Goal: Information Seeking & Learning: Learn about a topic

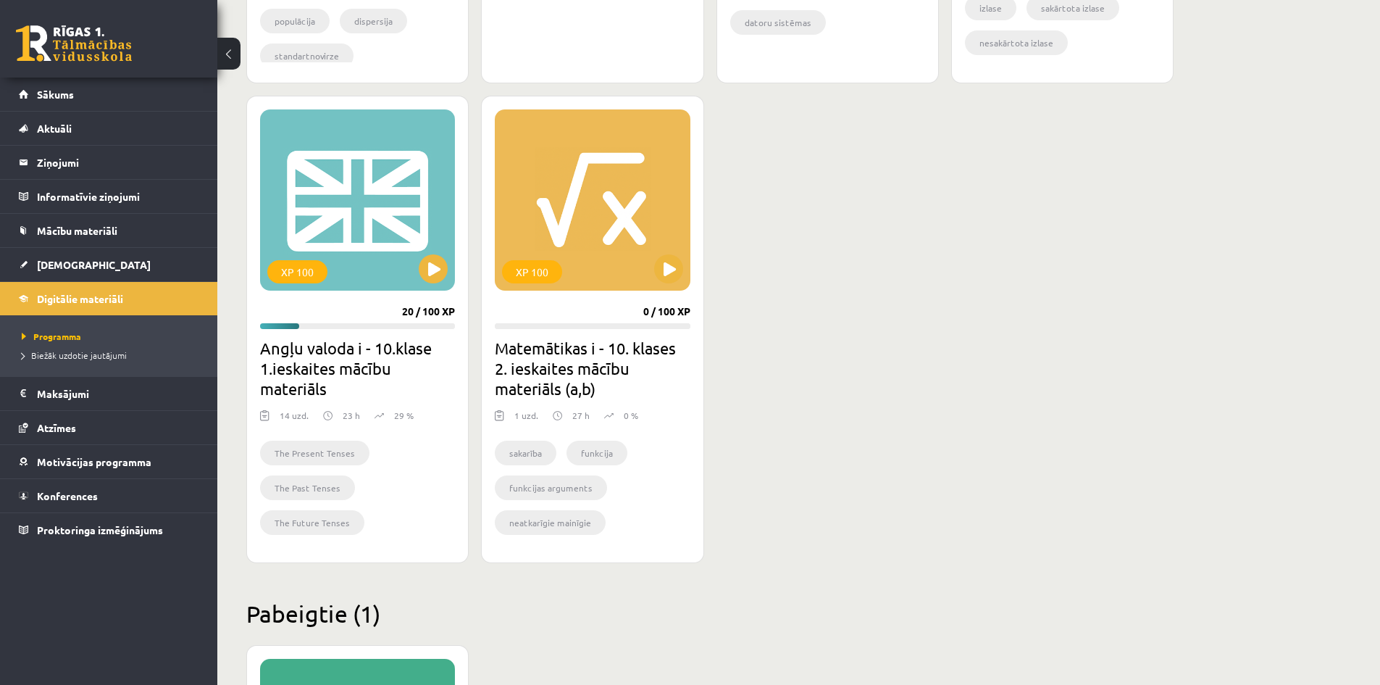
scroll to position [790, 0]
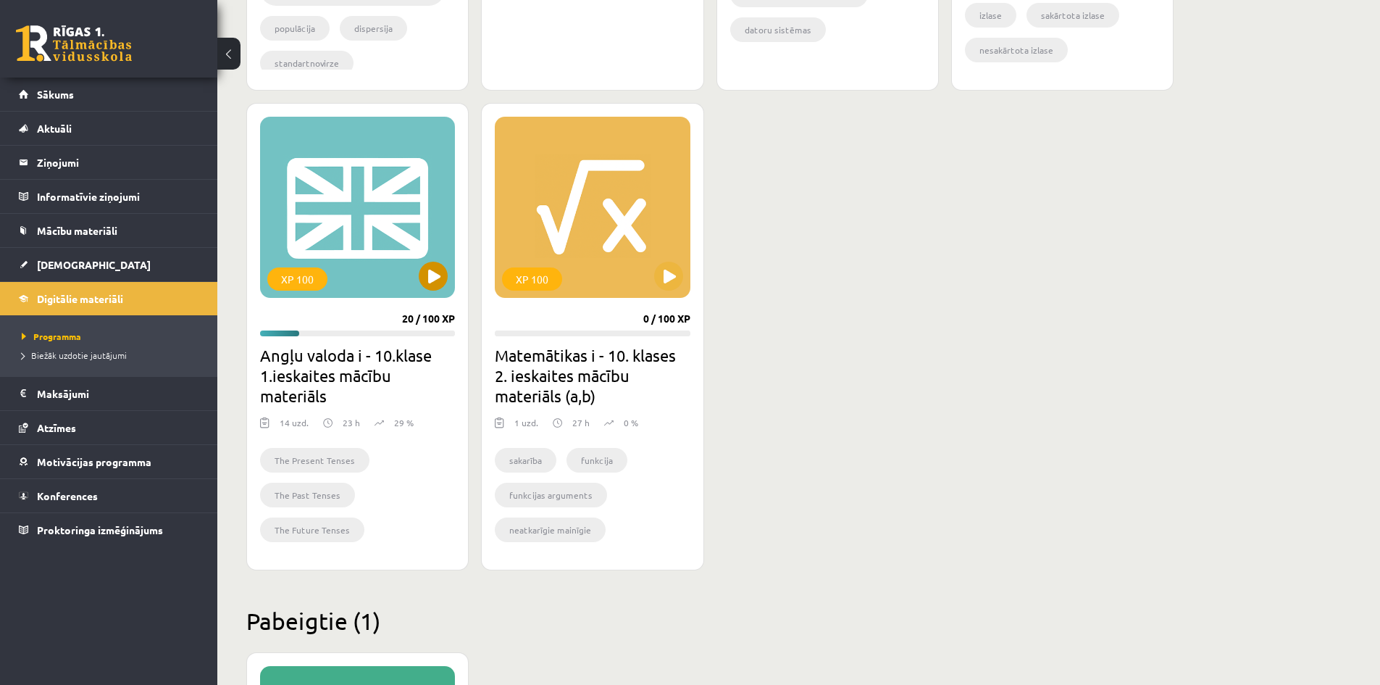
click at [448, 267] on div "XP 100" at bounding box center [357, 207] width 195 height 181
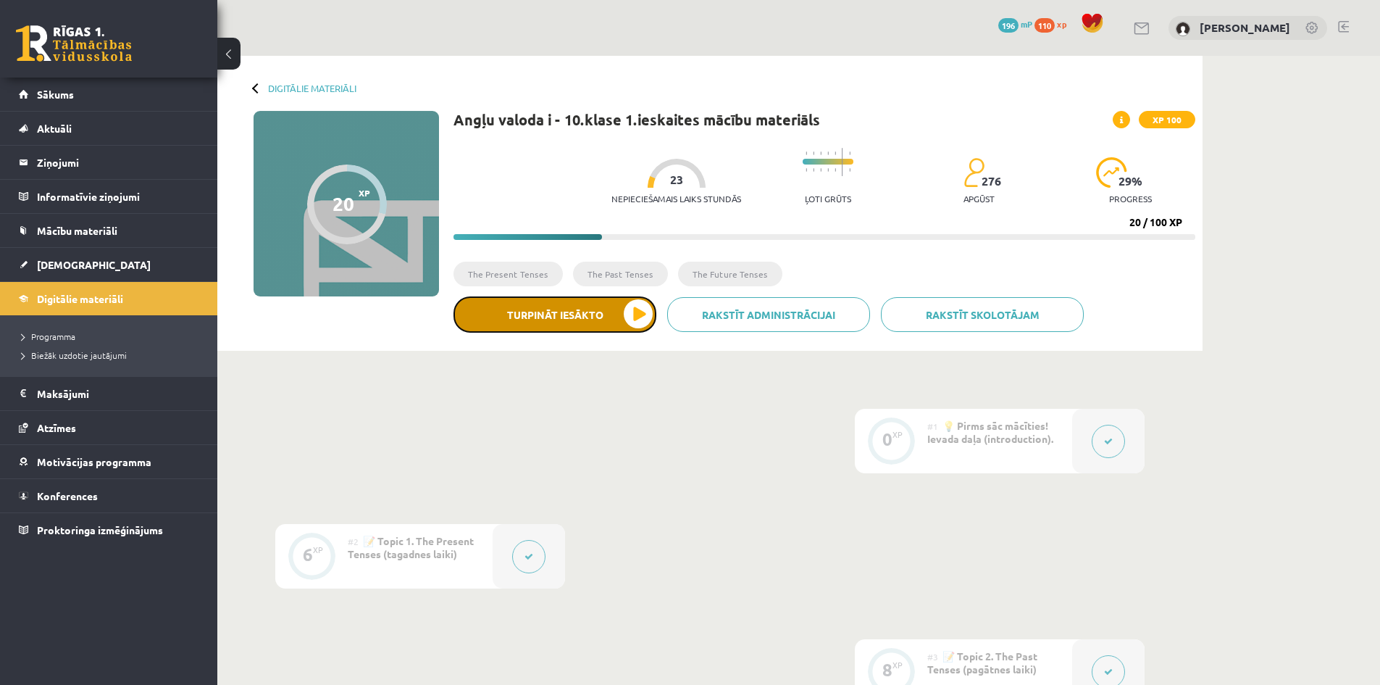
click at [587, 318] on button "Turpināt iesākto" at bounding box center [555, 314] width 203 height 36
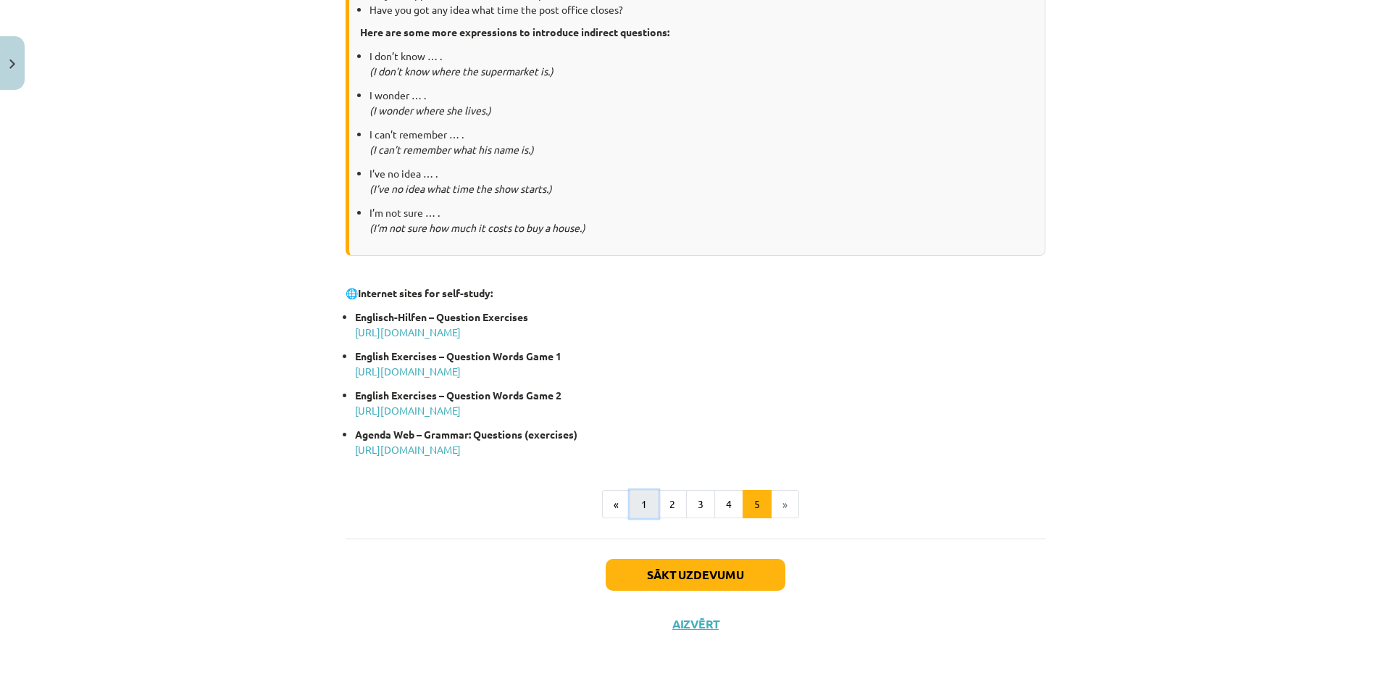
click at [633, 498] on button "1" at bounding box center [644, 504] width 29 height 29
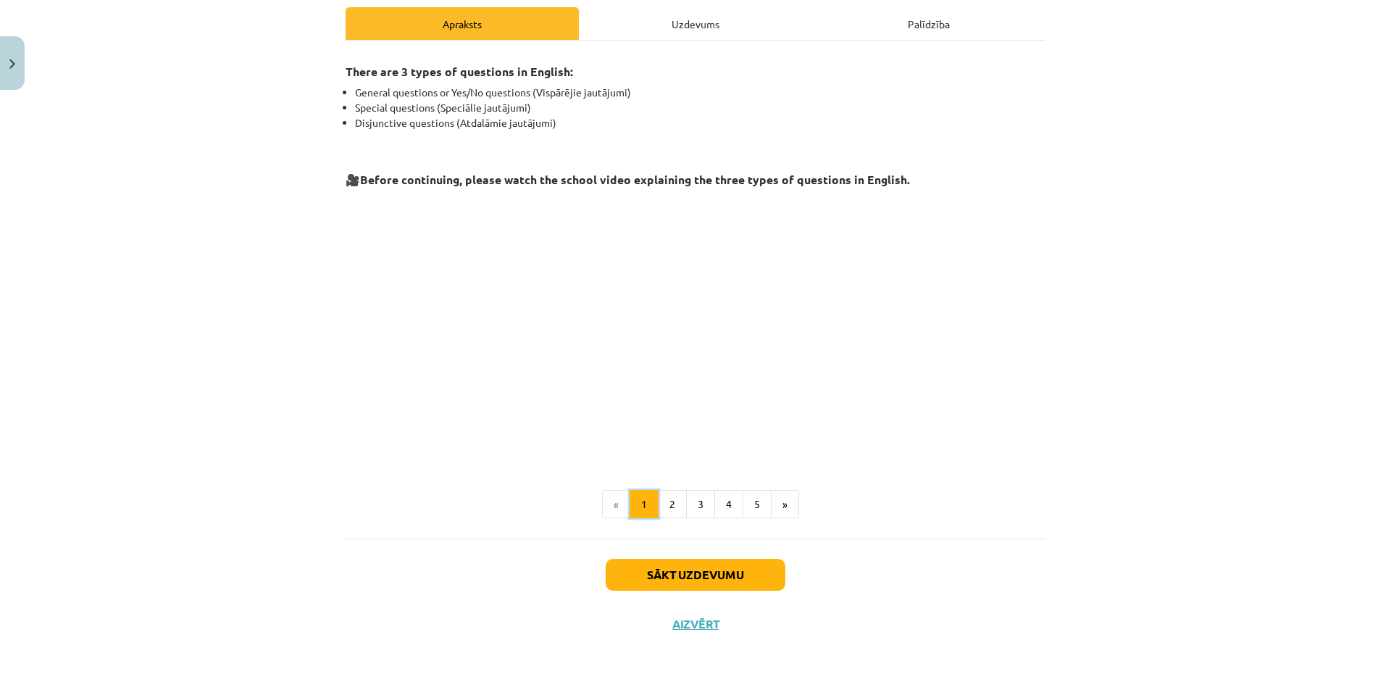
scroll to position [205, 0]
click at [660, 572] on button "Sākt uzdevumu" at bounding box center [696, 575] width 180 height 32
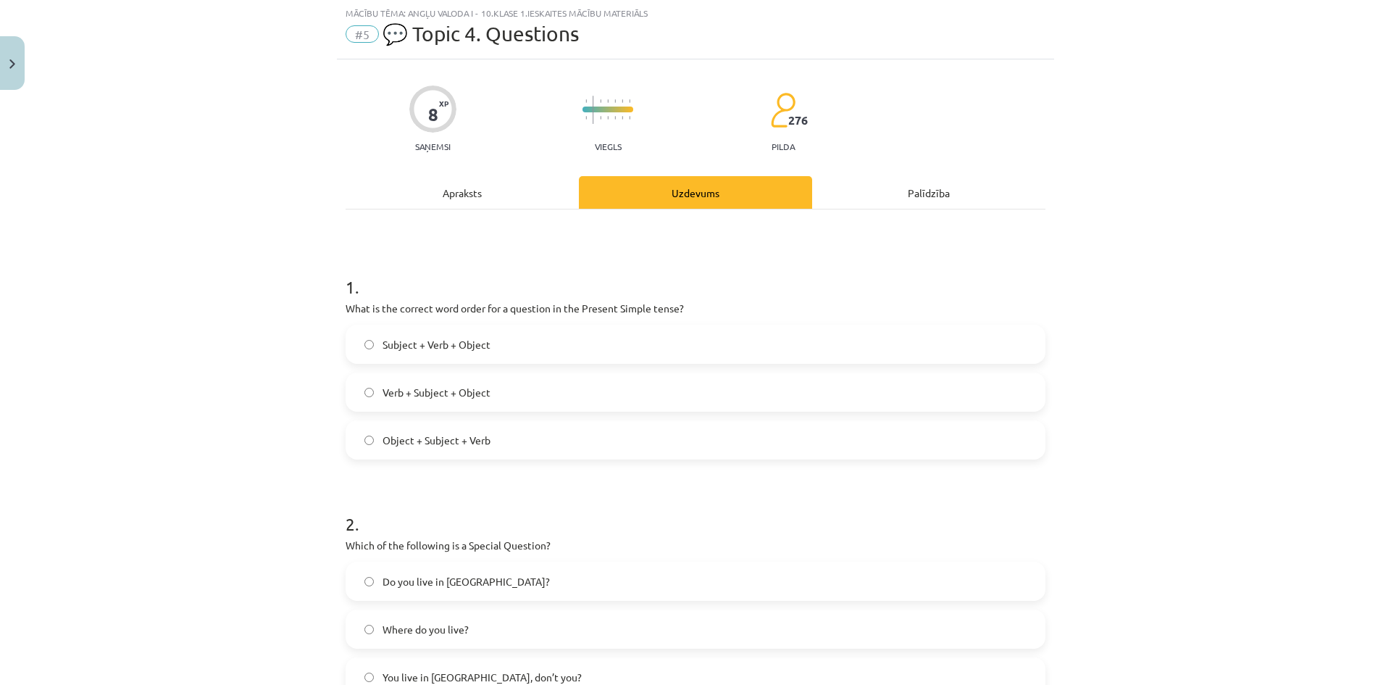
scroll to position [36, 0]
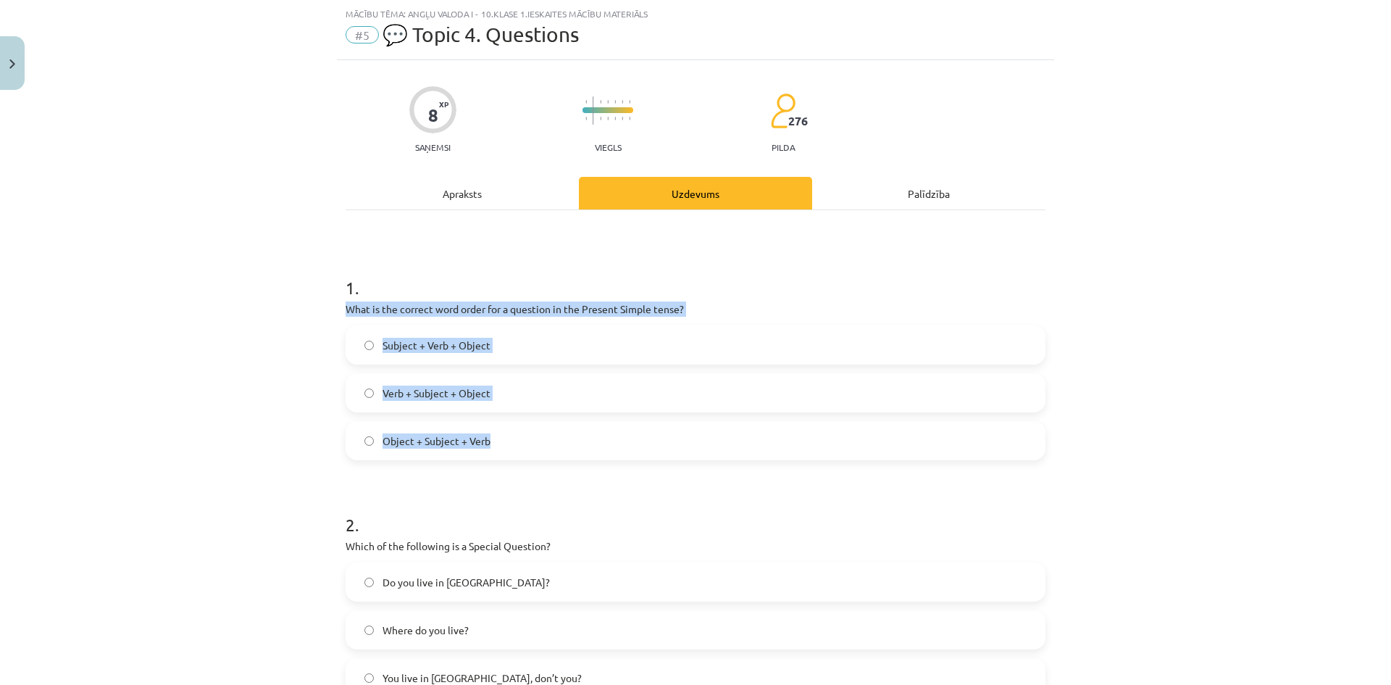
drag, startPoint x: 342, startPoint y: 303, endPoint x: 509, endPoint y: 452, distance: 223.7
click at [509, 452] on div "1 . What is the correct word order for a question in the Present Simple tense? …" at bounding box center [696, 356] width 700 height 208
copy div "What is the correct word order for a question in the Present Simple tense? Subj…"
click at [202, 322] on div "Mācību tēma: Angļu valoda i - 10.klase 1.ieskaites mācību materiāls #5 💬 Topic …" at bounding box center [695, 342] width 1391 height 685
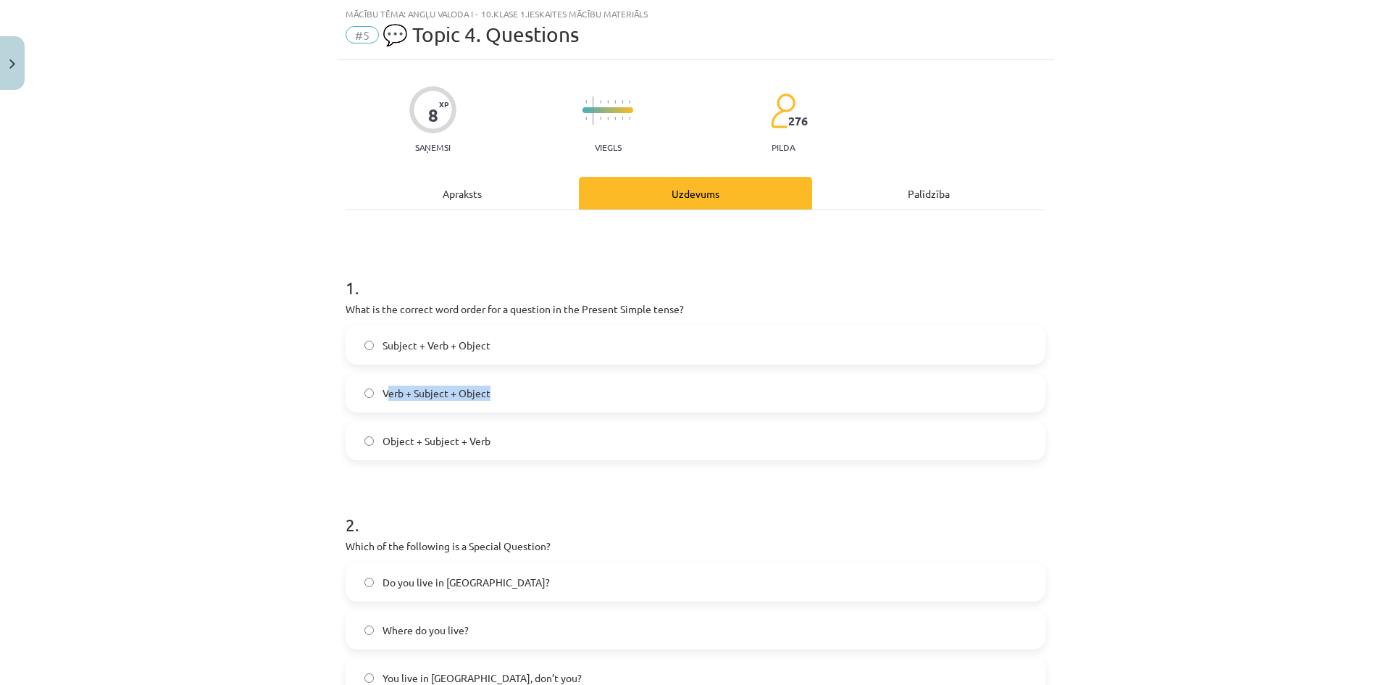
drag, startPoint x: 384, startPoint y: 385, endPoint x: 514, endPoint y: 396, distance: 130.8
click at [514, 396] on label "Verb + Subject + Object" at bounding box center [695, 393] width 697 height 36
click at [249, 459] on div "Mācību tēma: Angļu valoda i - 10.klase 1.ieskaites mācību materiāls #5 💬 Topic …" at bounding box center [695, 342] width 1391 height 685
click at [432, 396] on span "Verb + Subject + Object" at bounding box center [437, 392] width 108 height 15
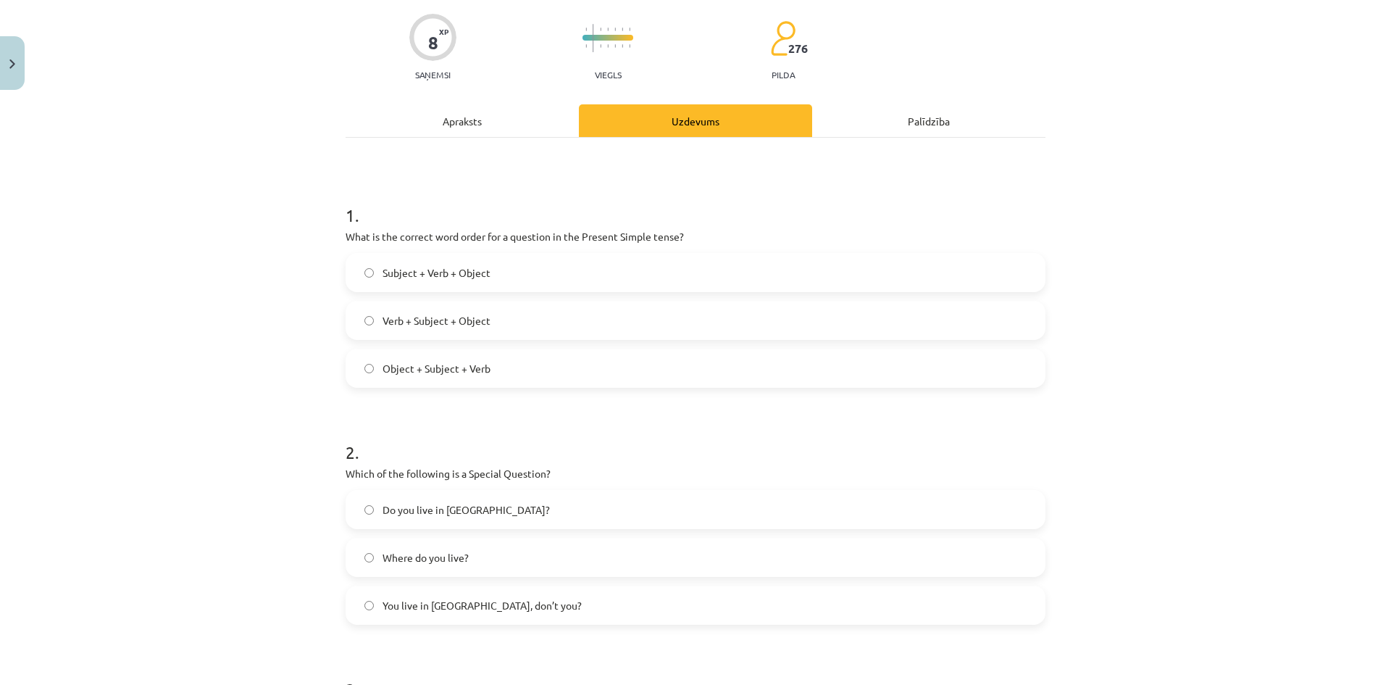
click at [386, 559] on span "Where do you live?" at bounding box center [426, 557] width 86 height 15
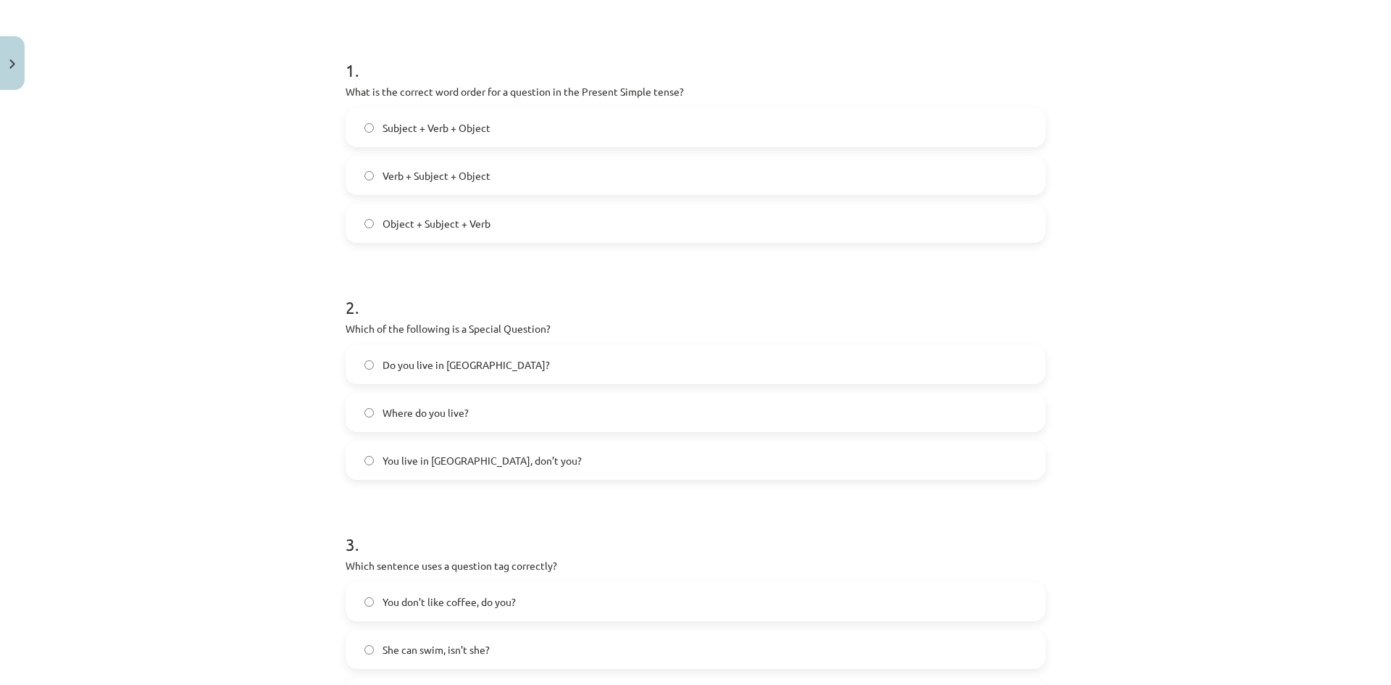
scroll to position [326, 0]
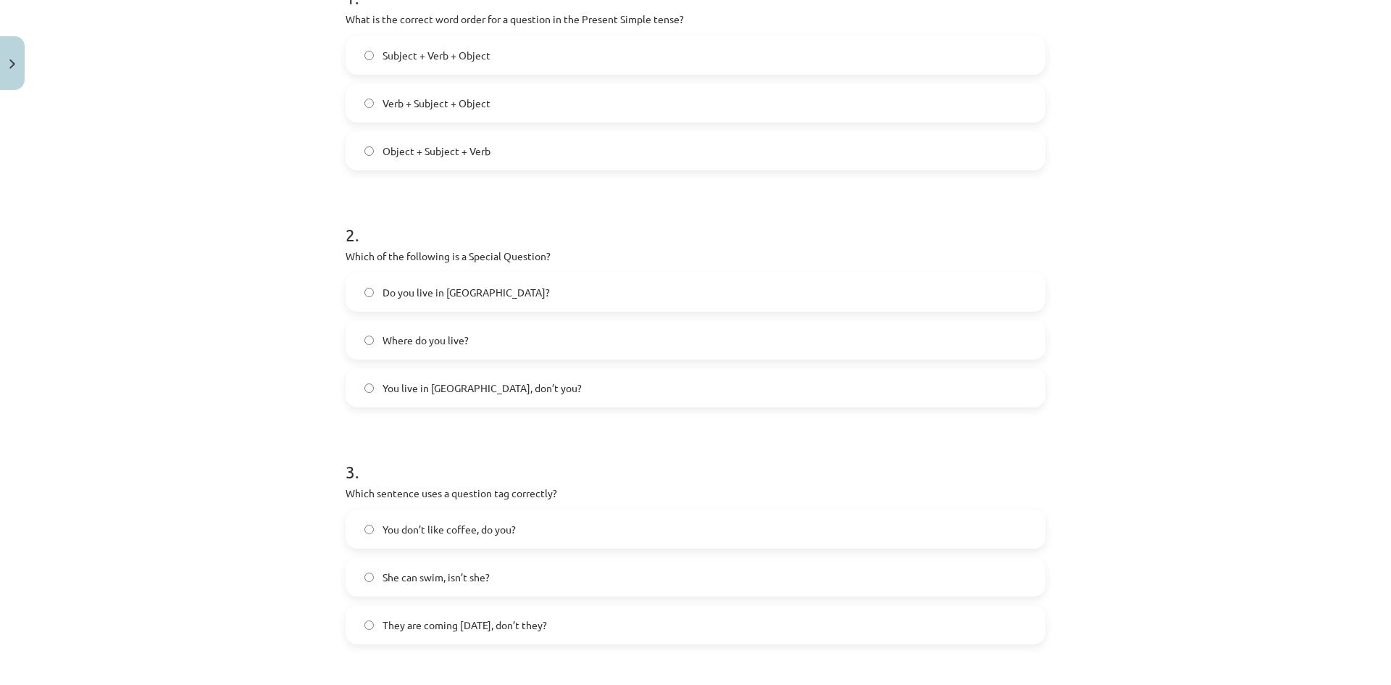
drag, startPoint x: 337, startPoint y: 496, endPoint x: 593, endPoint y: 640, distance: 293.8
click at [593, 640] on div "Mācību tēma: Angļu valoda i - 10.klase 1.ieskaites mācību materiāls #5 💬 Topic …" at bounding box center [695, 342] width 1391 height 685
click at [532, 500] on p "Which sentence uses a question tag correctly?" at bounding box center [696, 492] width 700 height 15
drag, startPoint x: 324, startPoint y: 493, endPoint x: 361, endPoint y: 496, distance: 37.7
click at [361, 496] on div "Mācību tēma: Angļu valoda i - 10.klase 1.ieskaites mācību materiāls #5 💬 Topic …" at bounding box center [695, 342] width 1391 height 685
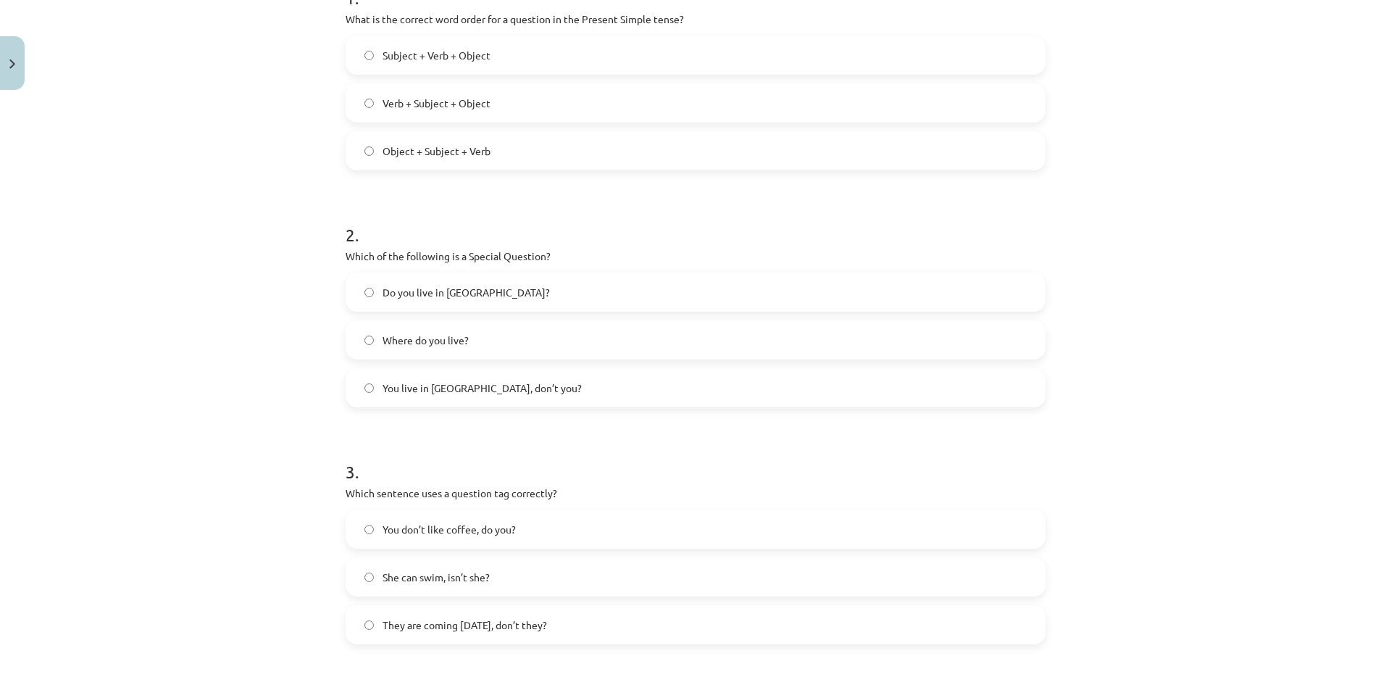
click at [286, 477] on div "Mācību tēma: Angļu valoda i - 10.klase 1.ieskaites mācību materiāls #5 💬 Topic …" at bounding box center [695, 342] width 1391 height 685
drag, startPoint x: 341, startPoint y: 496, endPoint x: 570, endPoint y: 495, distance: 228.9
click at [570, 495] on p "Which sentence uses a question tag correctly?" at bounding box center [696, 492] width 700 height 15
copy p "Which sentence uses a question tag correctly?"
click at [703, 486] on p "Which sentence uses a question tag correctly?" at bounding box center [696, 492] width 700 height 15
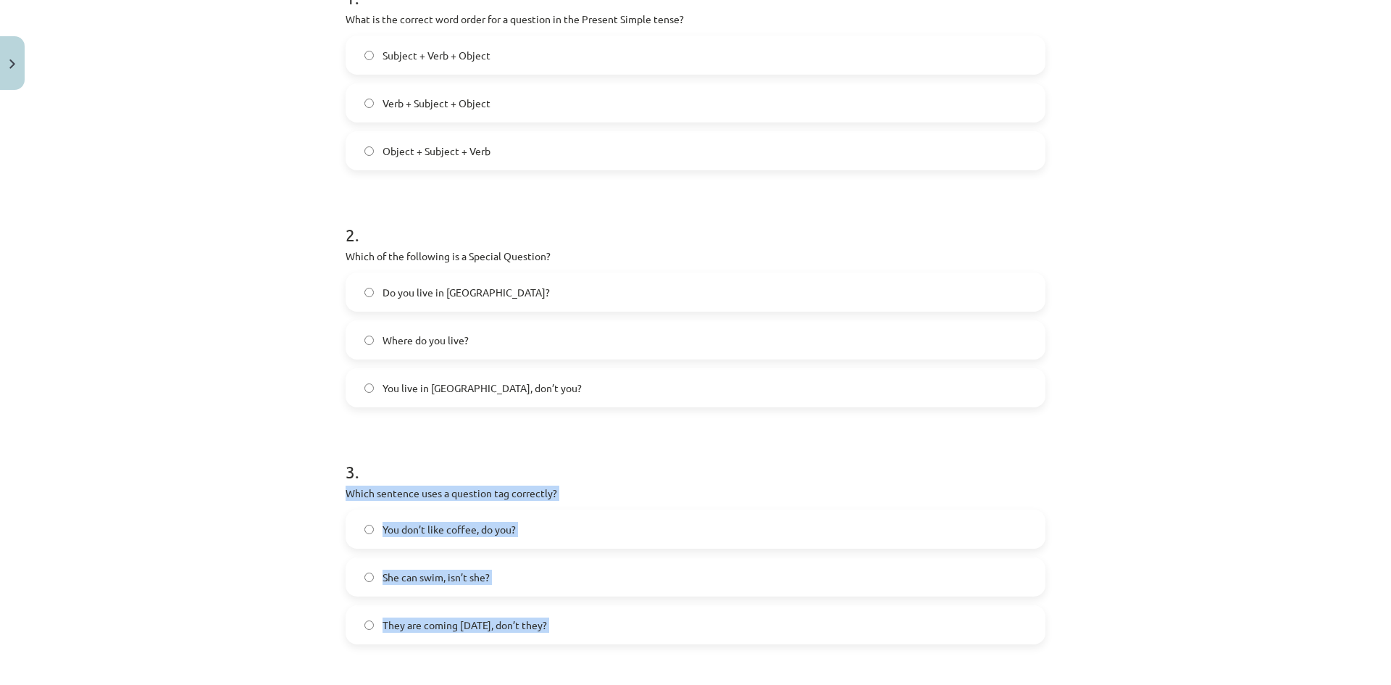
drag, startPoint x: 331, startPoint y: 493, endPoint x: 555, endPoint y: 649, distance: 272.7
click at [555, 649] on div "8 XP Saņemsi Viegls 276 pilda Apraksts Uzdevums Palīdzība 1 . What is the corre…" at bounding box center [695, 391] width 717 height 1242
copy form "Which sentence uses a question tag correctly? You don’t like coffee, do you? Sh…"
click at [590, 501] on div "3 . Which sentence uses a question tag correctly? You don’t like coffee, do you…" at bounding box center [696, 540] width 700 height 208
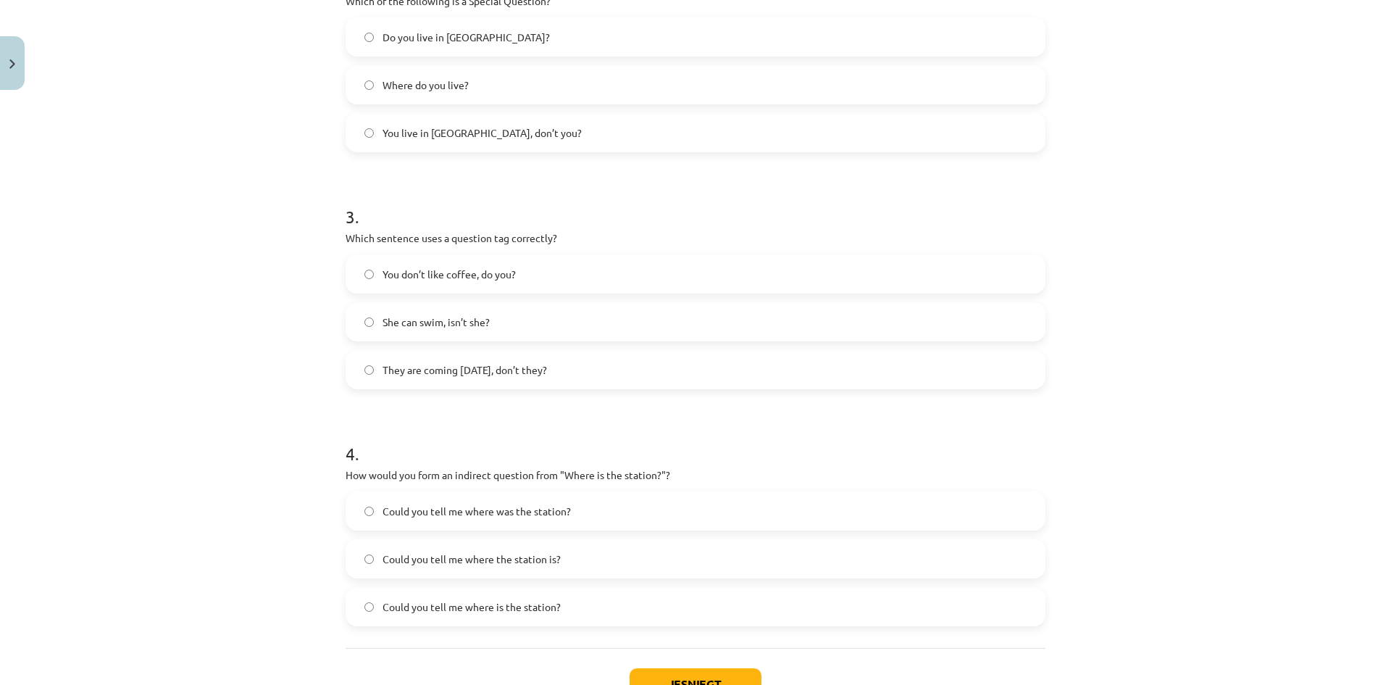
scroll to position [616, 0]
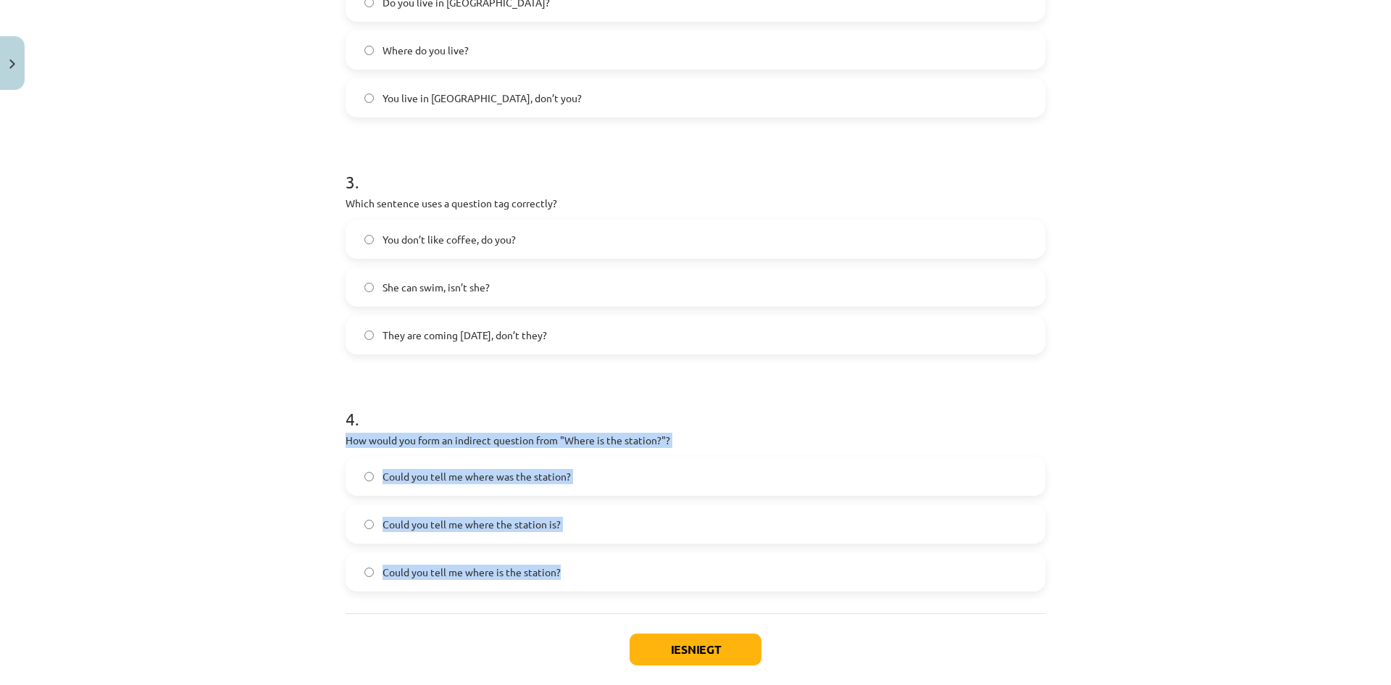
drag, startPoint x: 329, startPoint y: 434, endPoint x: 559, endPoint y: 582, distance: 274.1
click at [559, 582] on div "Mācību tēma: Angļu valoda i - 10.klase 1.ieskaites mācību materiāls #5 💬 Topic …" at bounding box center [695, 342] width 1391 height 685
copy div "How would you form an indirect question from "Where is the station?"? Could you…"
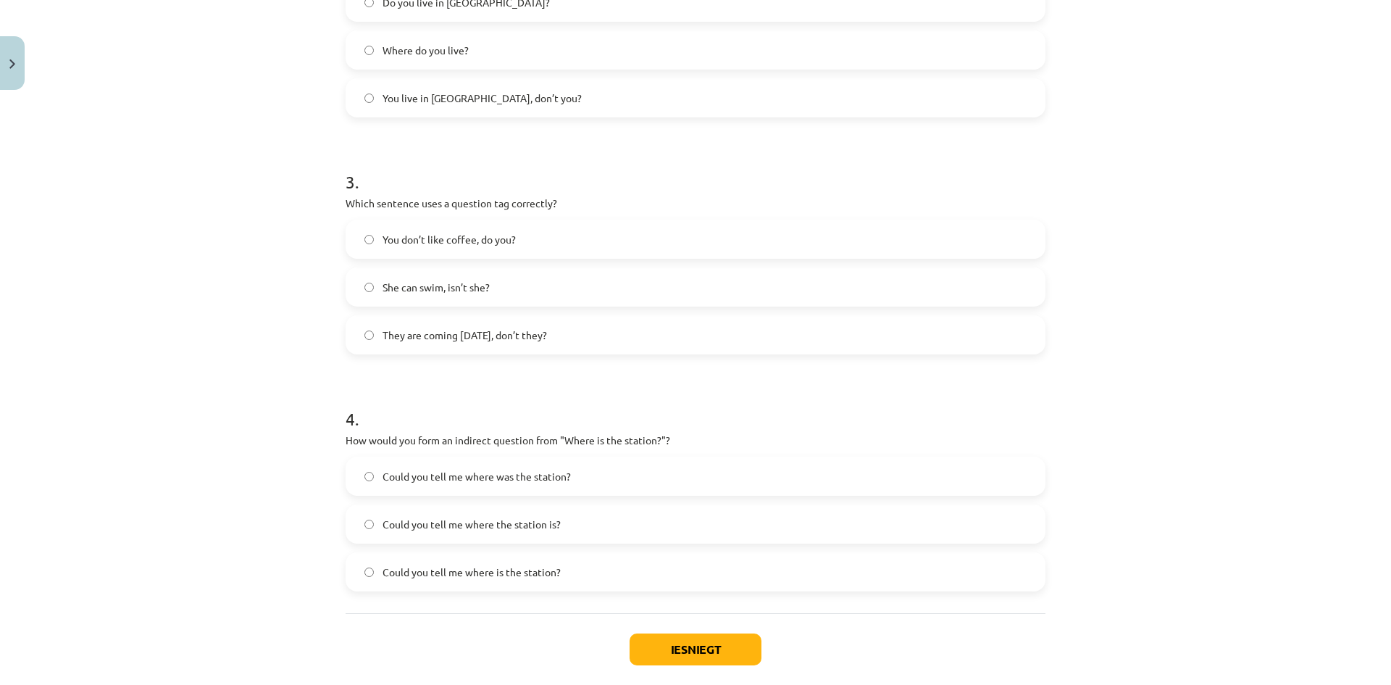
click at [224, 369] on div "Mācību tēma: Angļu valoda i - 10.klase 1.ieskaites mācību materiāls #5 💬 Topic …" at bounding box center [695, 342] width 1391 height 685
click at [394, 571] on span "Could you tell me where is the station?" at bounding box center [472, 571] width 178 height 15
click at [714, 658] on button "Iesniegt" at bounding box center [696, 649] width 132 height 32
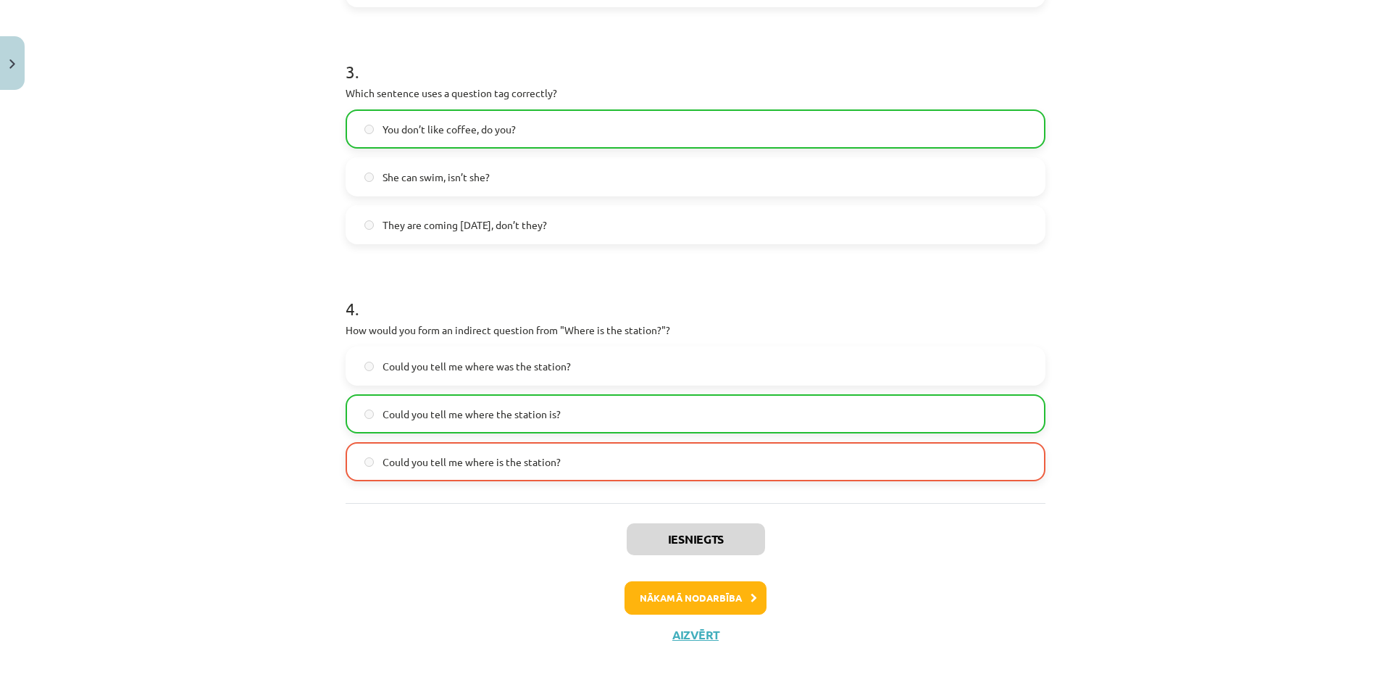
scroll to position [737, 0]
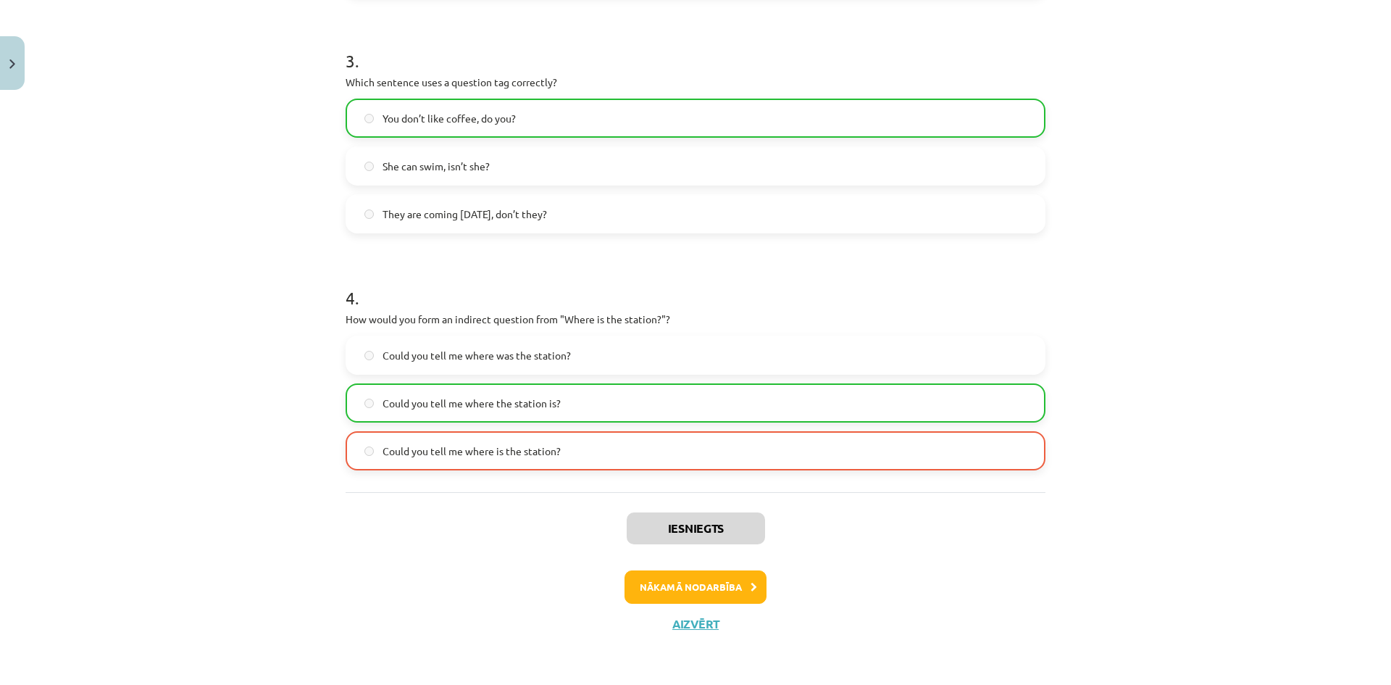
click at [354, 316] on p "How would you form an indirect question from "Where is the station?"?" at bounding box center [696, 319] width 700 height 15
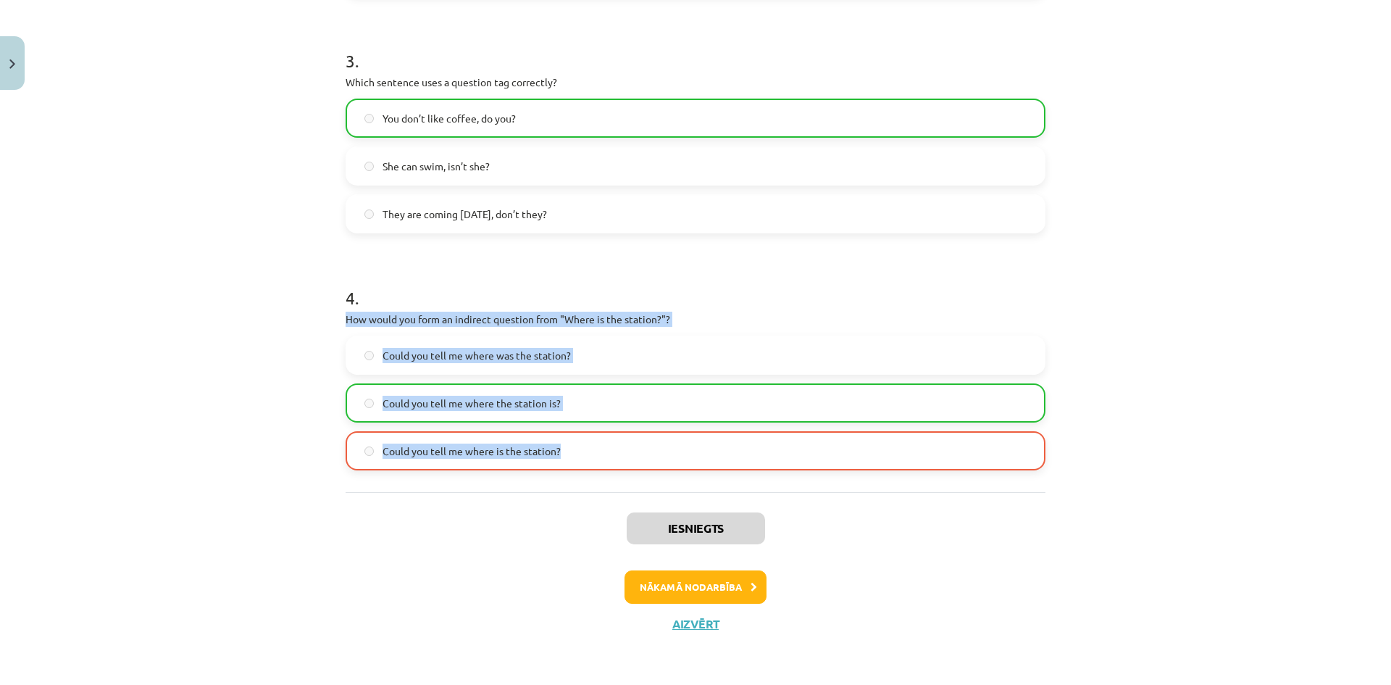
drag, startPoint x: 336, startPoint y: 316, endPoint x: 561, endPoint y: 445, distance: 259.0
click at [561, 445] on div "8 XP Saņemsi Viegls 276 pilda Apraksts Uzdevums Palīdzība 1 . What is the corre…" at bounding box center [695, 4] width 717 height 1289
copy div "How would you form an indirect question from "Where is the station?"? Could you…"
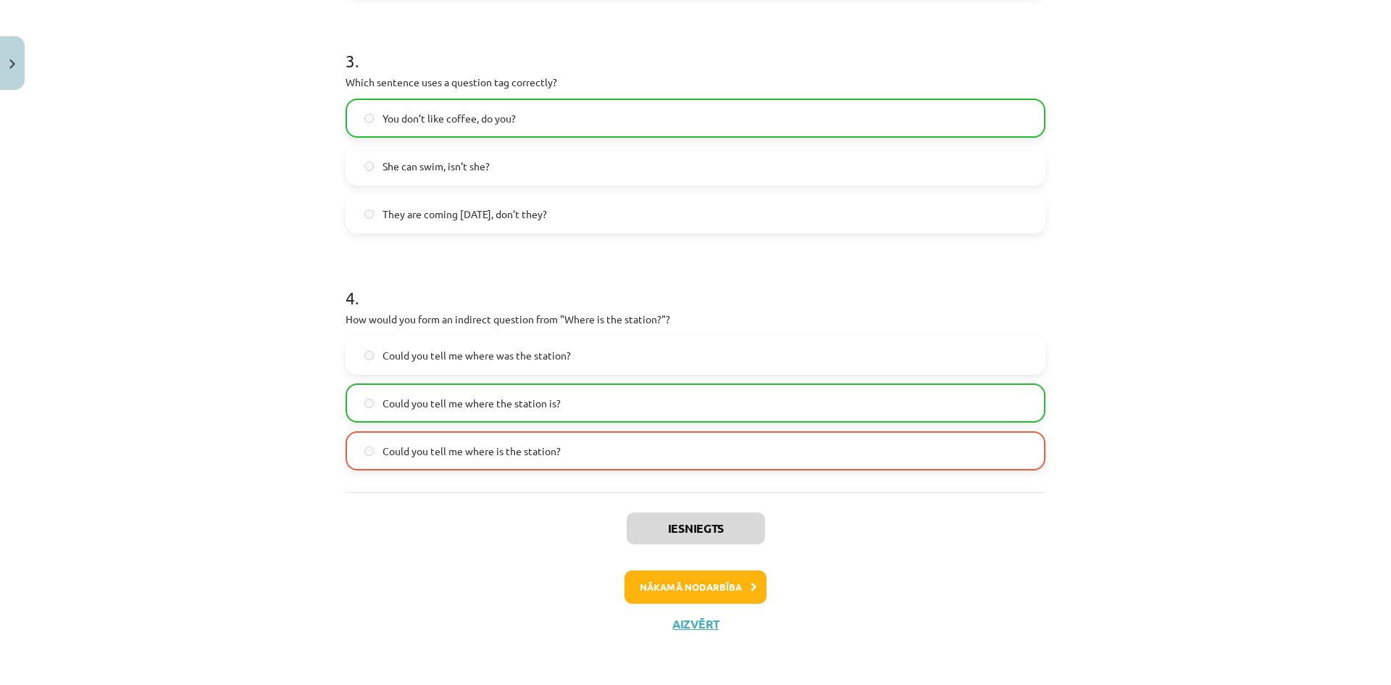
click at [485, 650] on div "Mācību tēma: Angļu valoda i - 10.klase 1.ieskaites mācību materiāls #5 💬 Topic …" at bounding box center [695, 342] width 1391 height 685
click at [695, 588] on button "Nākamā nodarbība" at bounding box center [695, 586] width 142 height 33
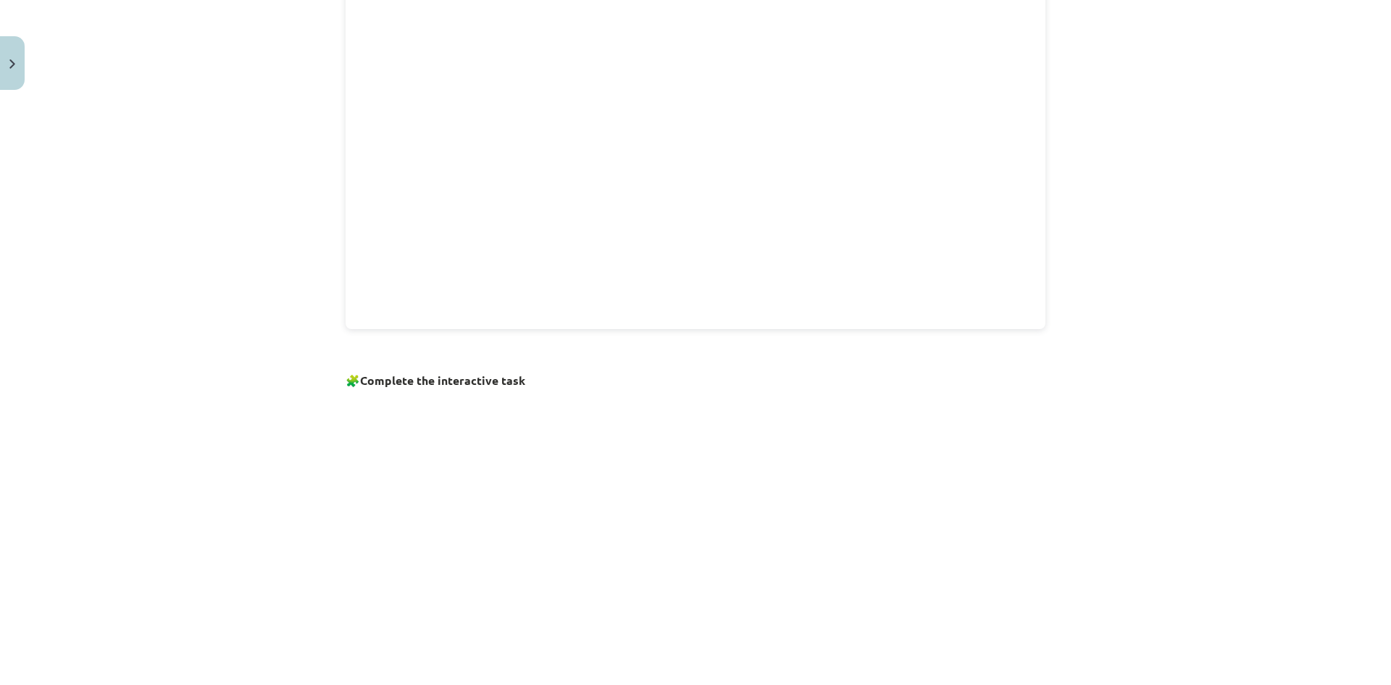
scroll to position [470, 0]
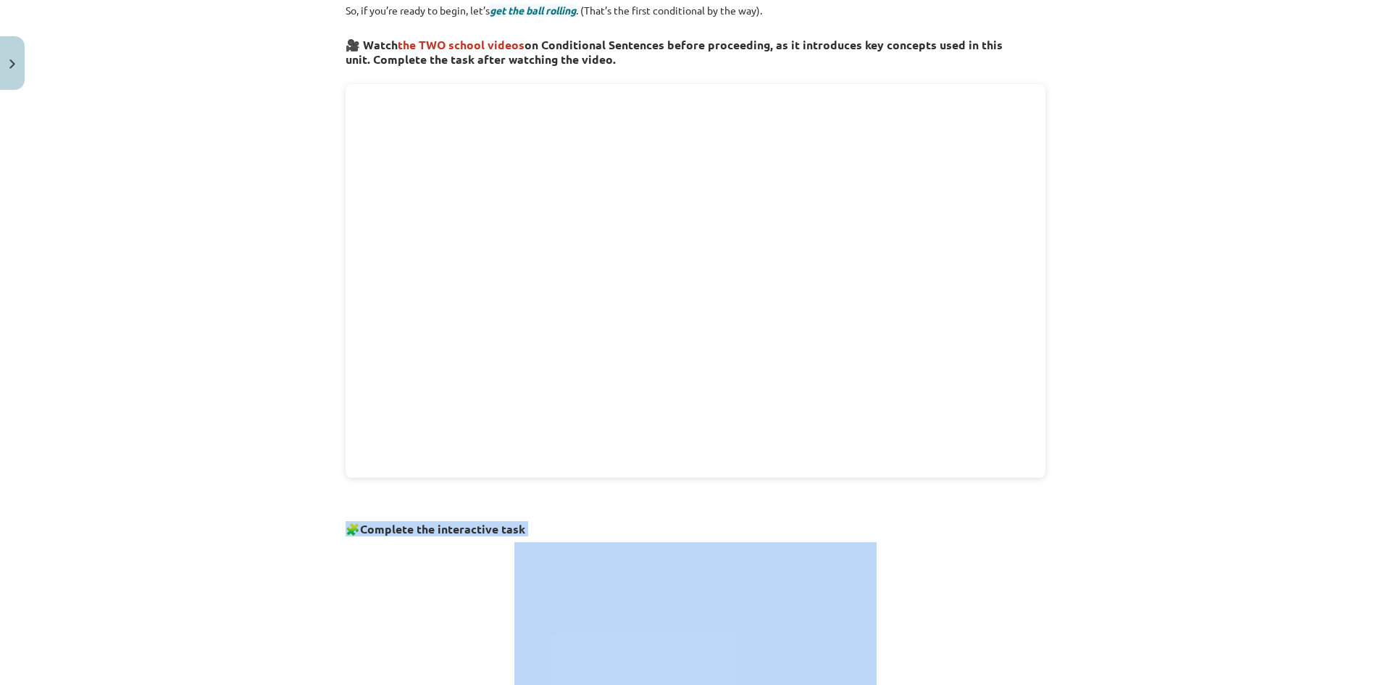
drag, startPoint x: 338, startPoint y: 509, endPoint x: 513, endPoint y: 552, distance: 180.5
click at [322, 96] on div "Mācību tēma: Angļu valoda i - 10.klase 1.ieskaites mācību materiāls #6 📝 Topic …" at bounding box center [695, 342] width 1391 height 685
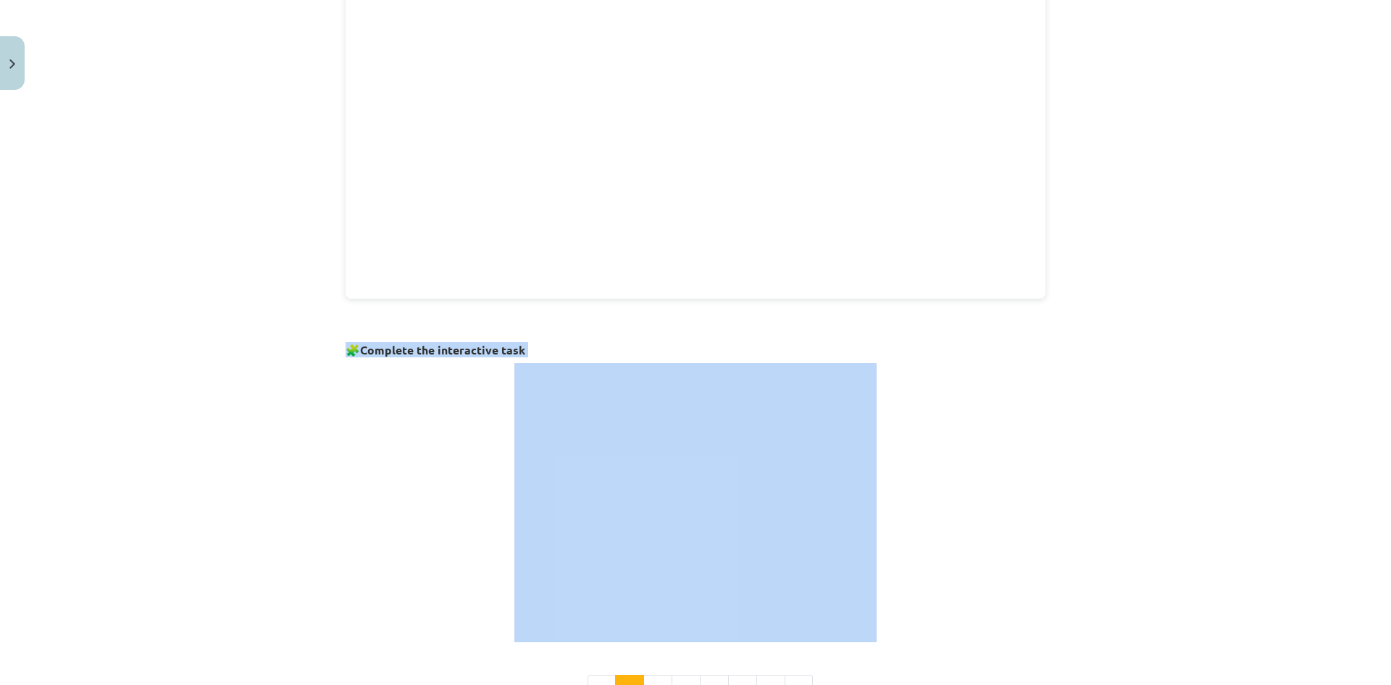
scroll to position [832, 0]
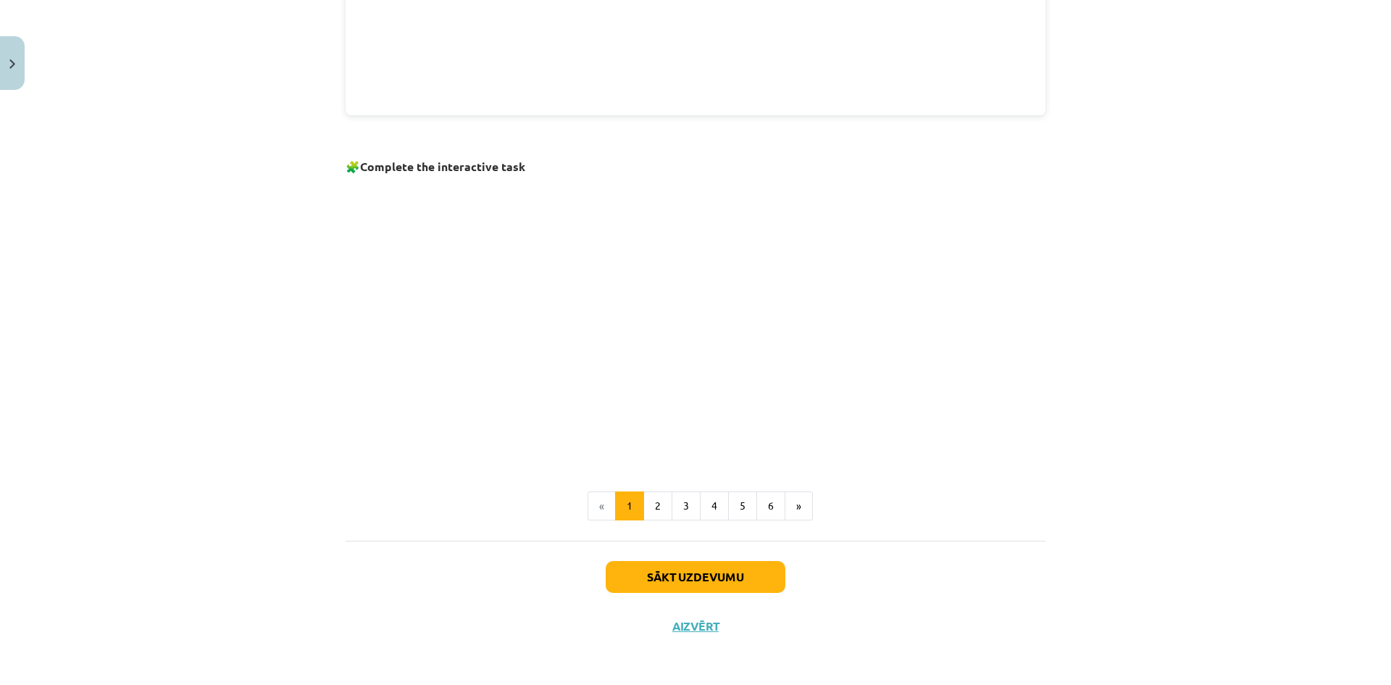
click at [931, 589] on div "Sākt uzdevumu Aizvērt" at bounding box center [696, 590] width 700 height 101
click at [649, 507] on button "2" at bounding box center [657, 505] width 29 height 29
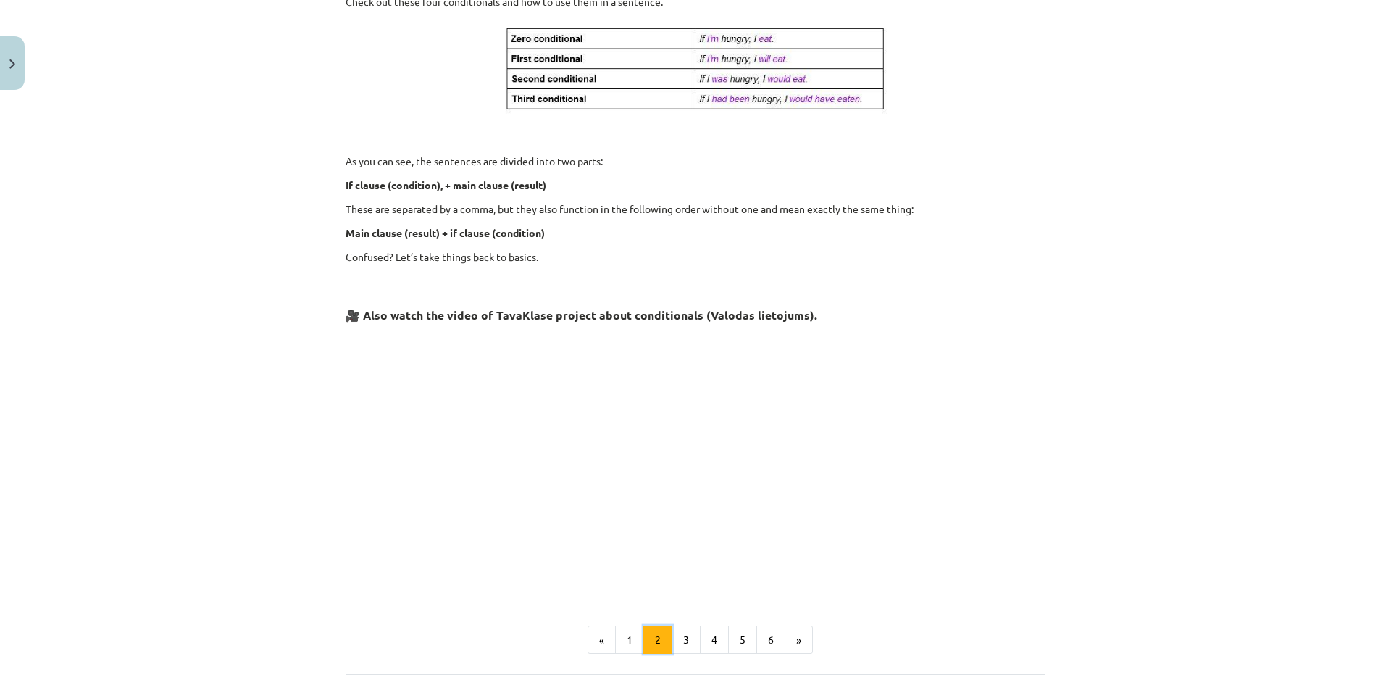
scroll to position [489, 0]
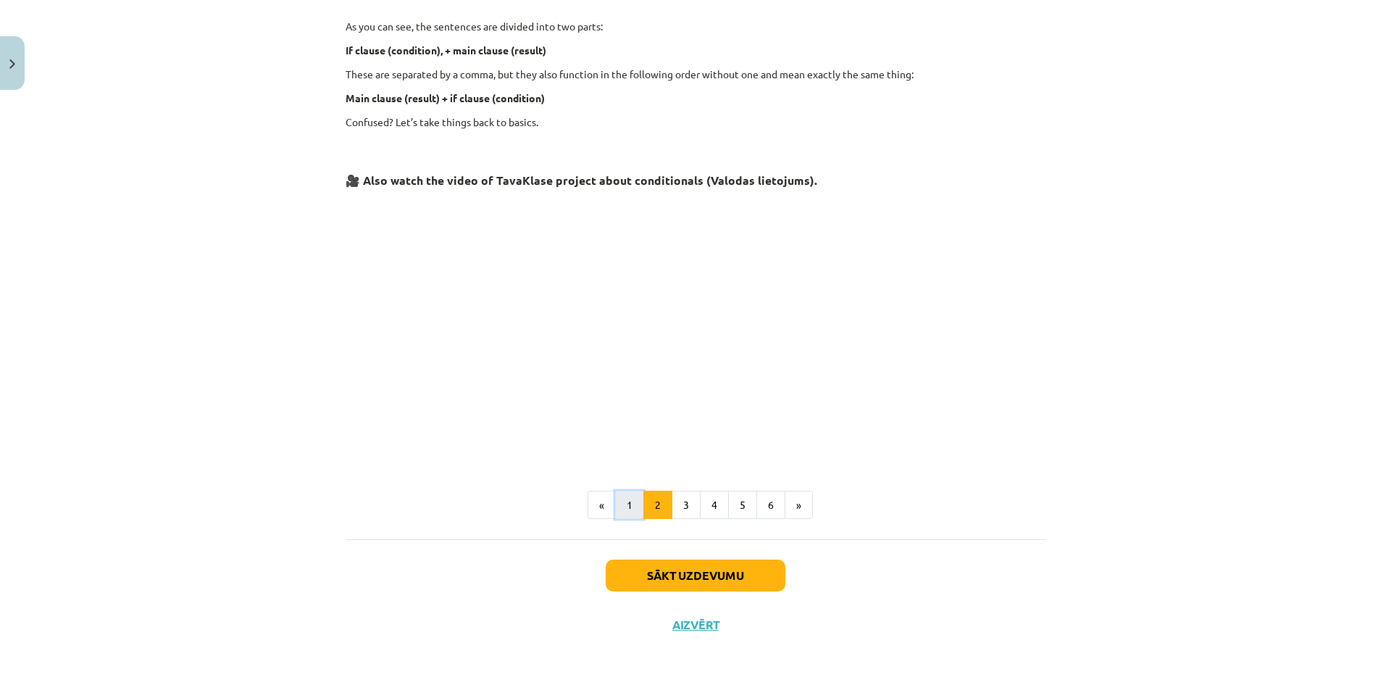
click at [622, 501] on button "1" at bounding box center [629, 504] width 29 height 29
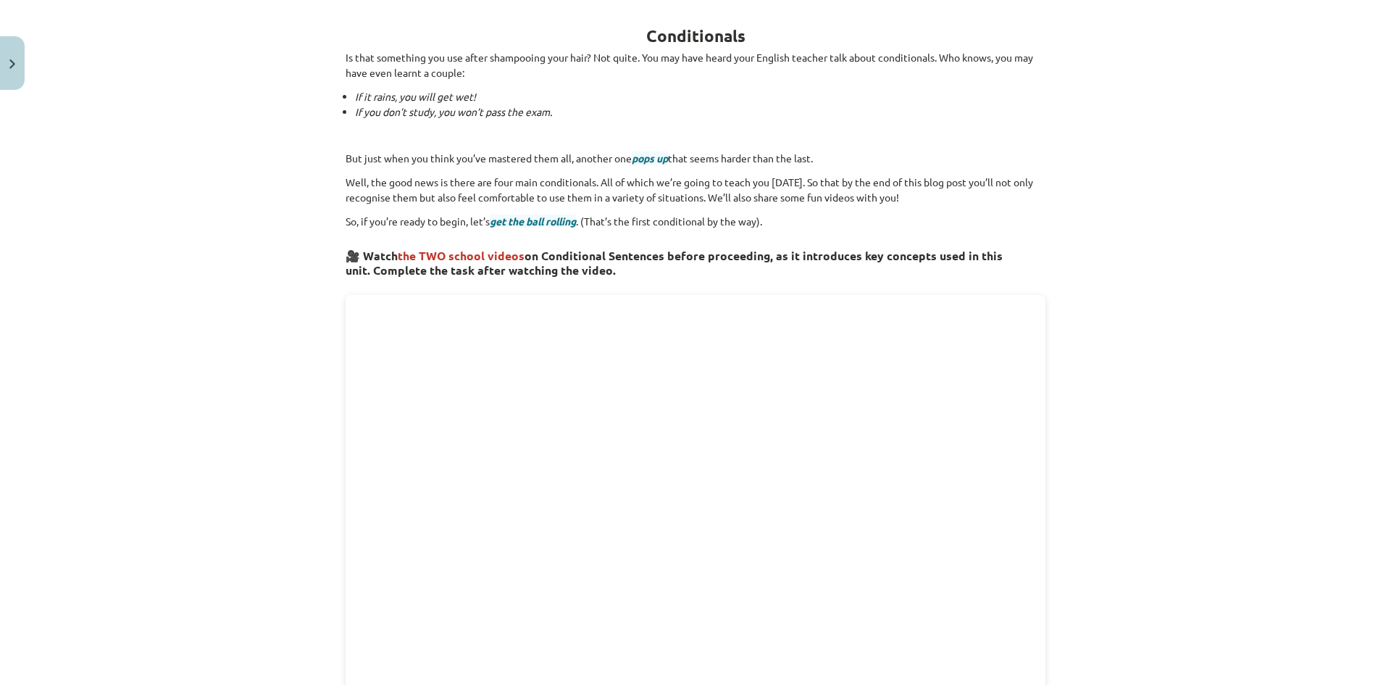
scroll to position [832, 0]
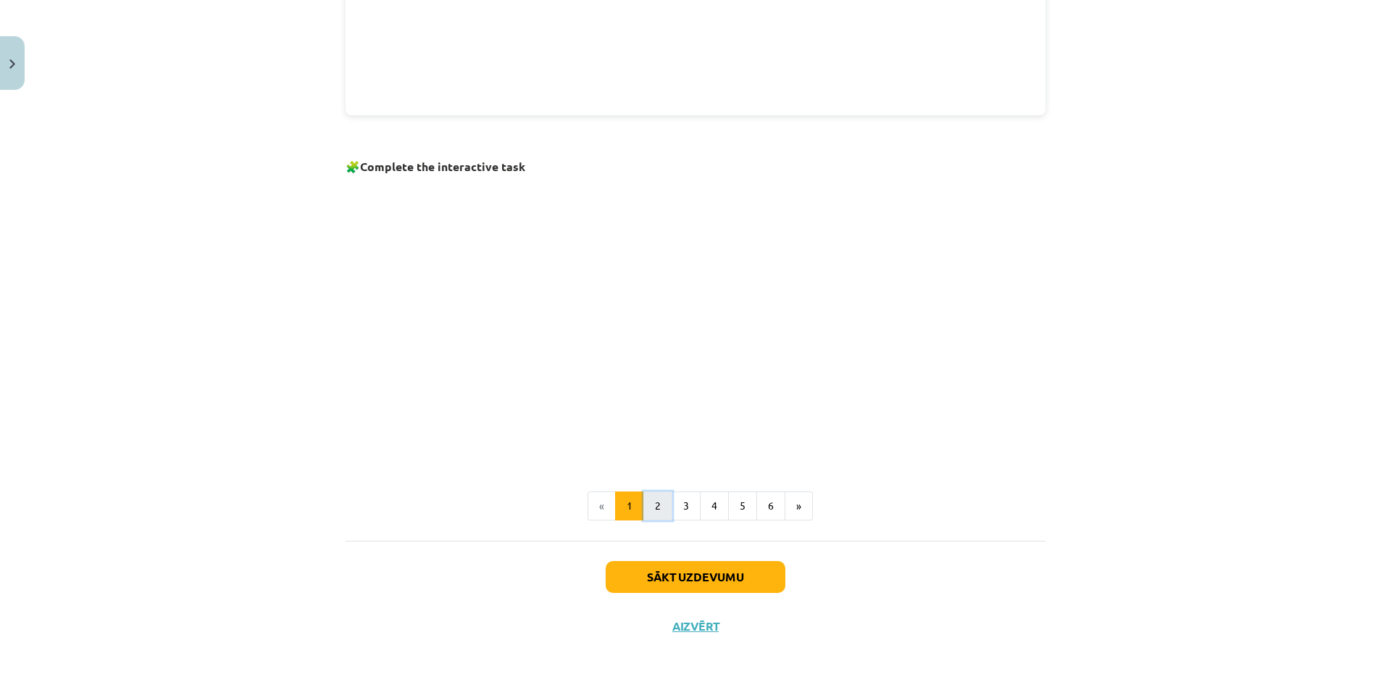
click at [663, 507] on button "2" at bounding box center [657, 505] width 29 height 29
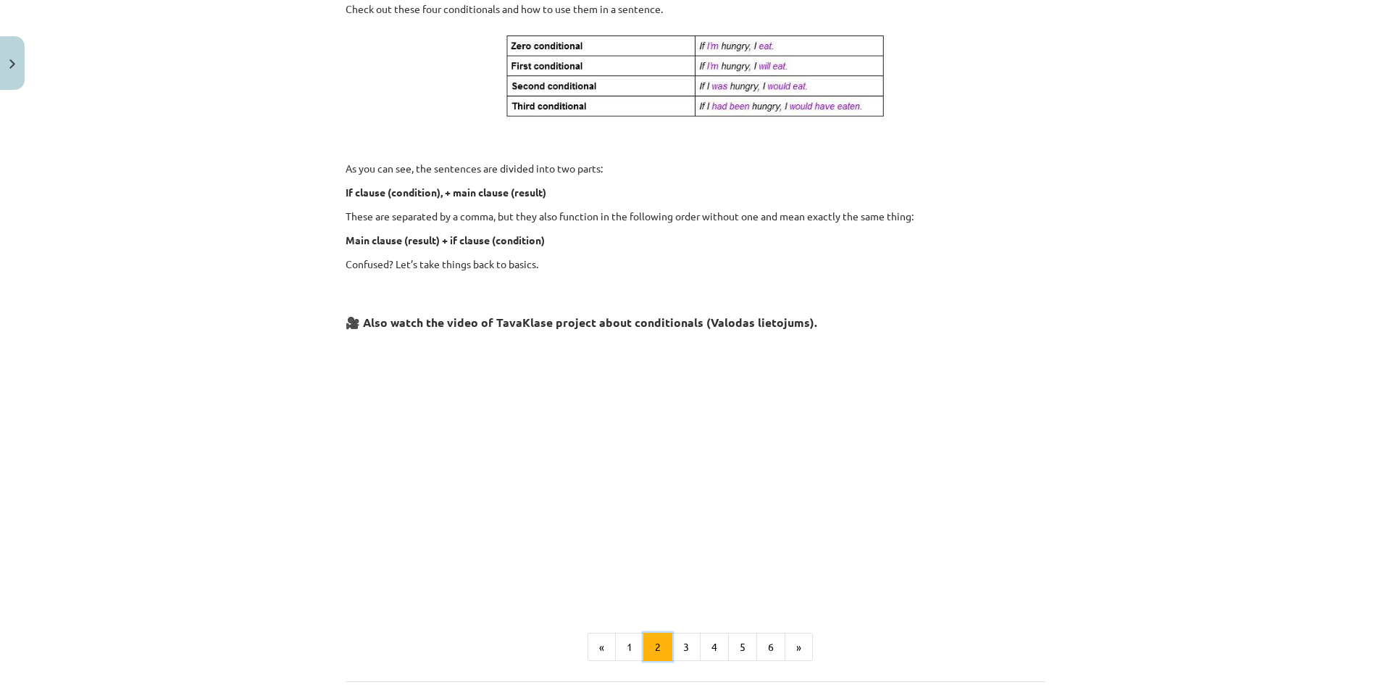
scroll to position [489, 0]
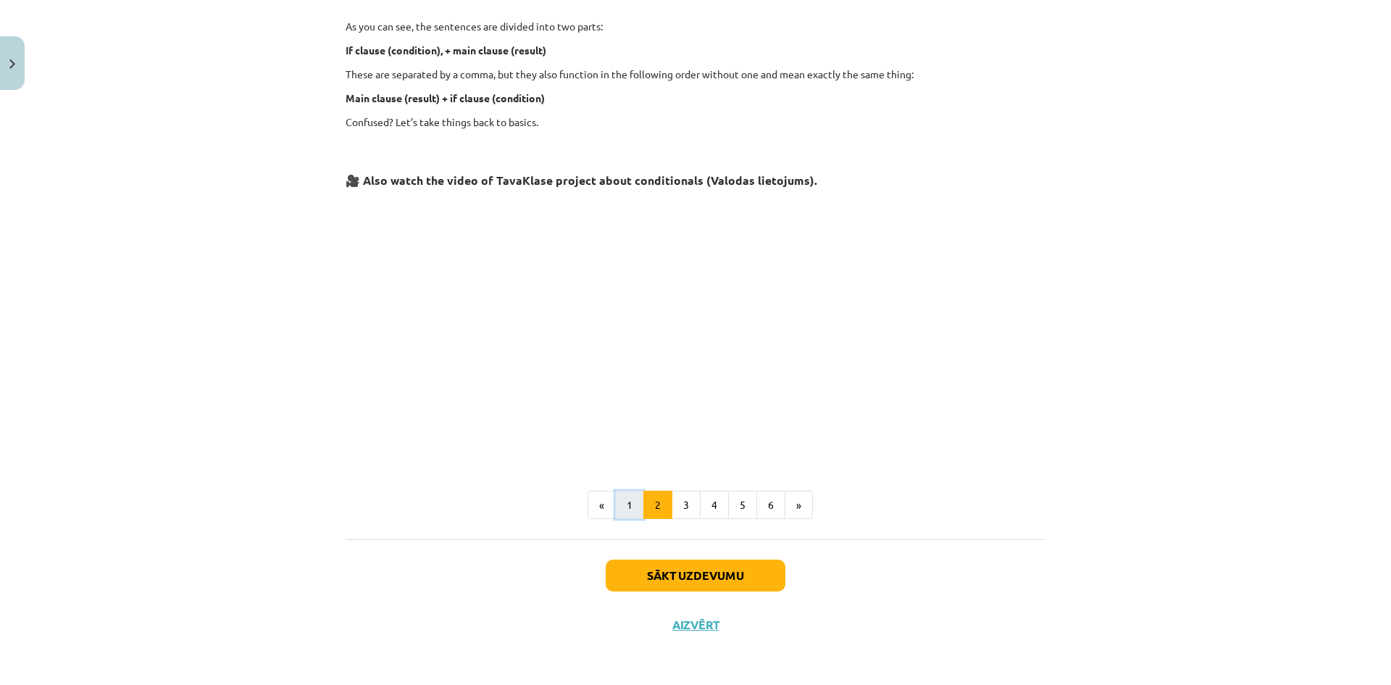
click at [628, 509] on button "1" at bounding box center [629, 504] width 29 height 29
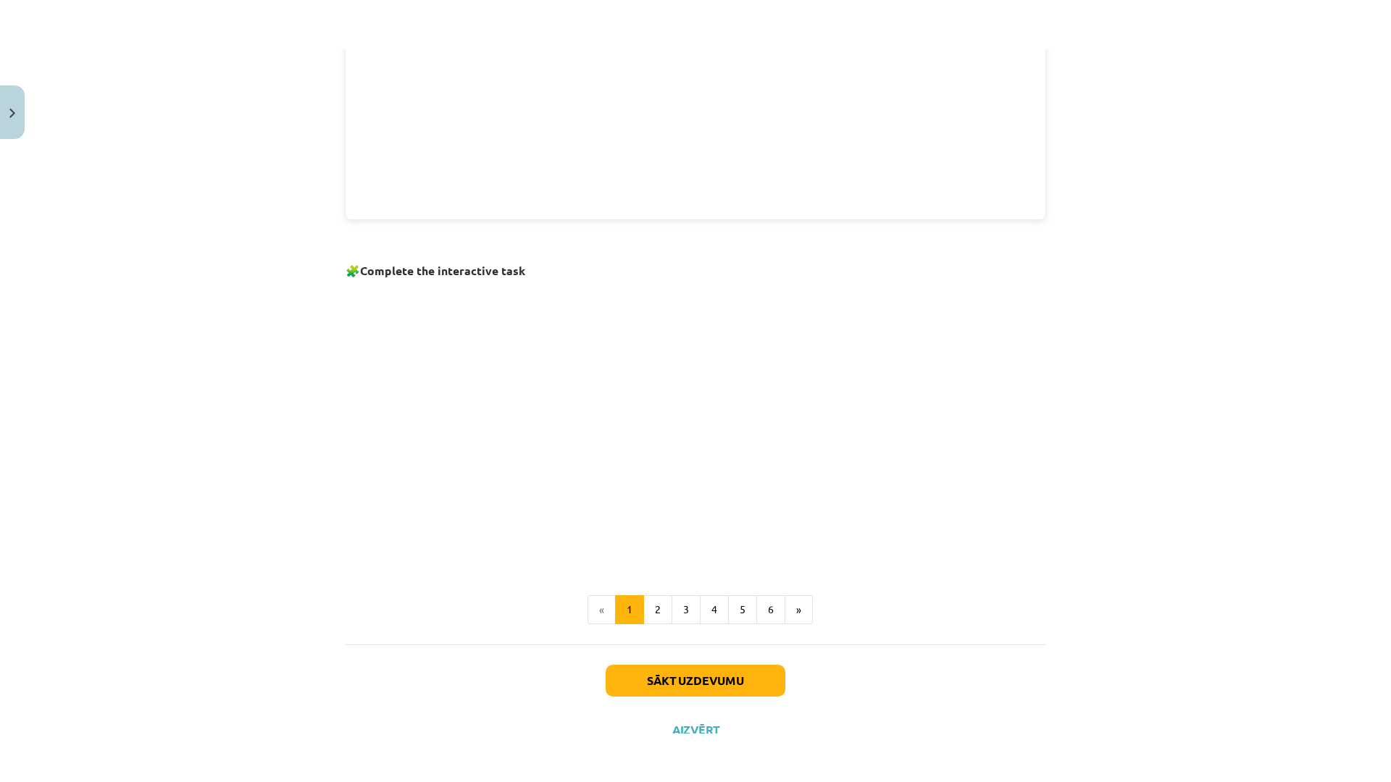
scroll to position [797, 0]
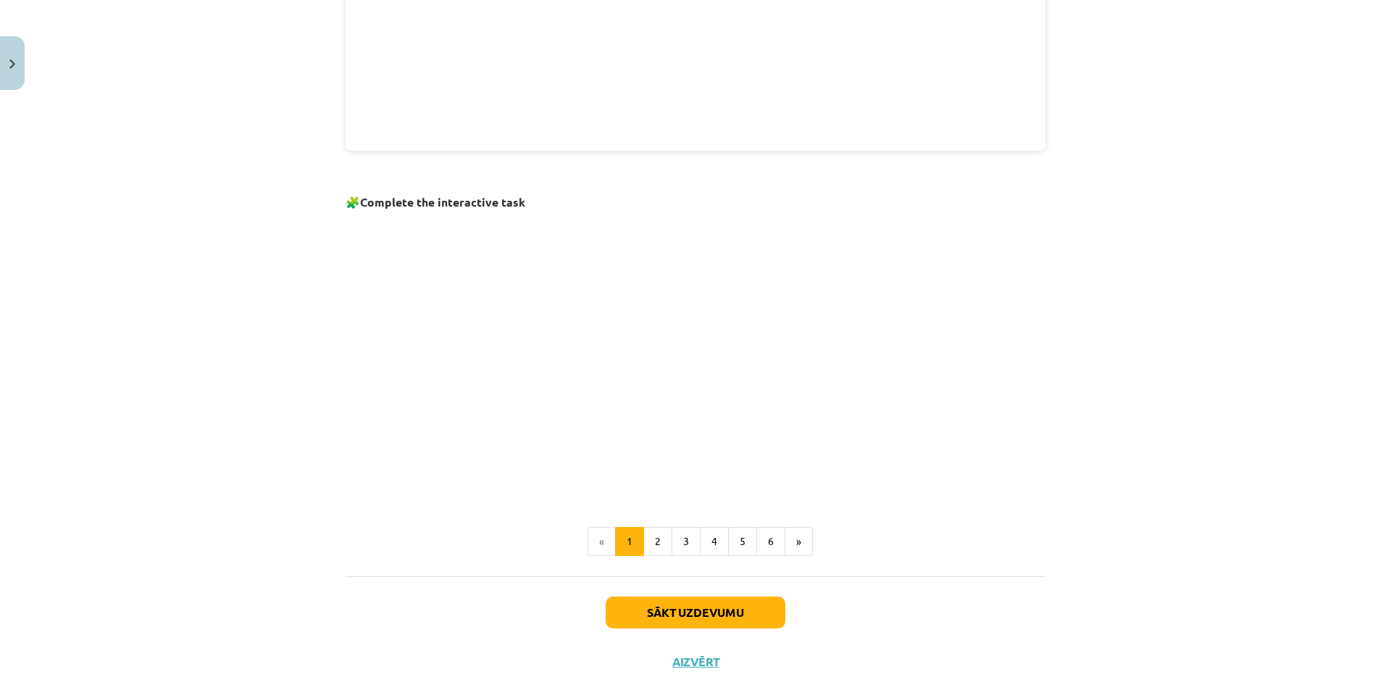
click at [1032, 316] on p at bounding box center [696, 354] width 700 height 279
click at [971, 330] on p at bounding box center [696, 354] width 700 height 279
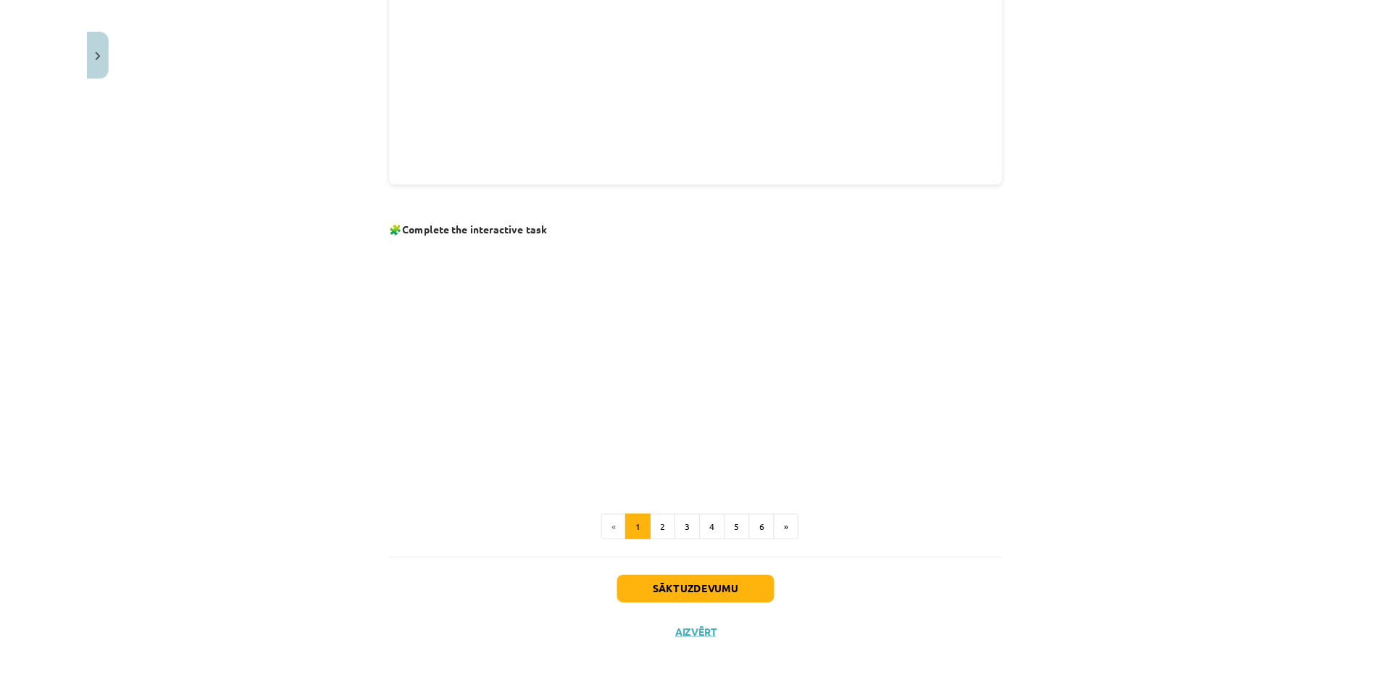
scroll to position [451, 0]
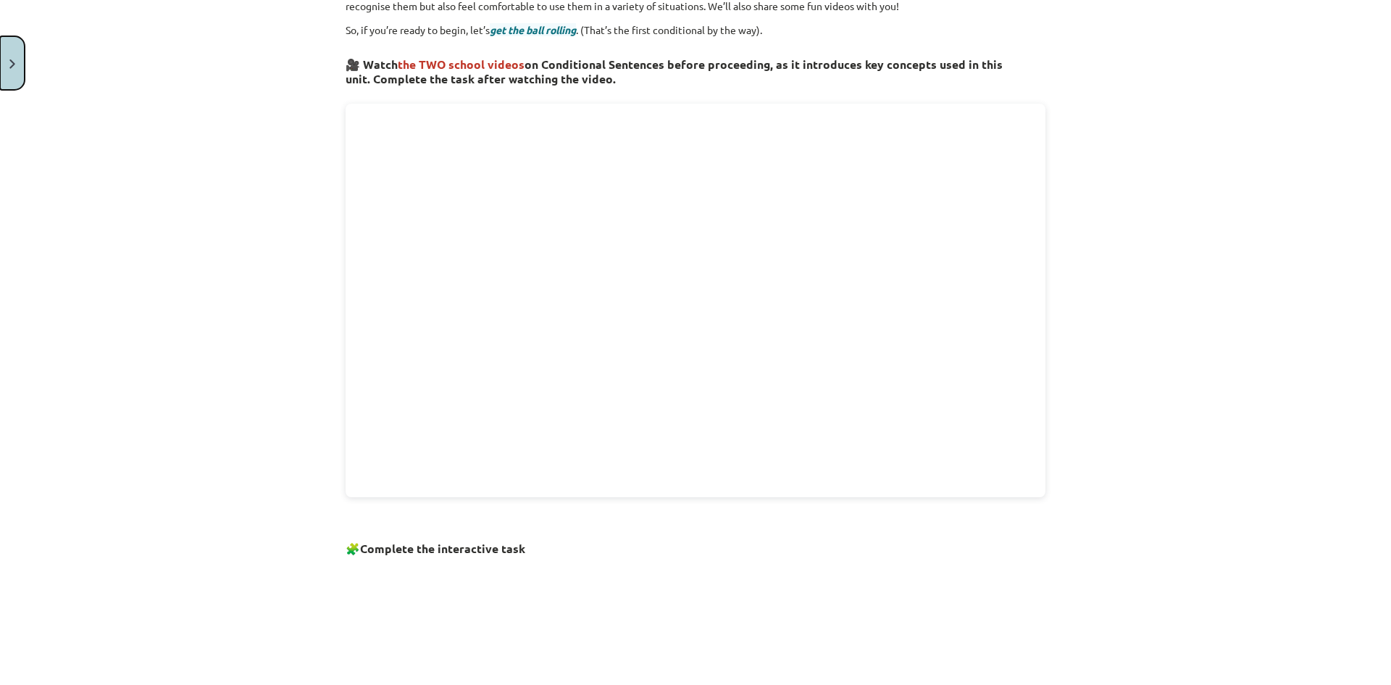
click at [14, 62] on img "Close" at bounding box center [12, 63] width 6 height 9
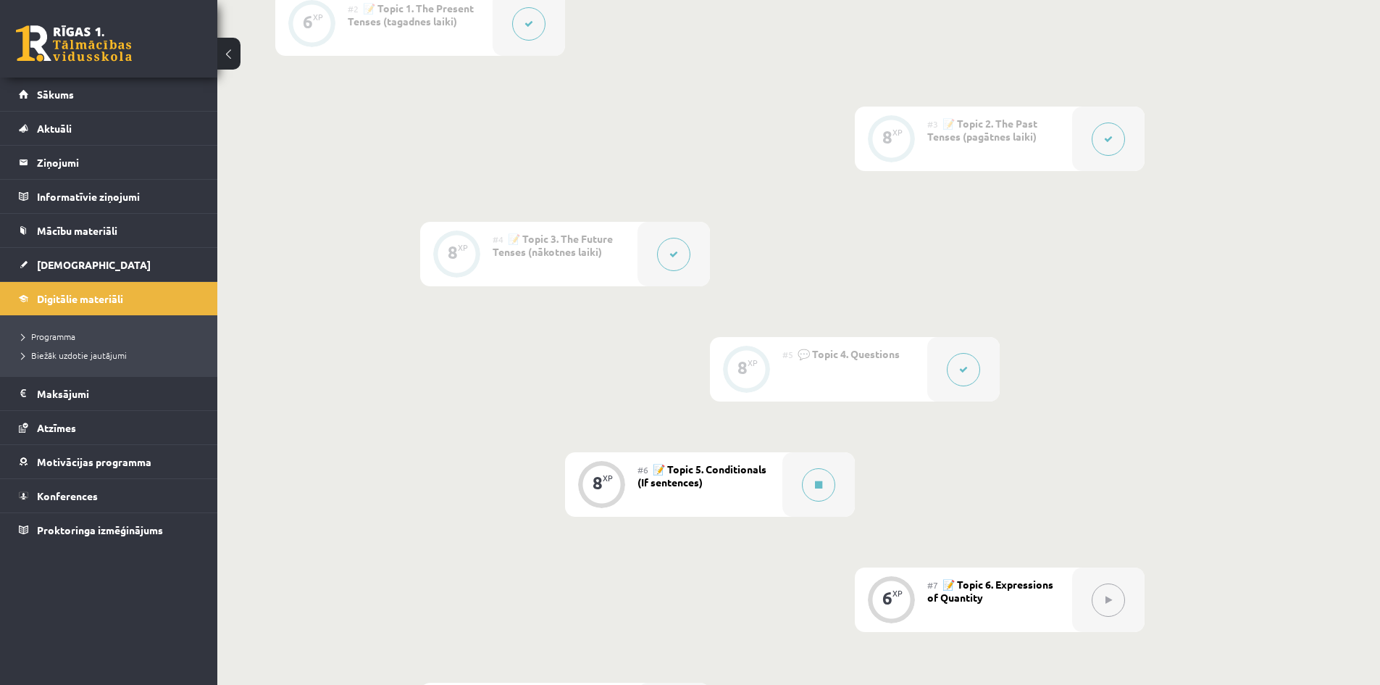
scroll to position [869, 0]
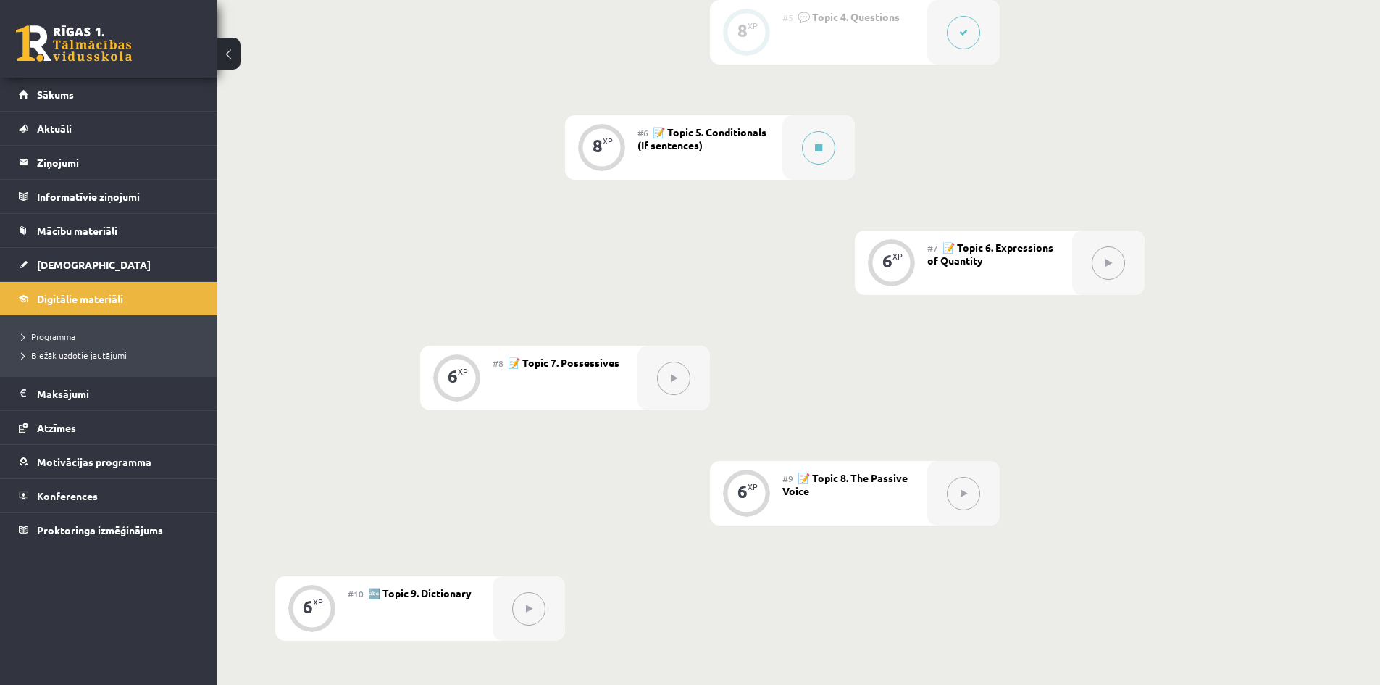
click at [1111, 267] on button at bounding box center [1108, 262] width 33 height 33
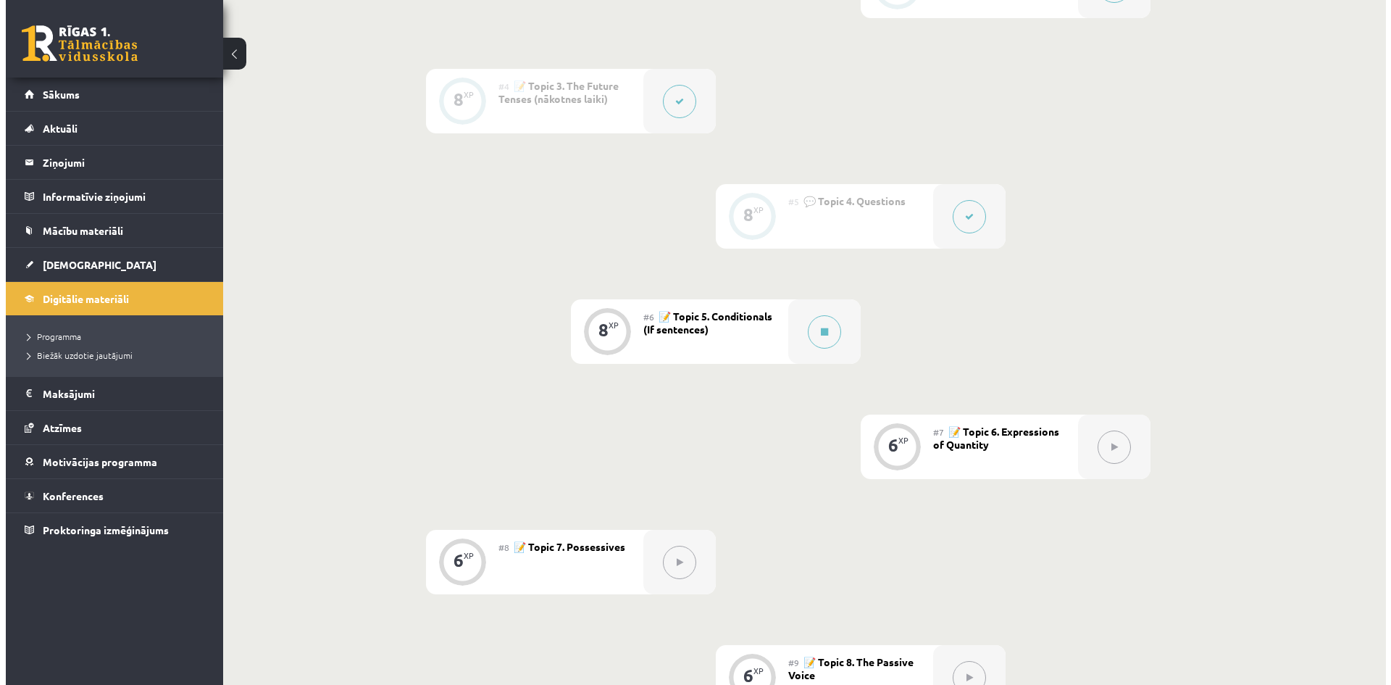
scroll to position [525, 0]
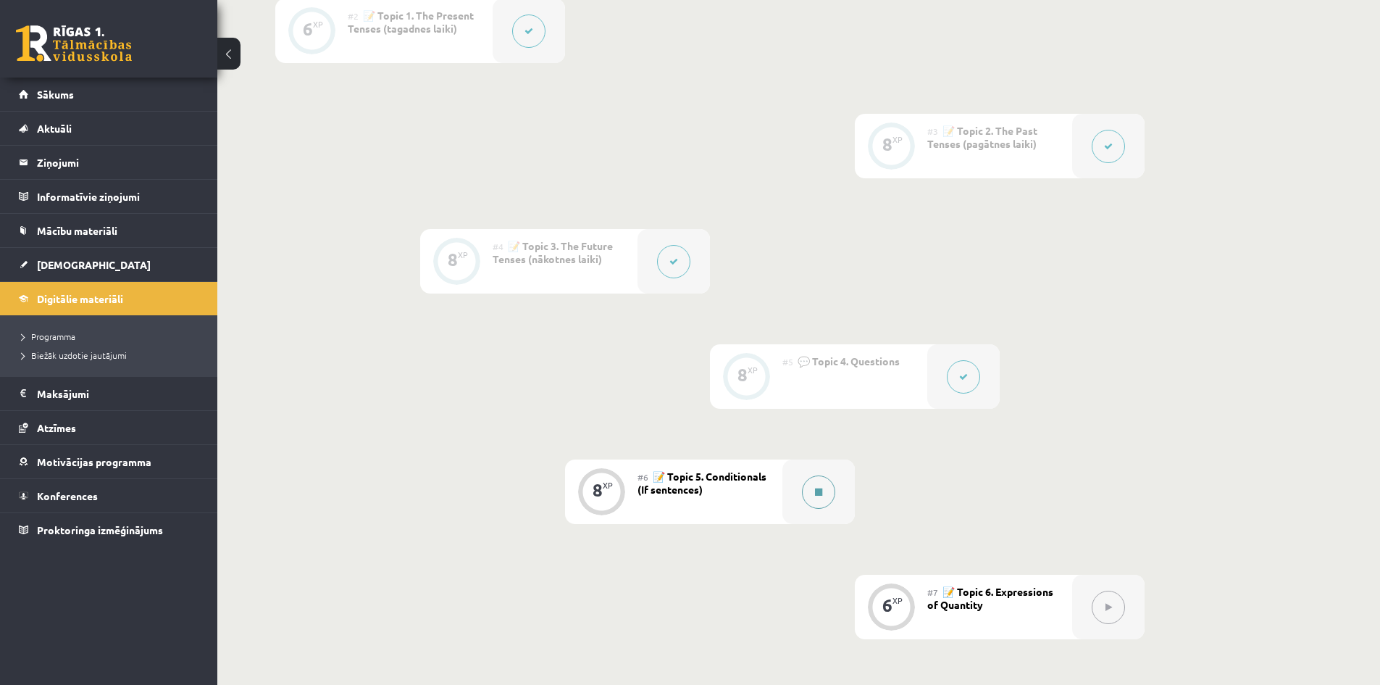
click at [819, 486] on button at bounding box center [818, 491] width 33 height 33
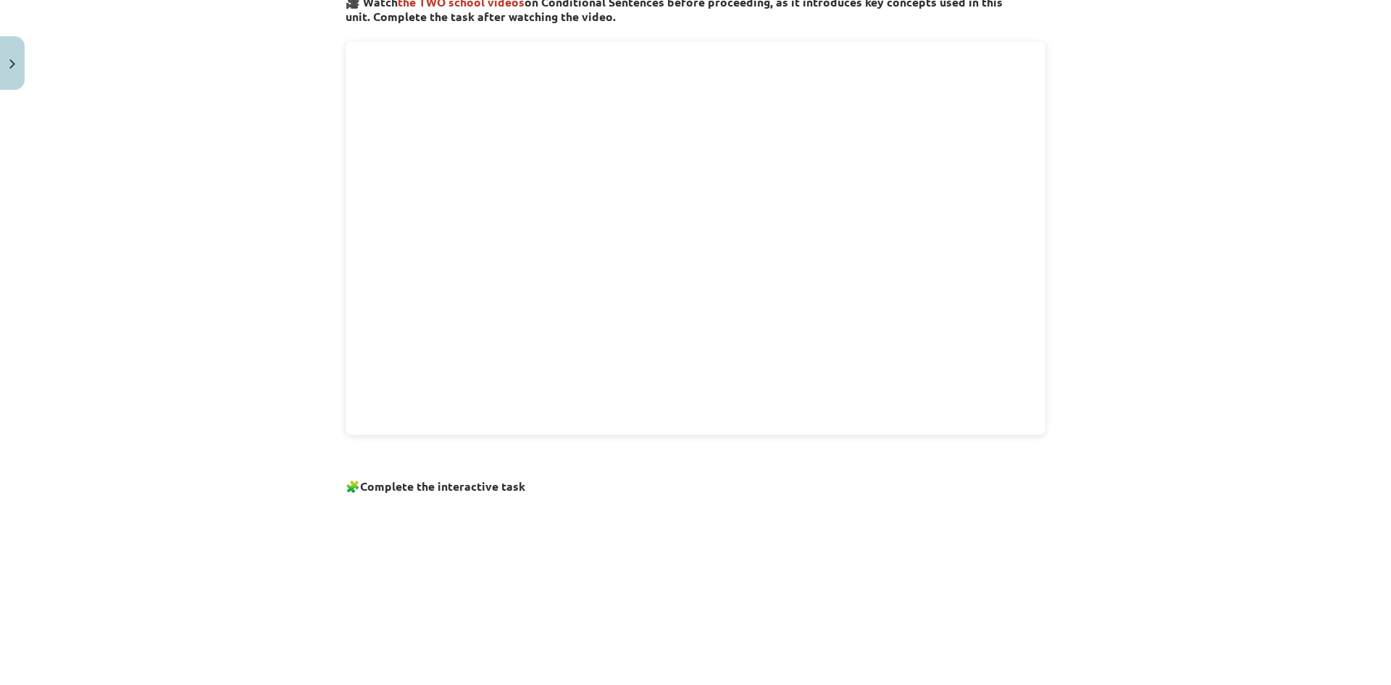
scroll to position [760, 0]
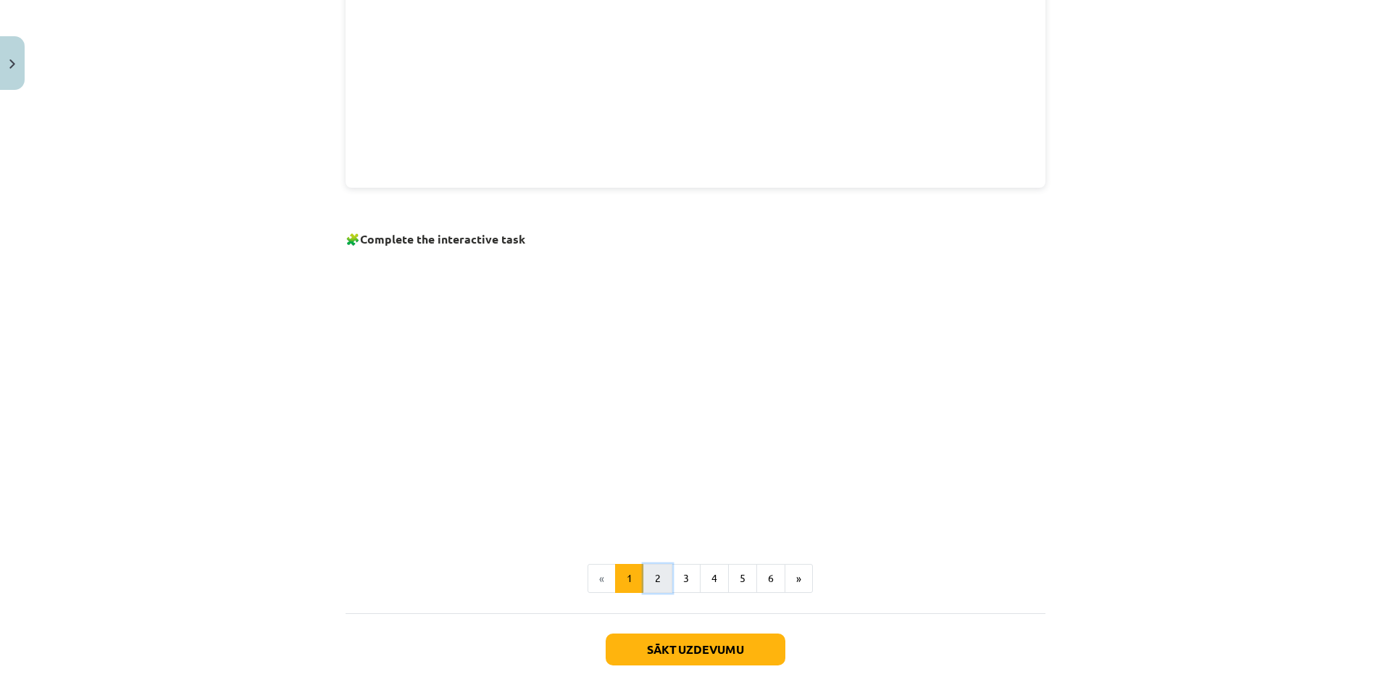
click at [660, 580] on button "2" at bounding box center [657, 578] width 29 height 29
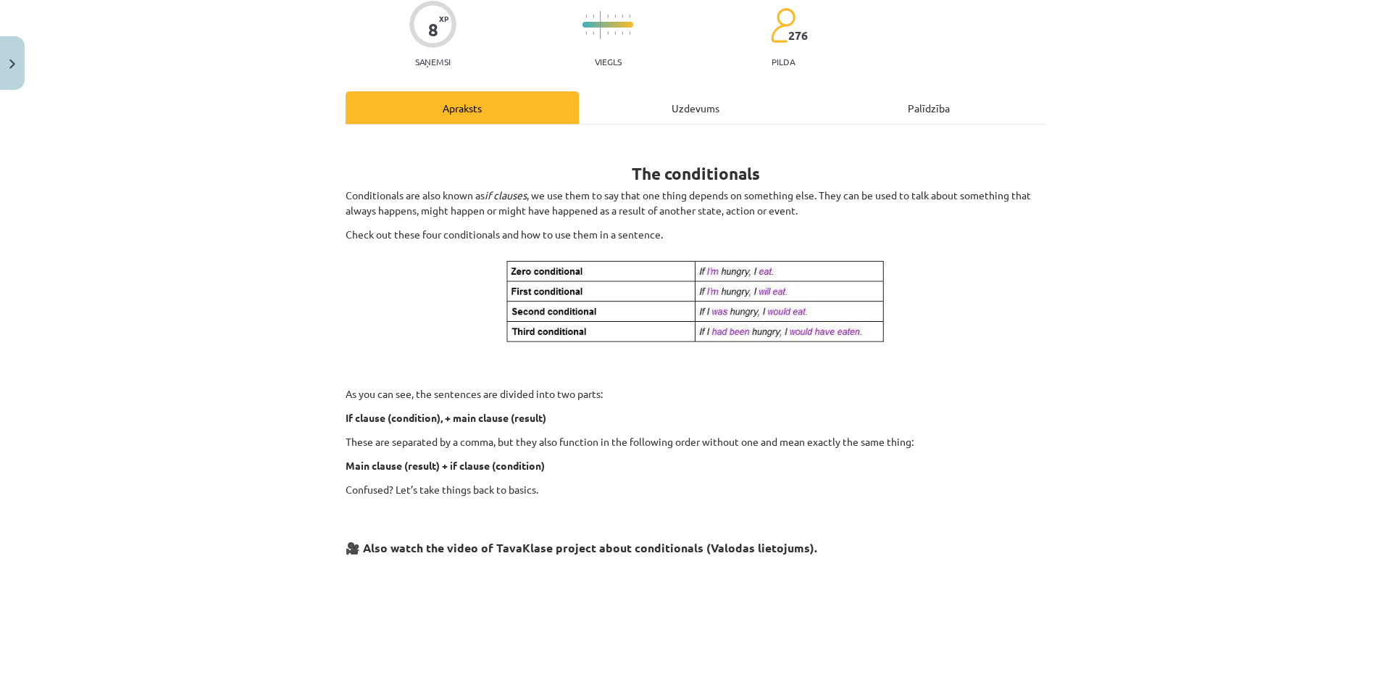
scroll to position [339, 0]
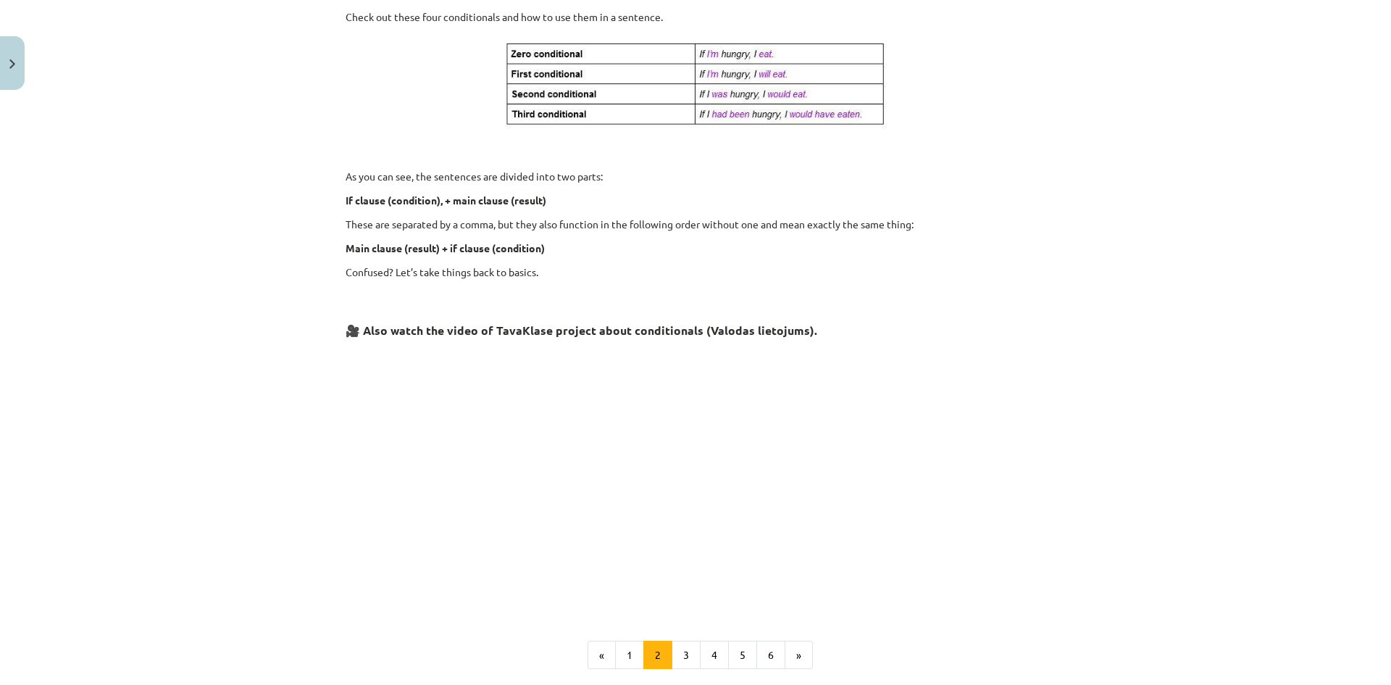
click at [999, 482] on p at bounding box center [696, 475] width 700 height 264
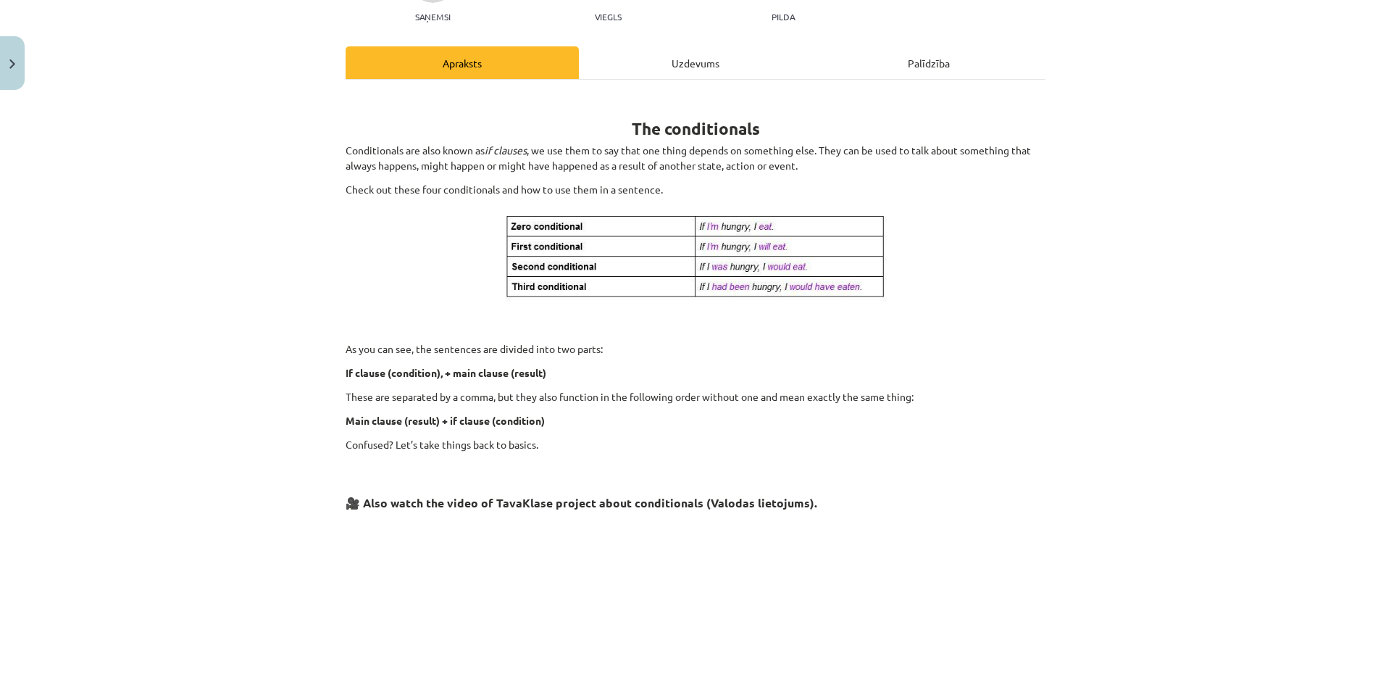
scroll to position [0, 0]
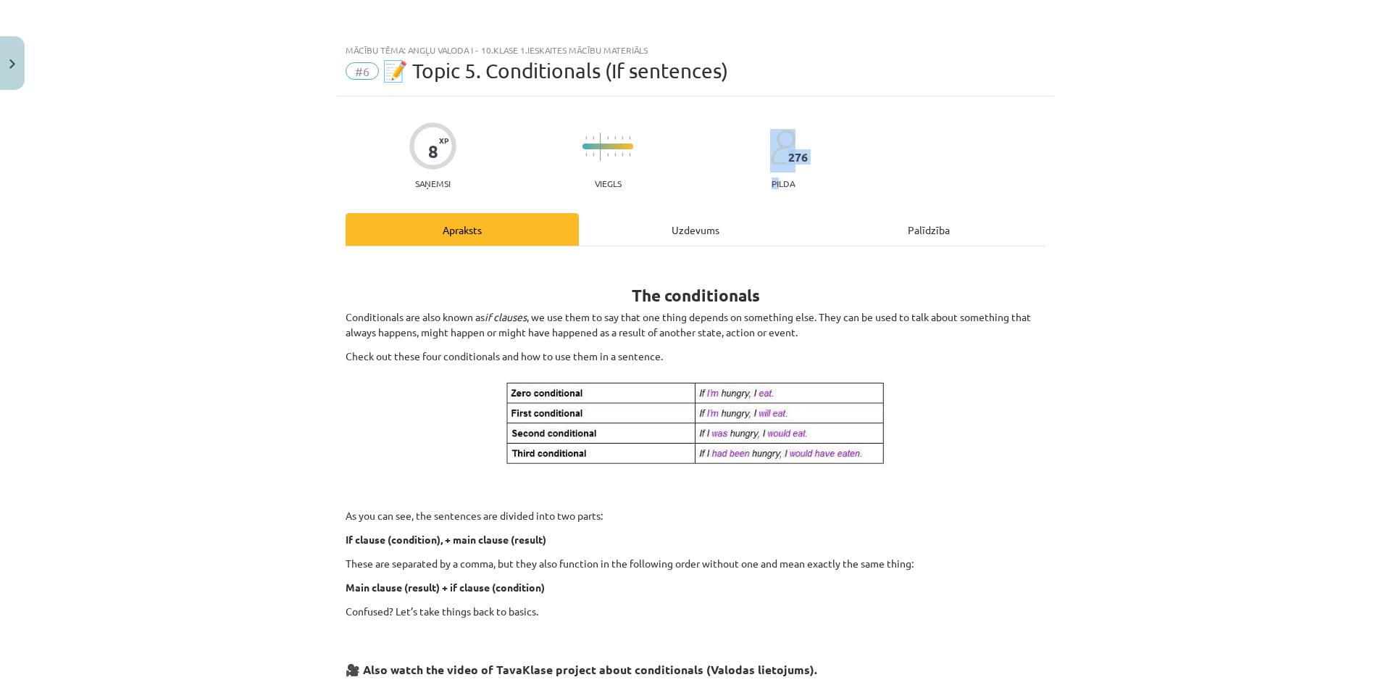
drag, startPoint x: 772, startPoint y: 180, endPoint x: 811, endPoint y: 151, distance: 48.3
click at [811, 151] on div "8 XP Saņemsi Viegls 276 pilda" at bounding box center [696, 151] width 700 height 75
click at [868, 158] on div "8 XP Saņemsi Viegls 276 pilda" at bounding box center [696, 151] width 700 height 75
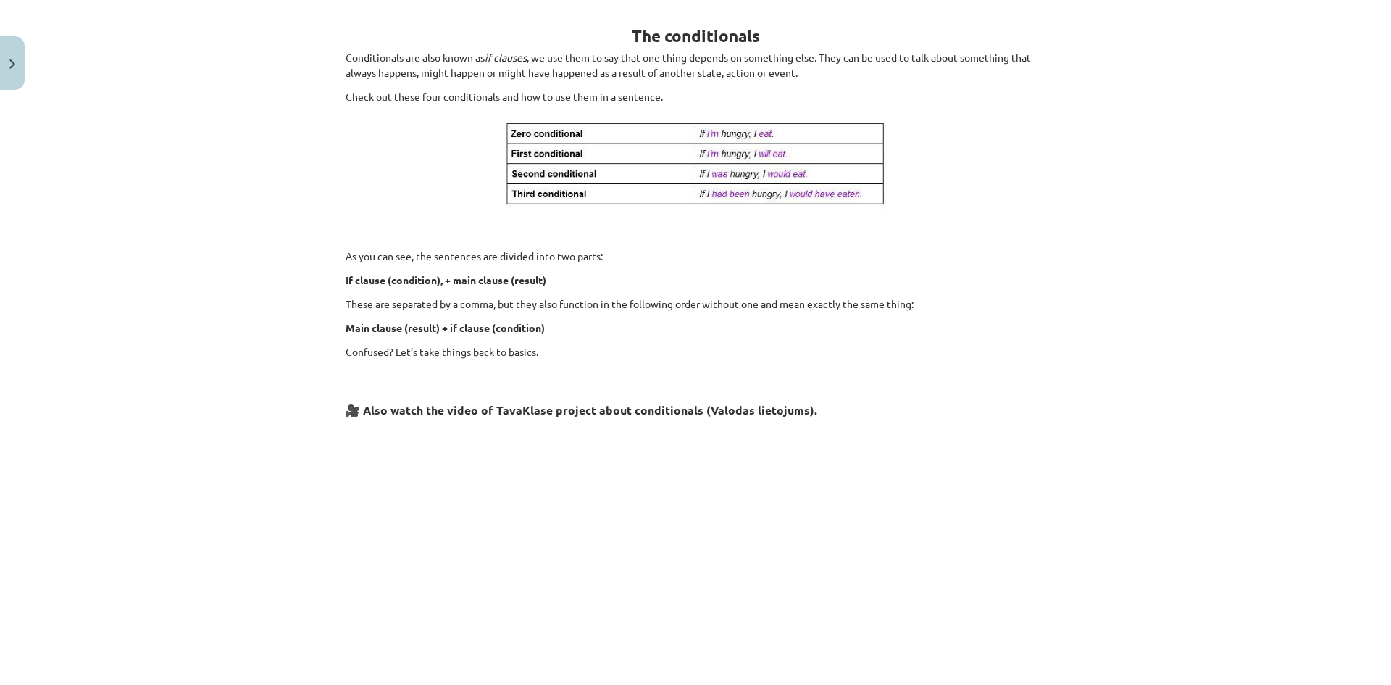
scroll to position [122, 0]
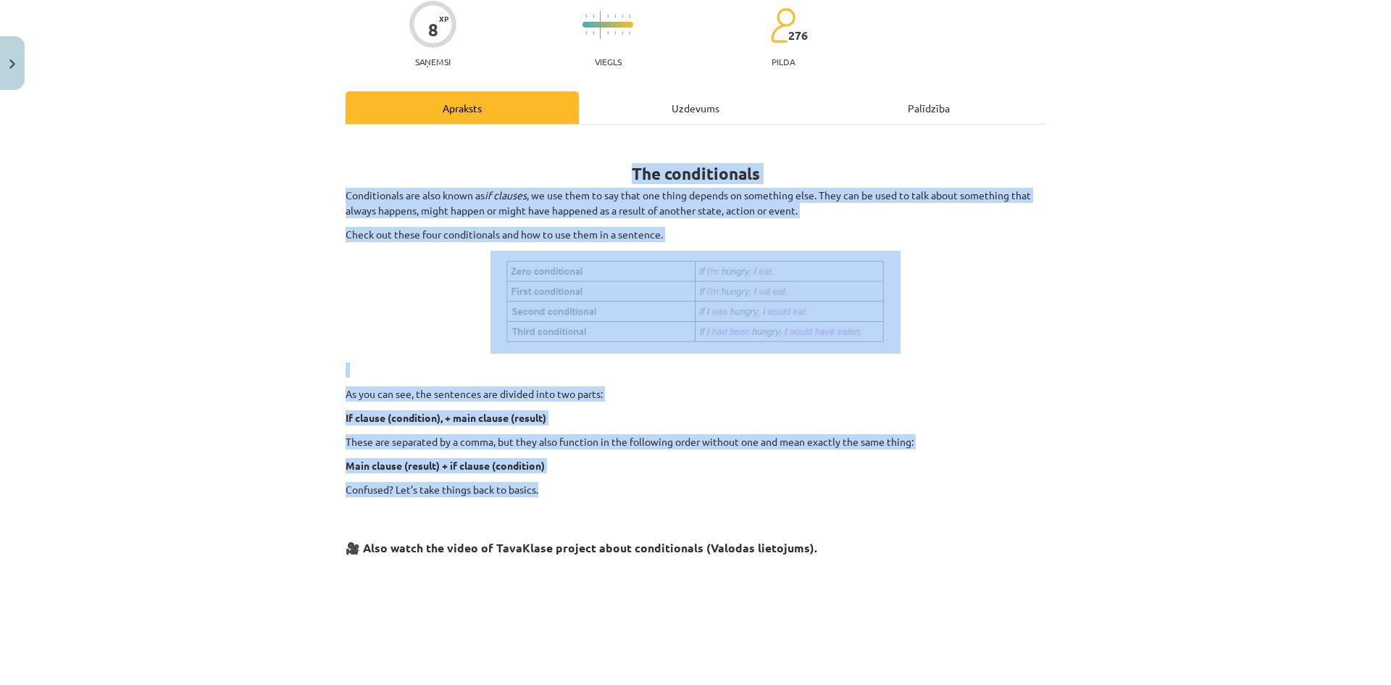
drag, startPoint x: 338, startPoint y: 175, endPoint x: 740, endPoint y: 490, distance: 510.8
click at [740, 490] on div "Mācību tēma: Angļu valoda i - 10.klase 1.ieskaites mācību materiāls #6 📝 Topic …" at bounding box center [695, 342] width 1391 height 685
copy div "The conditionals Conditionals are also known as if clauses , we use them to say…"
click at [1161, 408] on div "Mācību tēma: Angļu valoda i - 10.klase 1.ieskaites mācību materiāls #6 📝 Topic …" at bounding box center [695, 342] width 1391 height 685
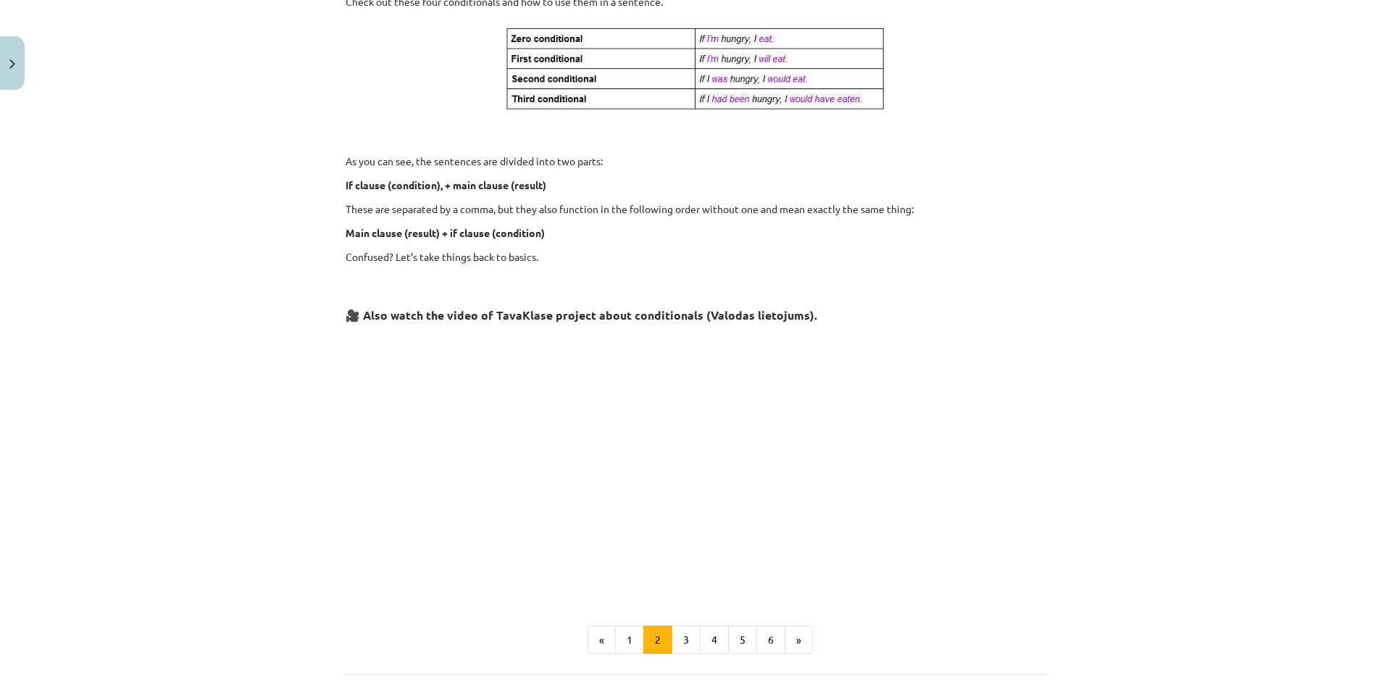
scroll to position [489, 0]
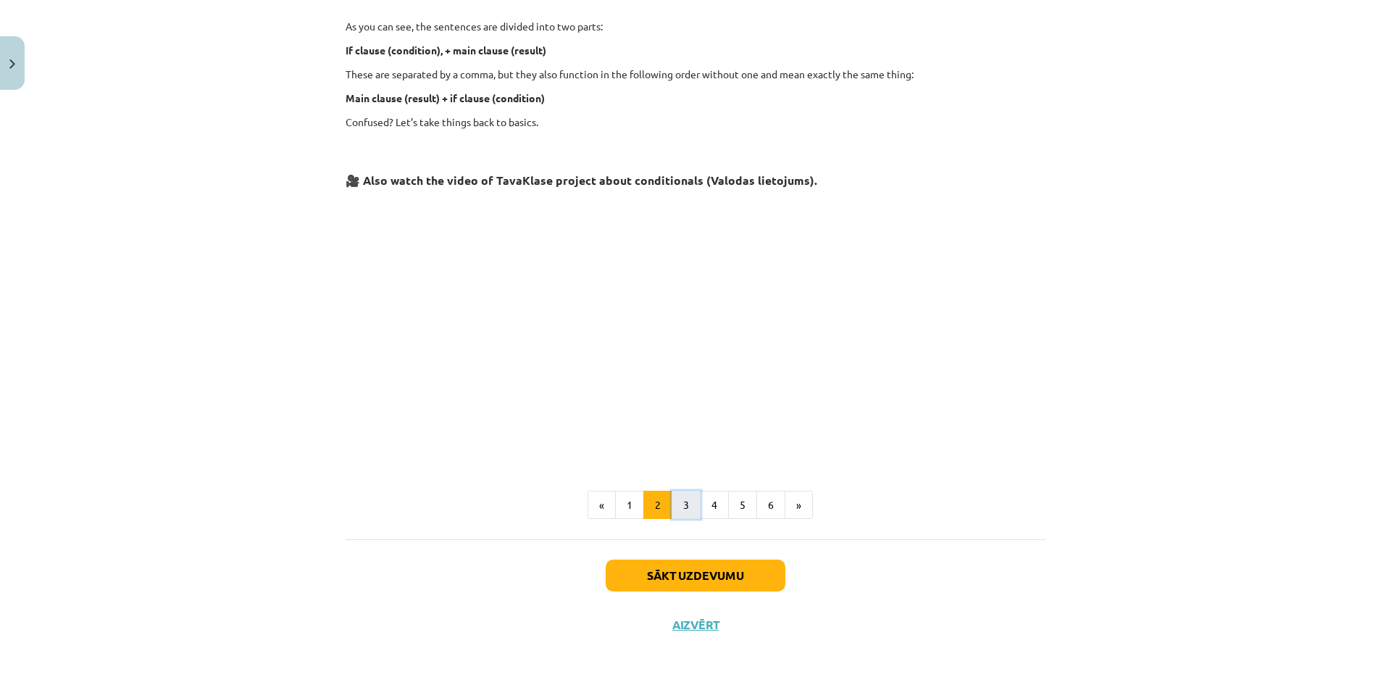
click at [677, 507] on button "3" at bounding box center [686, 504] width 29 height 29
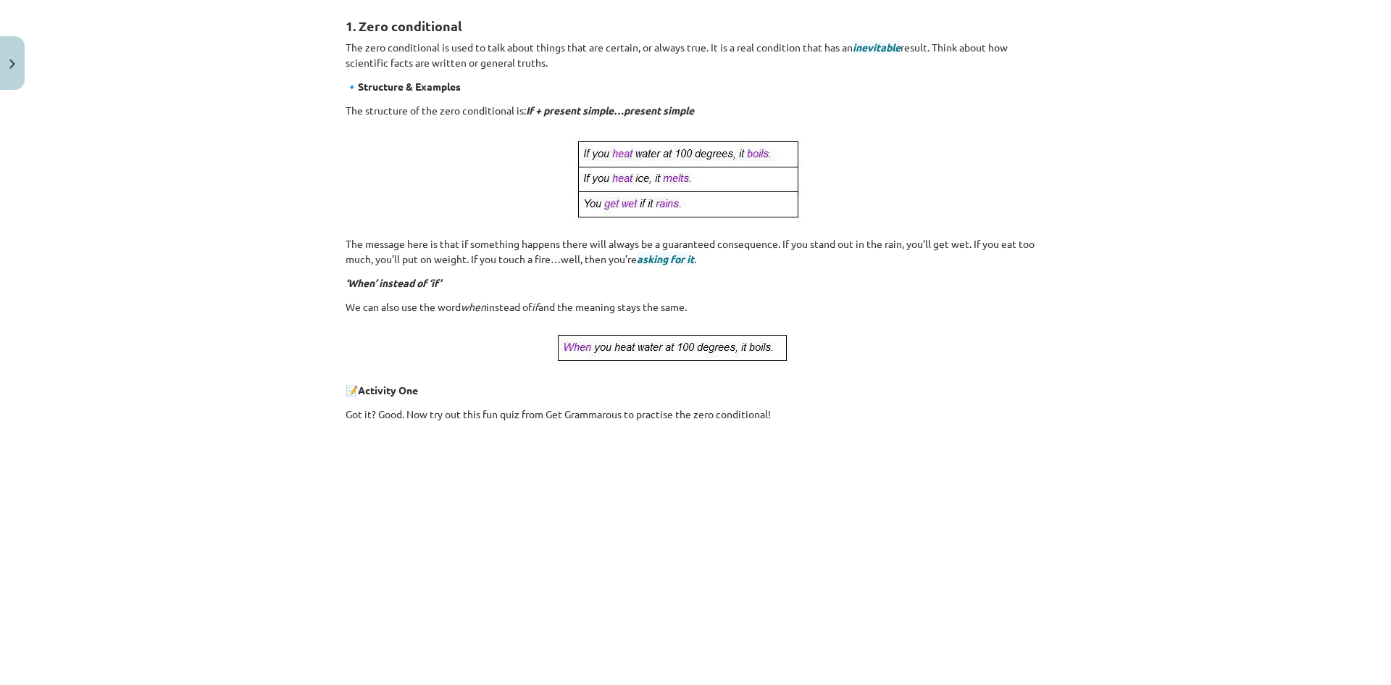
scroll to position [498, 0]
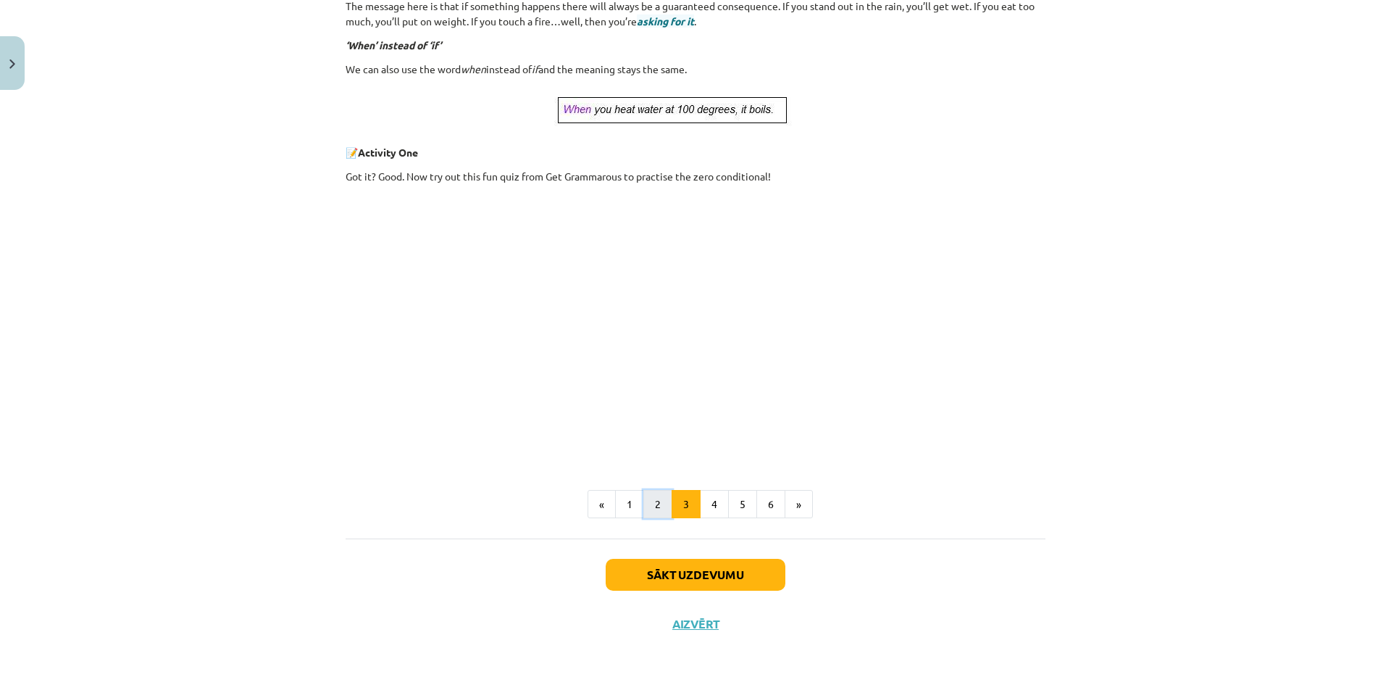
click at [658, 506] on button "2" at bounding box center [657, 504] width 29 height 29
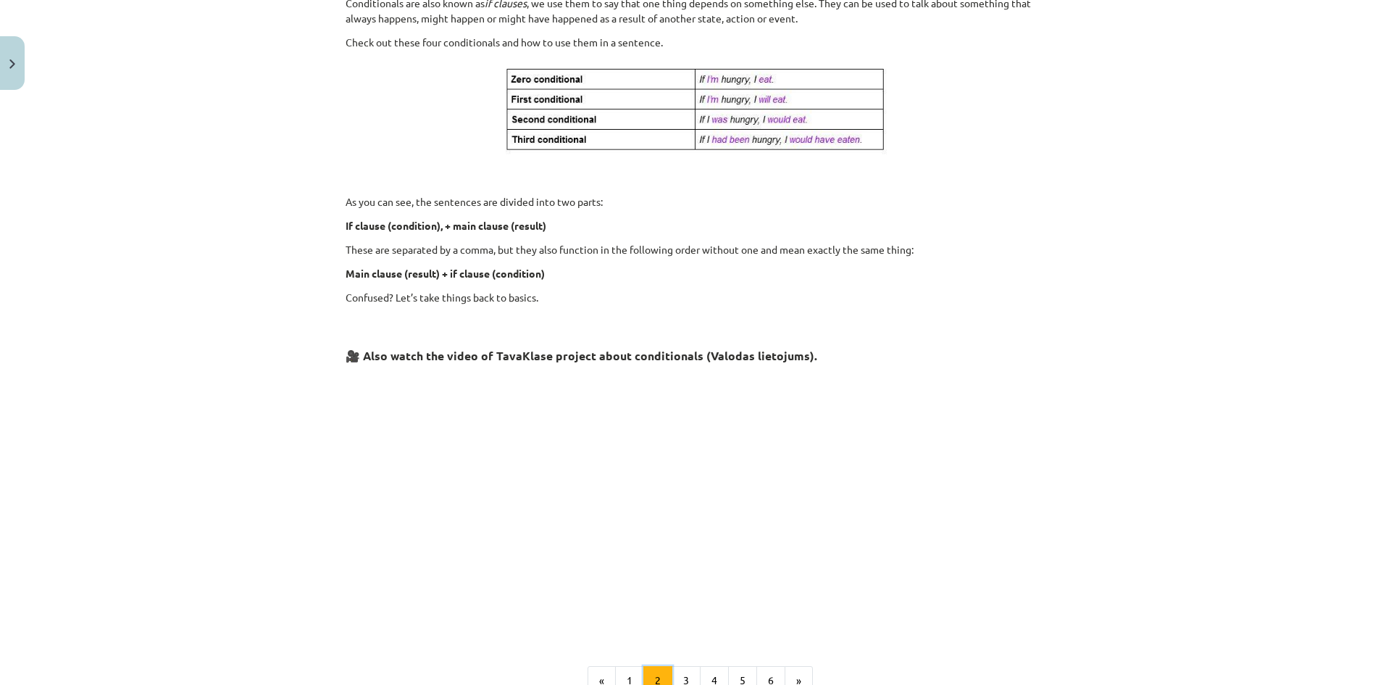
scroll to position [489, 0]
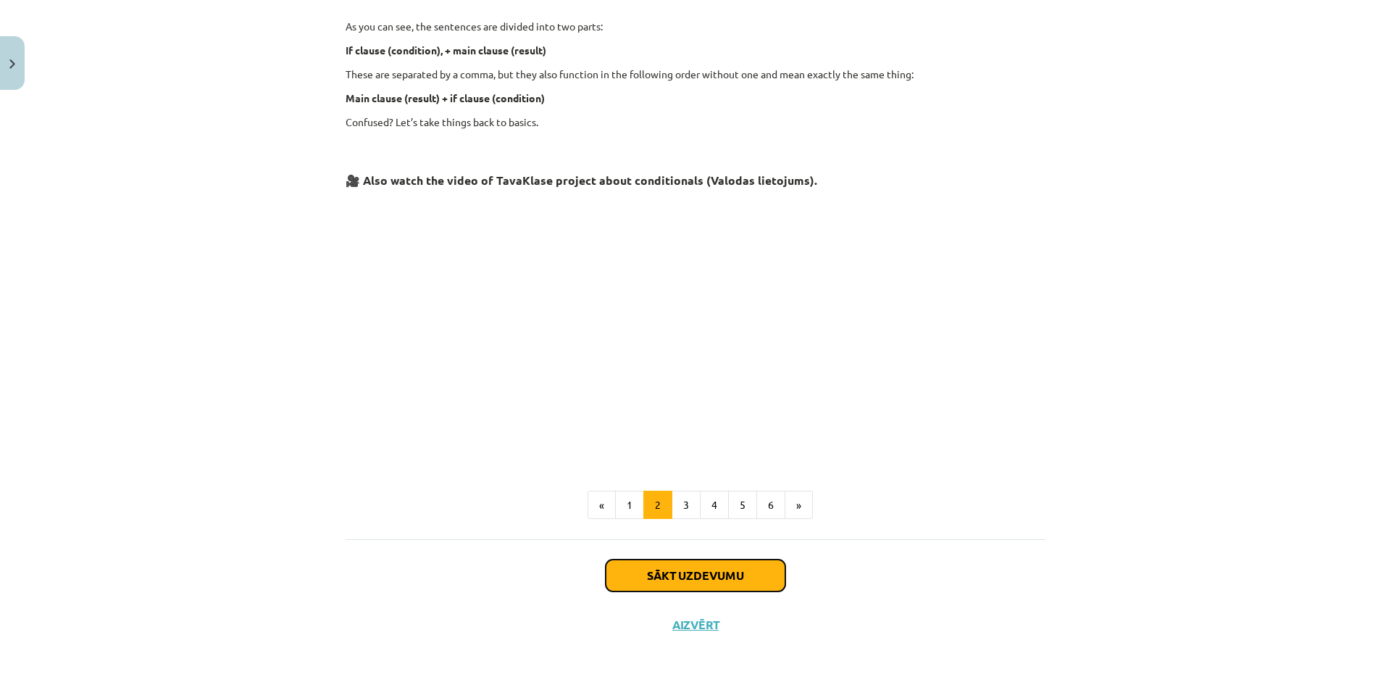
click at [667, 575] on button "Sākt uzdevumu" at bounding box center [696, 575] width 180 height 32
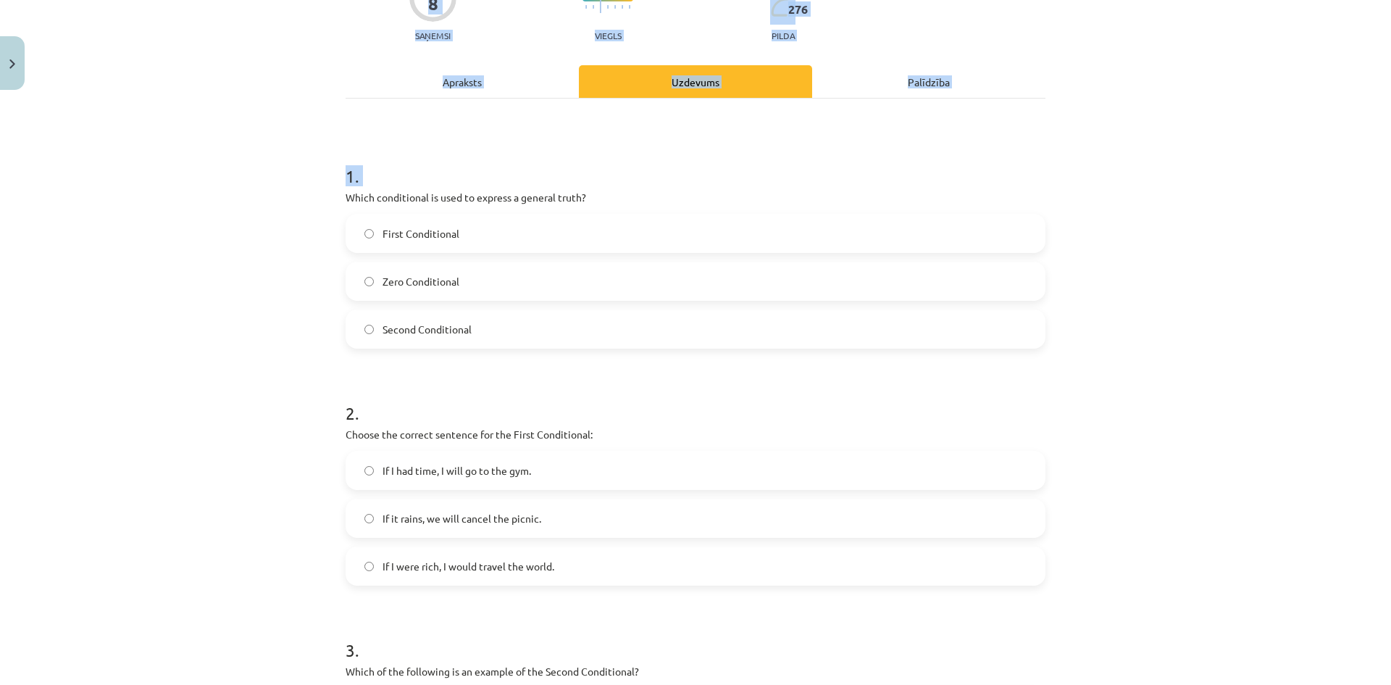
scroll to position [690, 0]
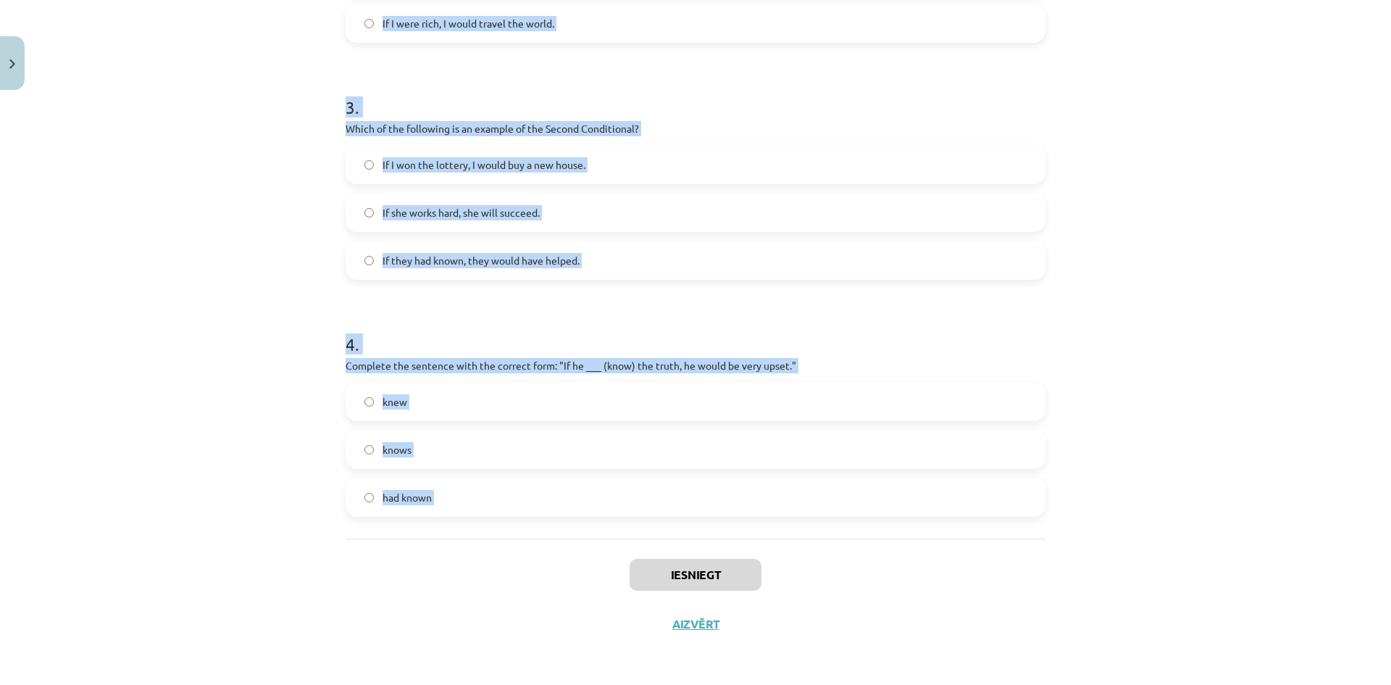
drag, startPoint x: 324, startPoint y: 298, endPoint x: 604, endPoint y: 577, distance: 395.5
click at [604, 577] on div "Mācību tēma: Angļu valoda i - 10.klase 1.ieskaites mācību materiāls #6 📝 Topic …" at bounding box center [695, 342] width 1391 height 685
copy form "Which conditional is used to express a general truth? First Conditional Zero Co…"
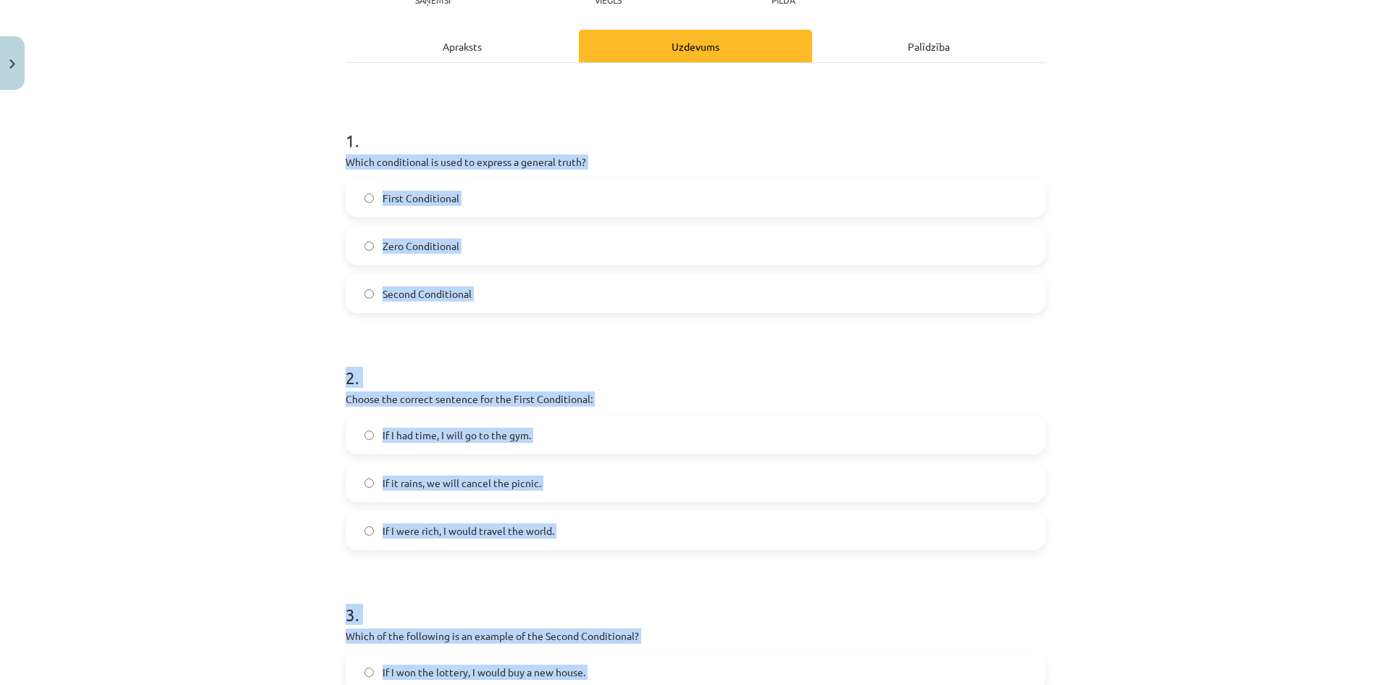
scroll to position [0, 0]
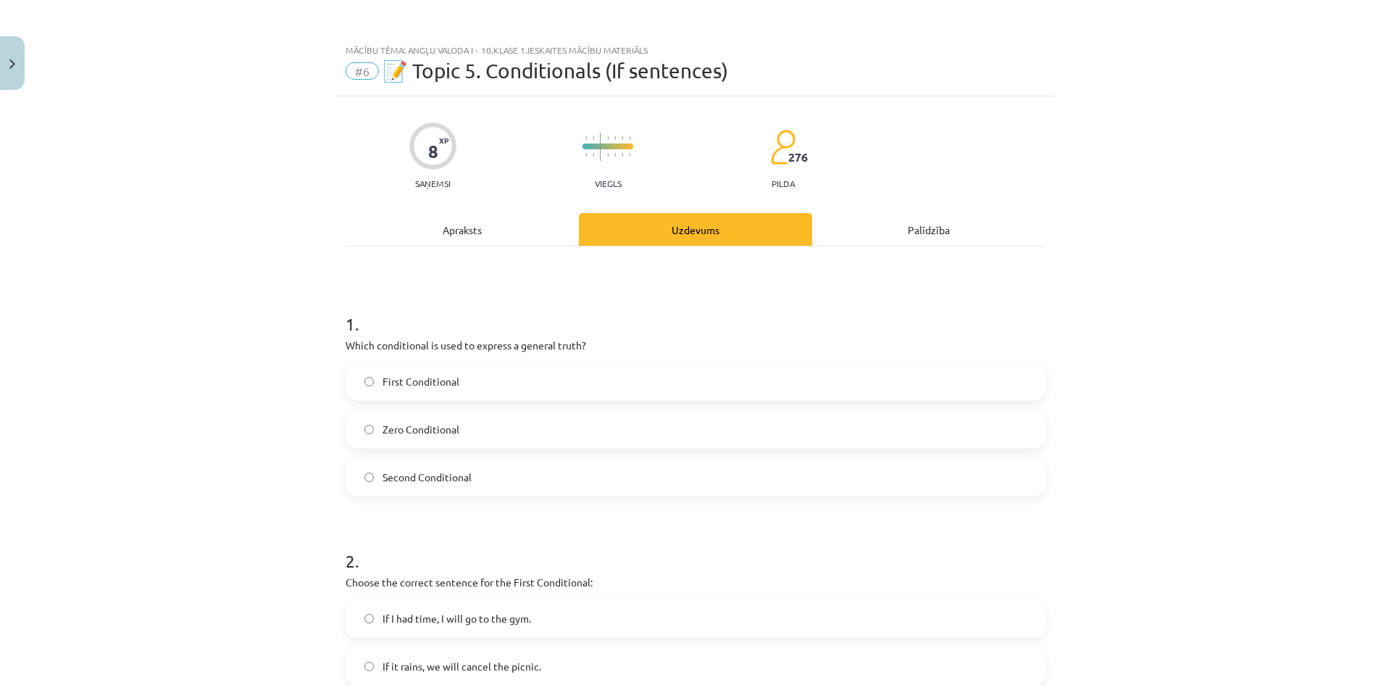
click at [451, 68] on span "📝 Topic 5. Conditionals (If sentences)" at bounding box center [556, 71] width 346 height 24
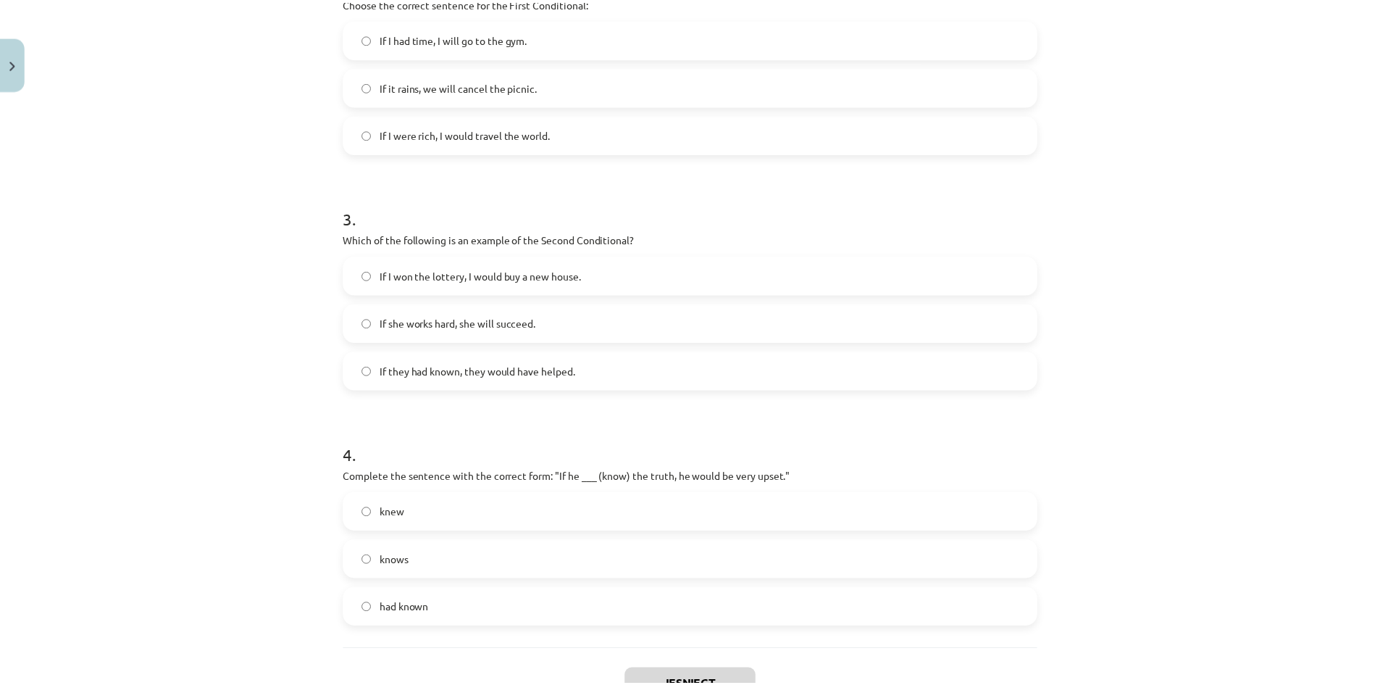
scroll to position [690, 0]
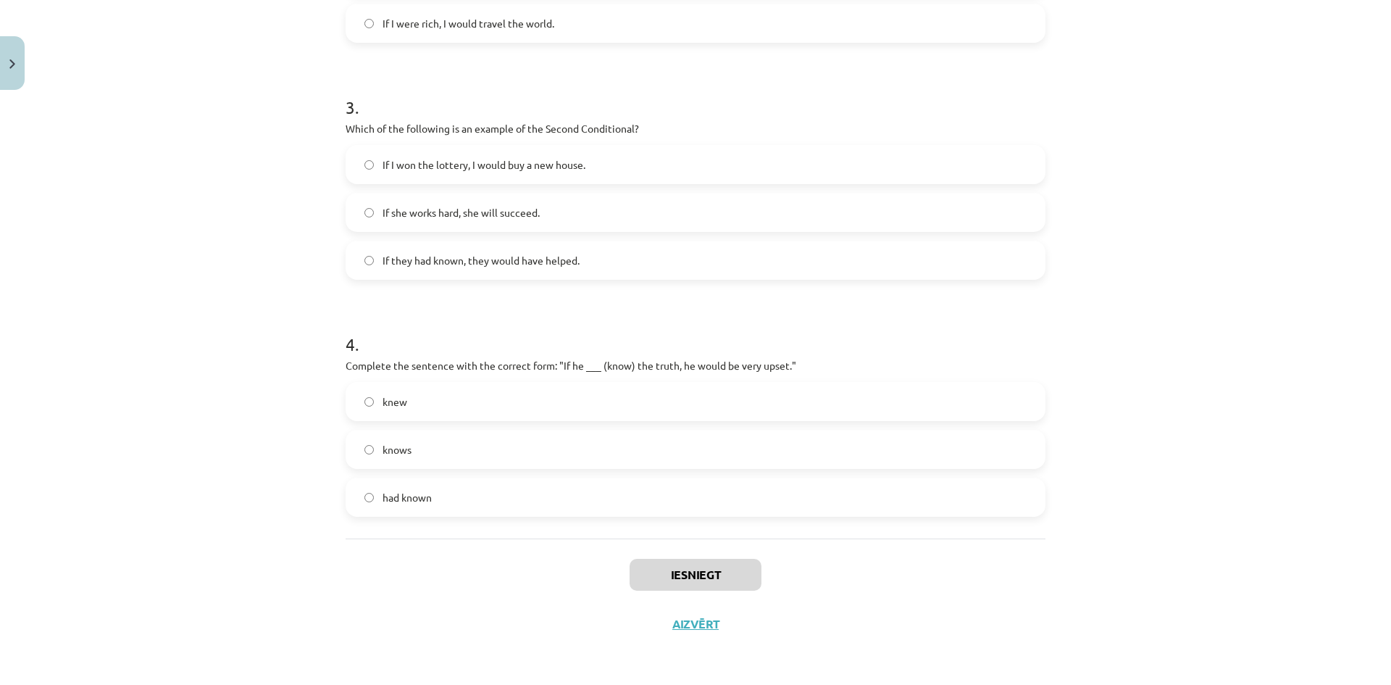
drag, startPoint x: 345, startPoint y: 323, endPoint x: 660, endPoint y: 712, distance: 500.6
click at [296, 286] on div "Mācību tēma: Angļu valoda i - 10.klase 1.ieskaites mācību materiāls #6 📝 Topic …" at bounding box center [695, 342] width 1391 height 685
click at [680, 627] on button "Aizvērt" at bounding box center [695, 624] width 55 height 14
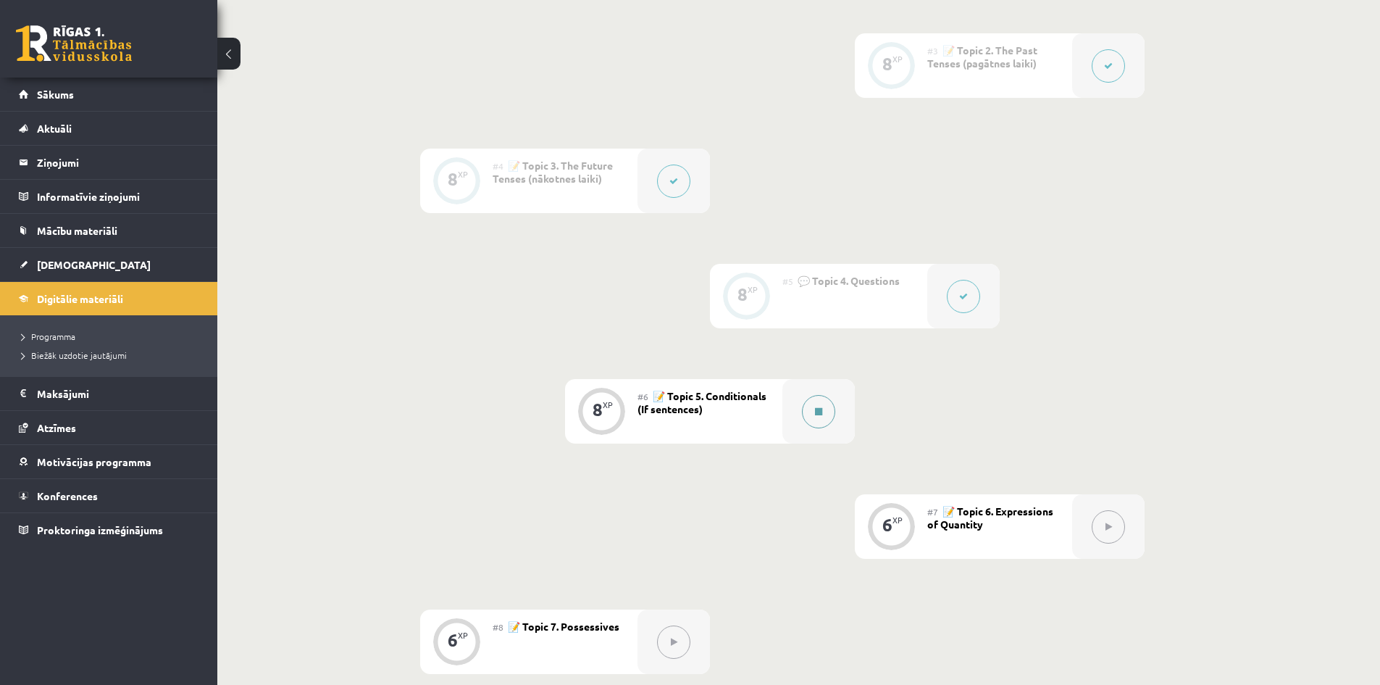
scroll to position [598, 0]
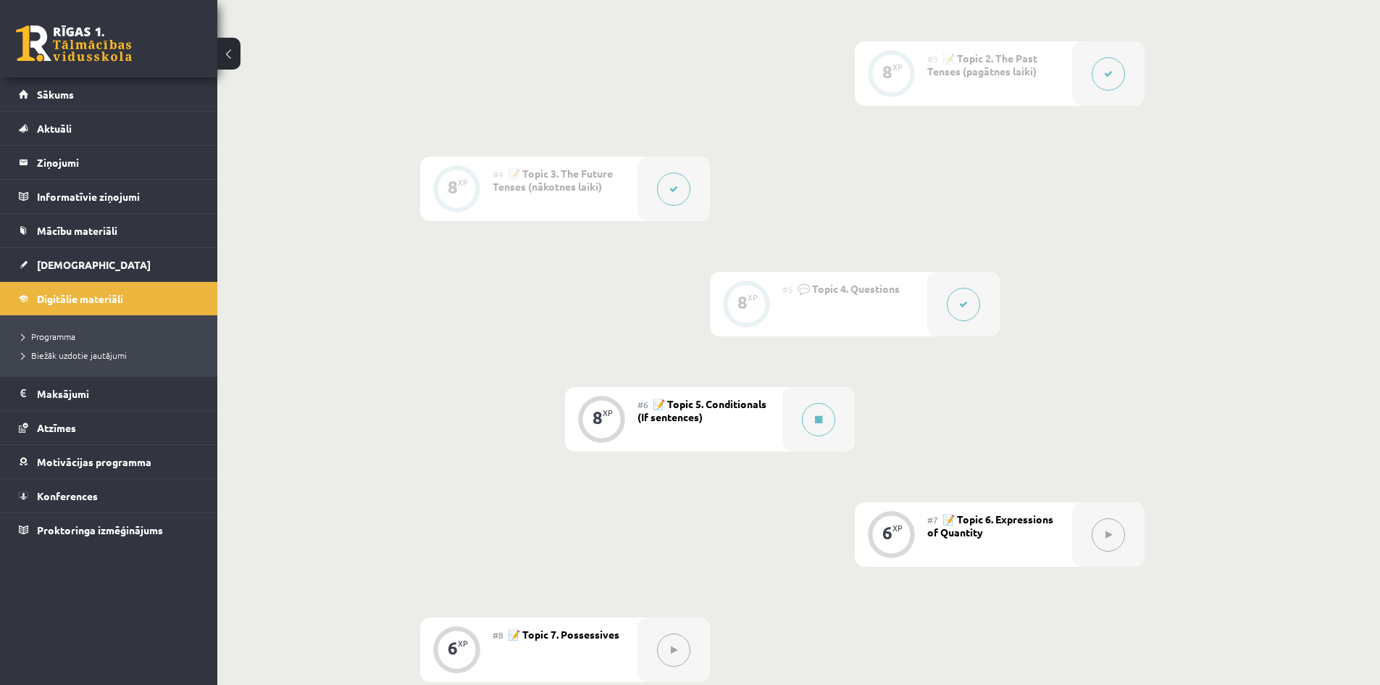
click at [1113, 528] on button at bounding box center [1108, 534] width 33 height 33
click at [1036, 534] on div "#7 📝 Topic 6. Expressions of Quantity" at bounding box center [999, 534] width 145 height 64
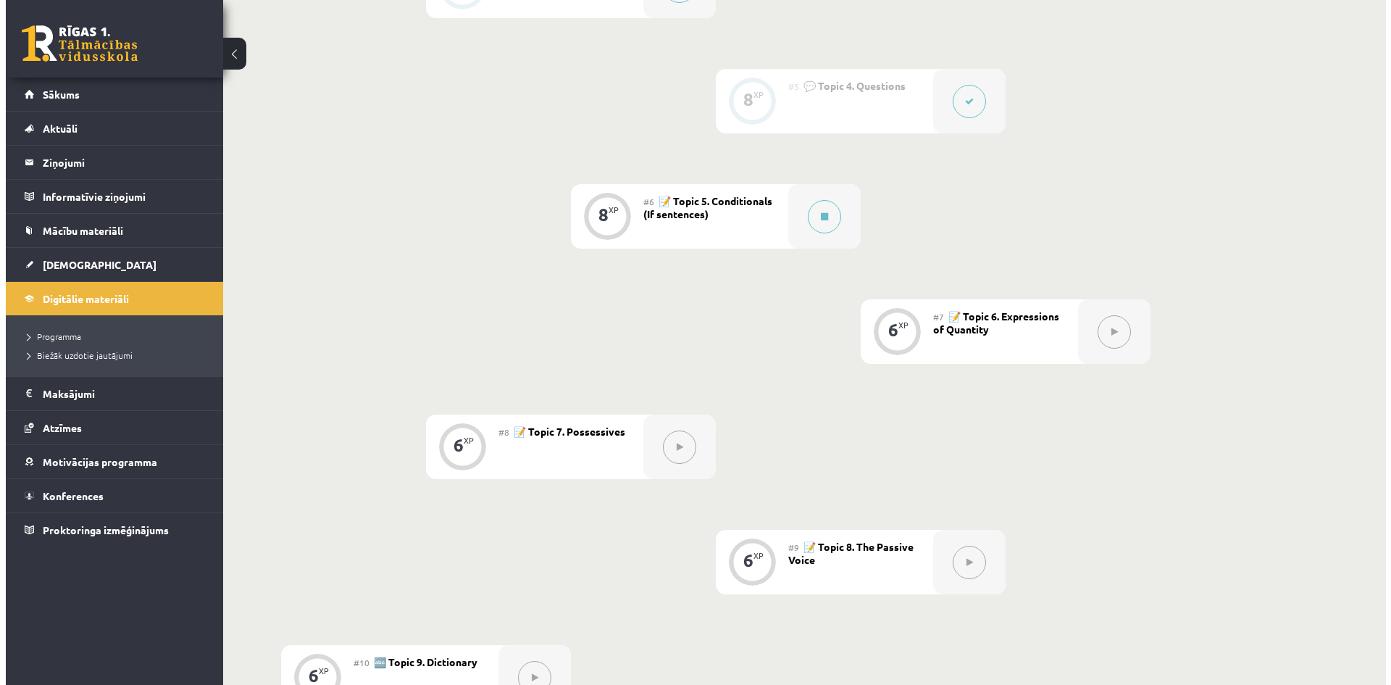
scroll to position [525, 0]
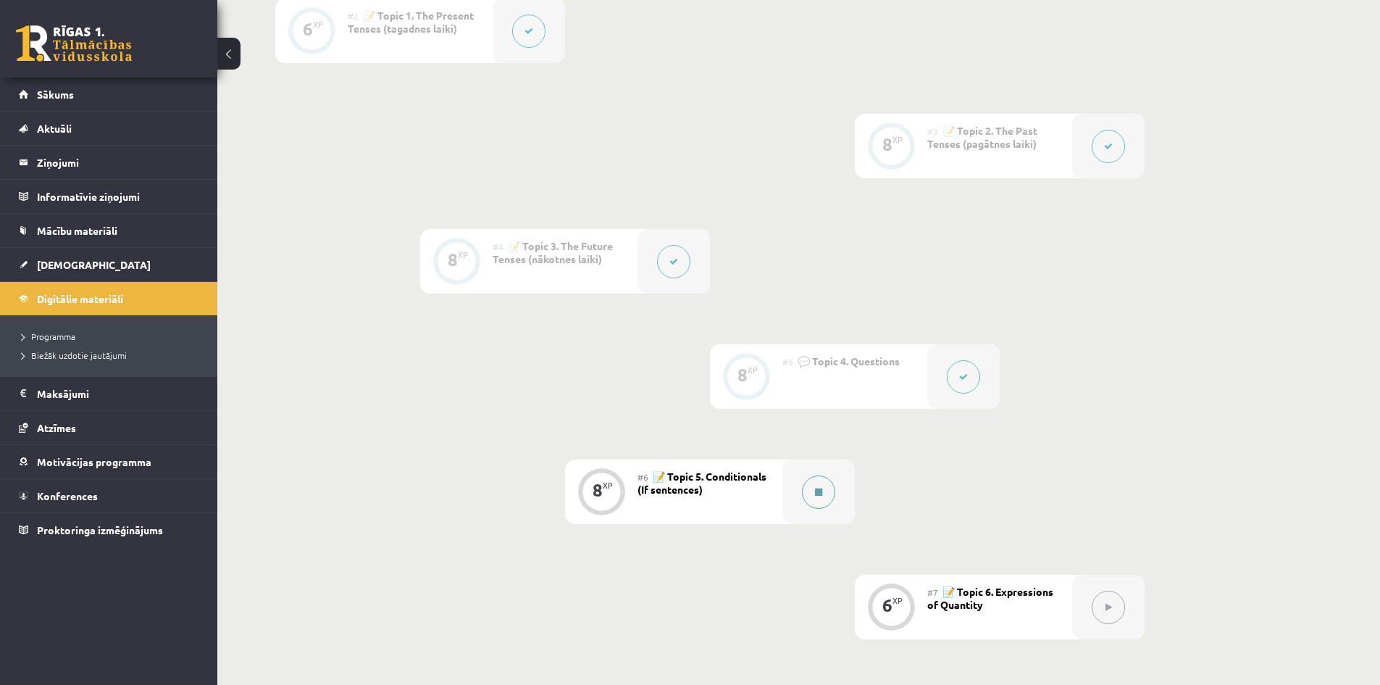
click at [822, 485] on button at bounding box center [818, 491] width 33 height 33
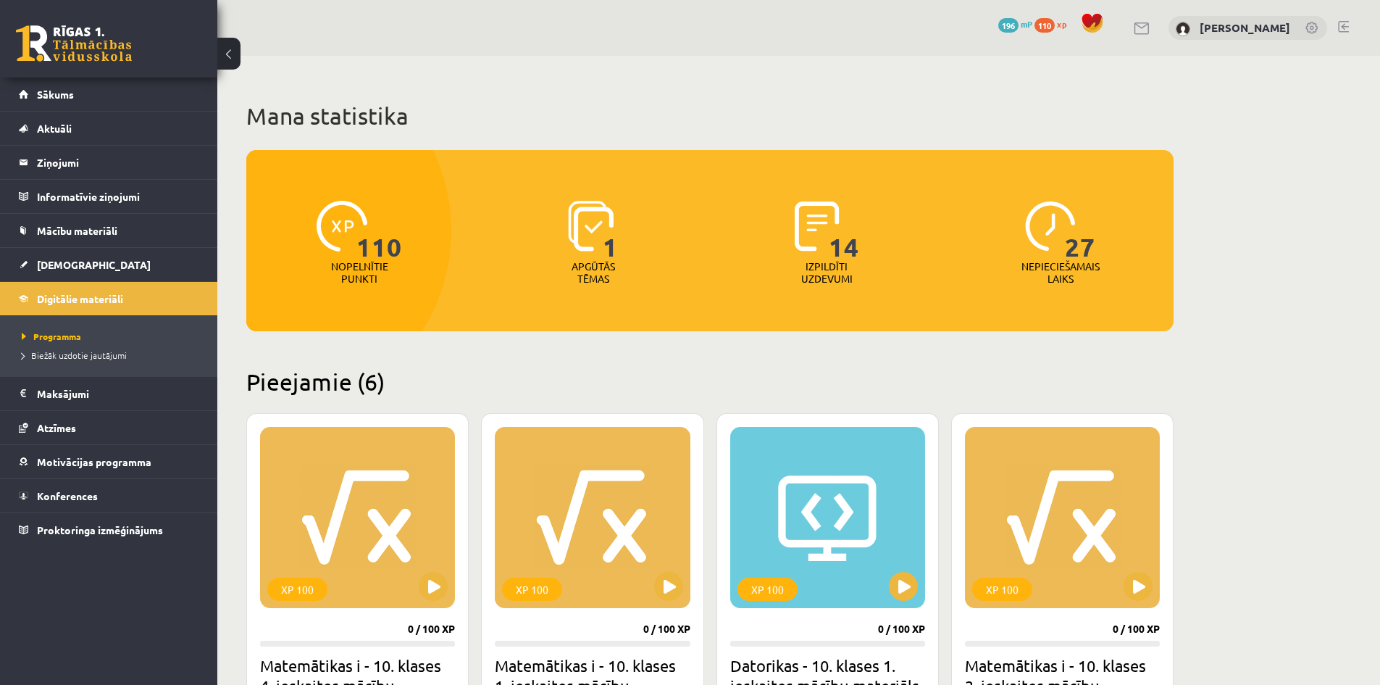
scroll to position [790, 0]
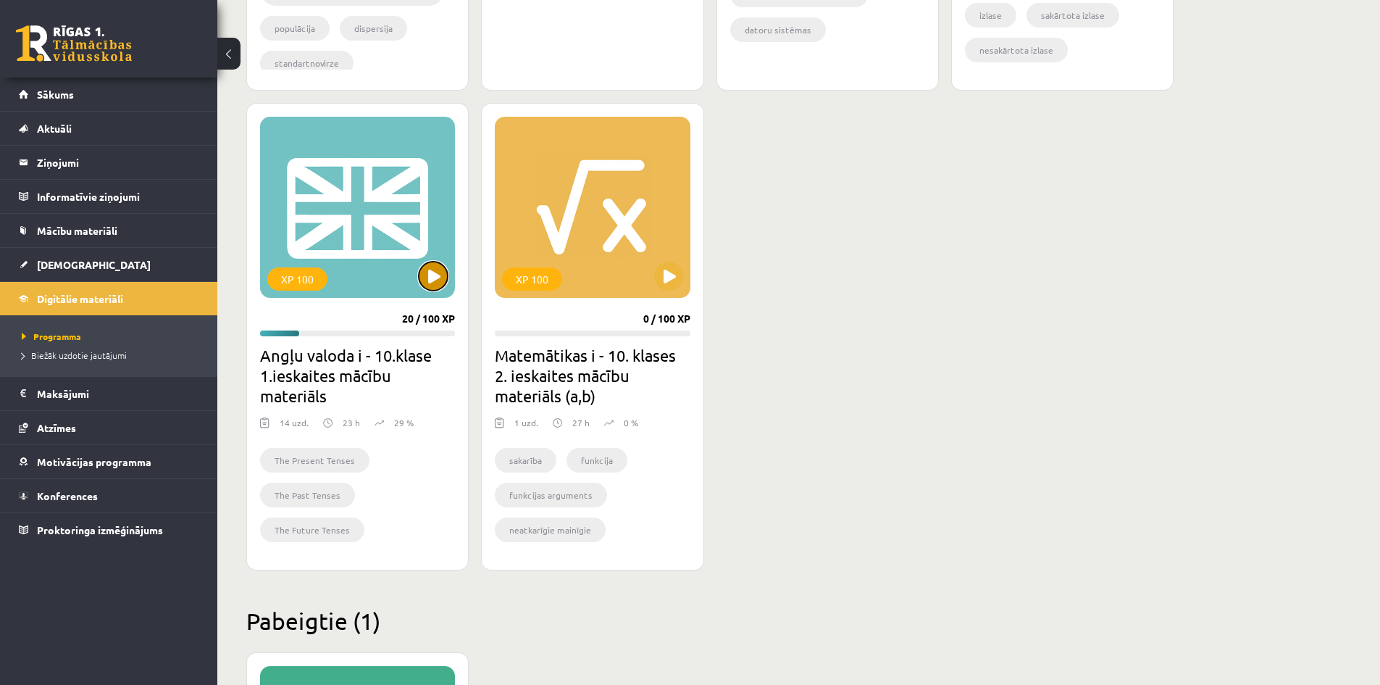
click at [425, 276] on button at bounding box center [433, 276] width 29 height 29
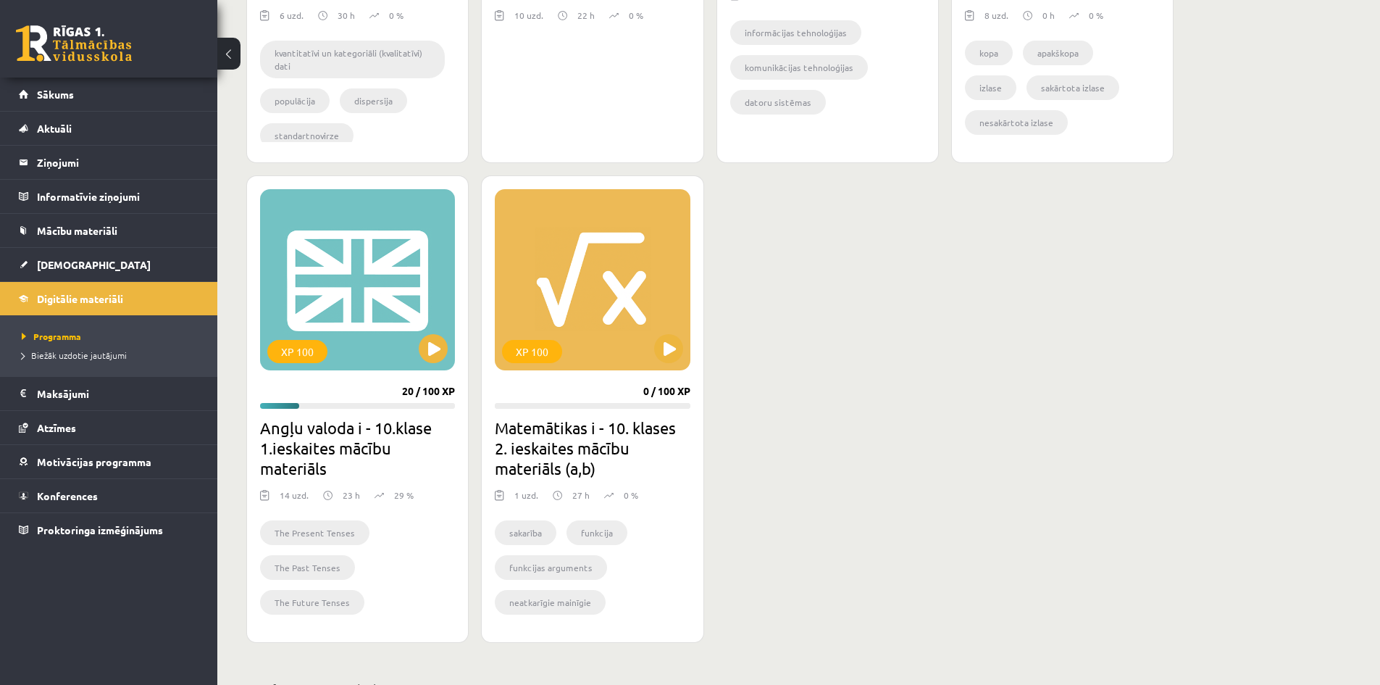
scroll to position [210, 0]
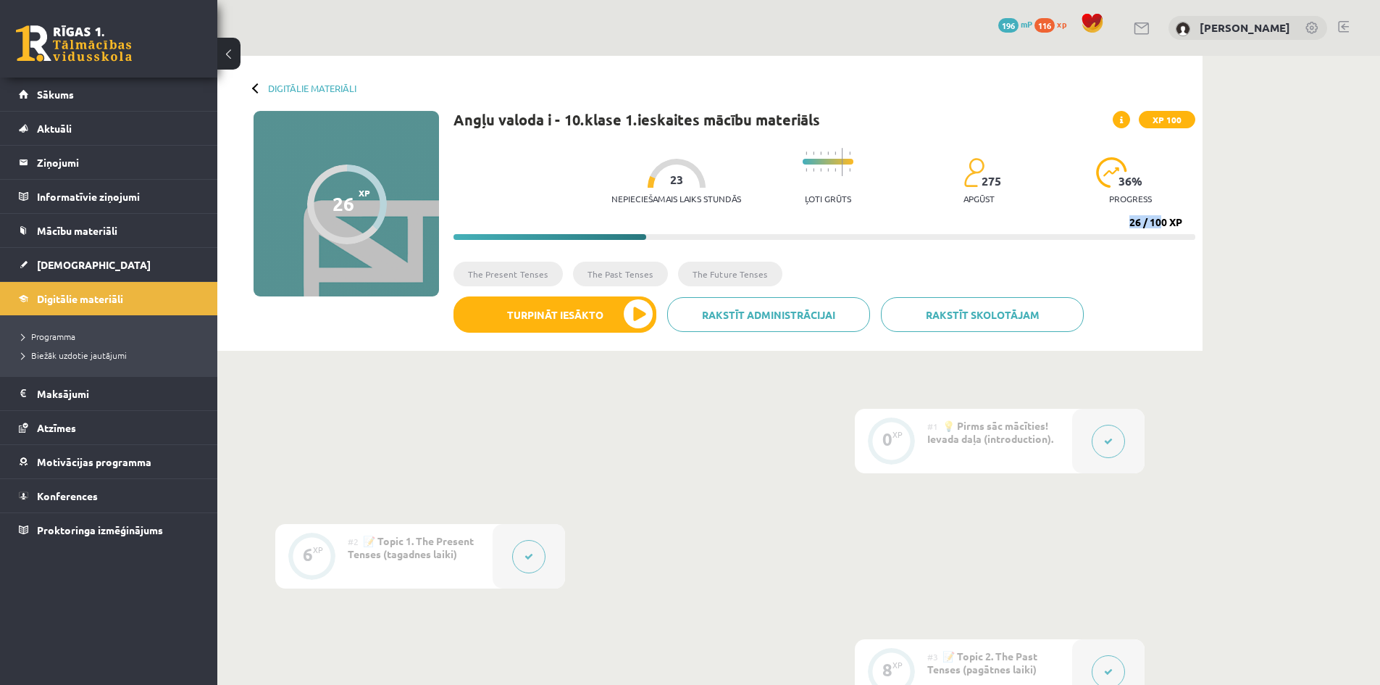
drag, startPoint x: 1155, startPoint y: 188, endPoint x: 1163, endPoint y: 225, distance: 37.8
click at [1163, 225] on div "Nepieciešamais laiks stundās 23 Ļoti grūts 275 apgūst 36 % progress 26 / 100 XP" at bounding box center [825, 190] width 742 height 99
click at [1163, 225] on div "26 / 100 XP" at bounding box center [1155, 222] width 53 height 13
click at [714, 315] on link "Rakstīt administrācijai" at bounding box center [768, 314] width 203 height 35
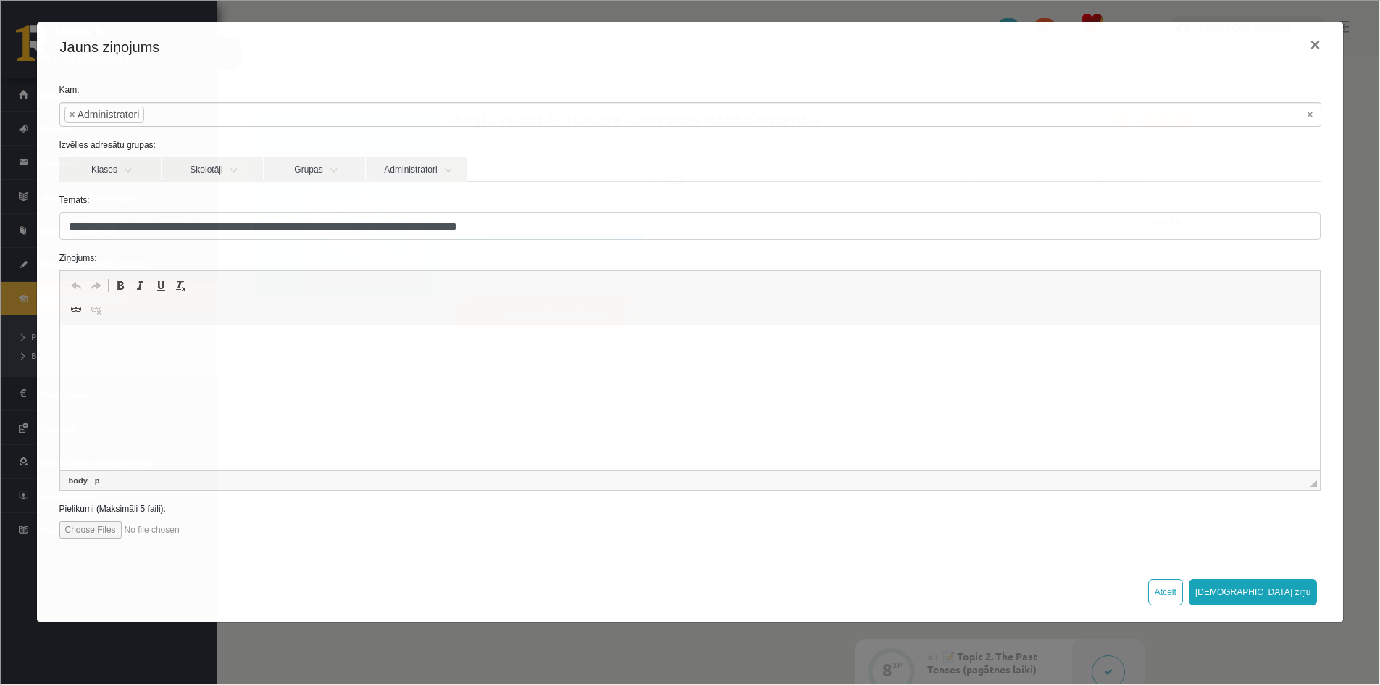
click at [89, 361] on html at bounding box center [689, 347] width 1261 height 44
click at [1305, 41] on button "×" at bounding box center [1313, 43] width 33 height 41
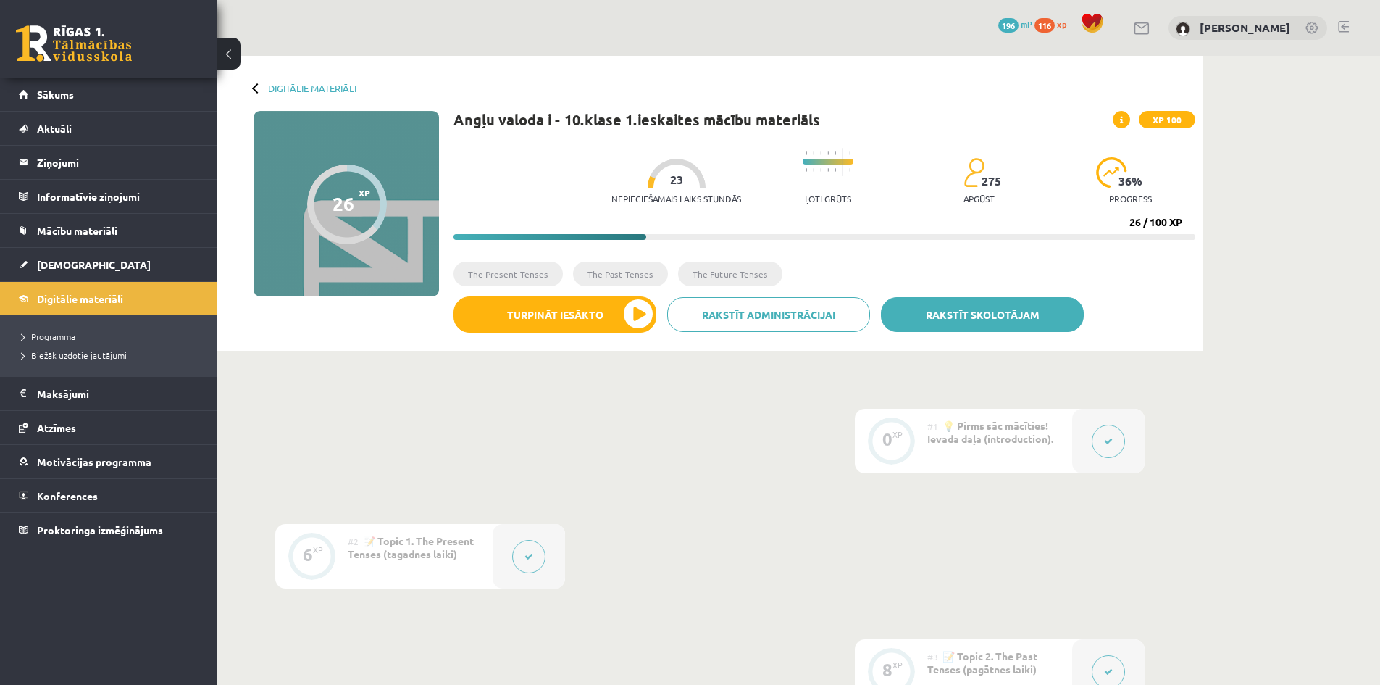
click at [913, 304] on link "Rakstīt skolotājam" at bounding box center [982, 314] width 203 height 35
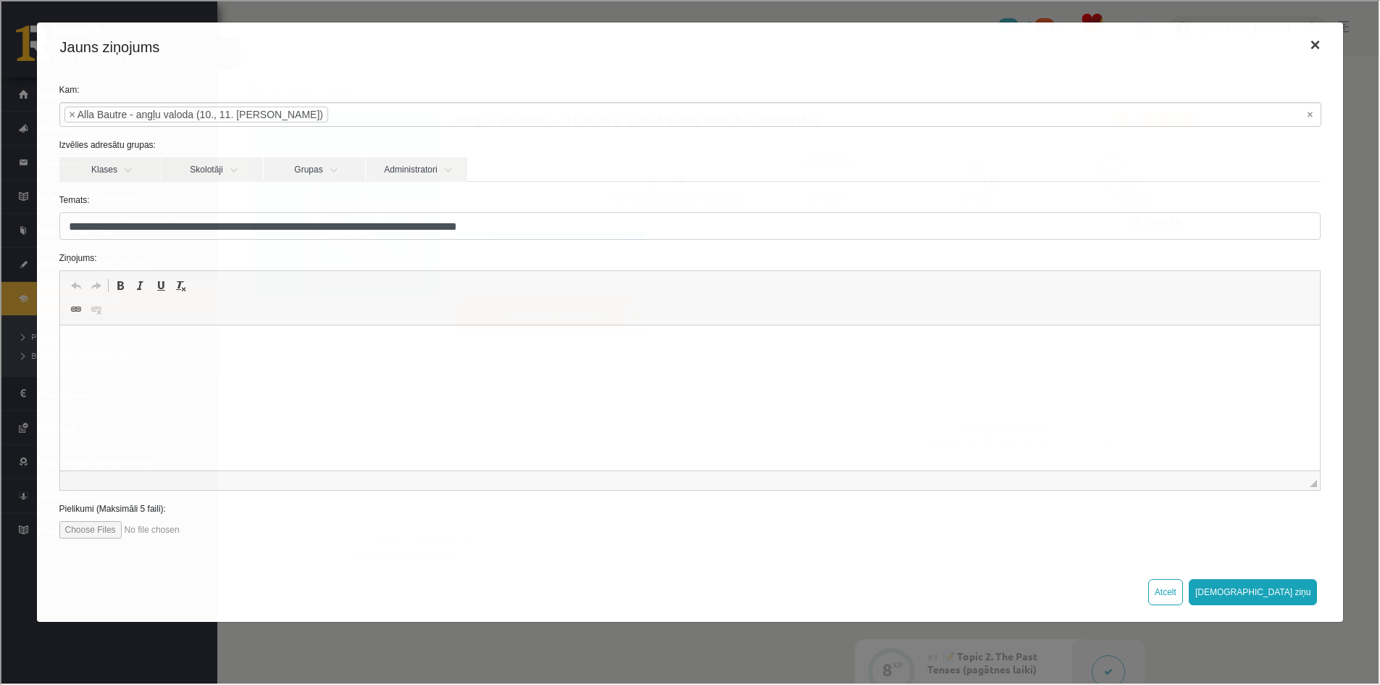
click at [1301, 46] on button "×" at bounding box center [1313, 43] width 33 height 41
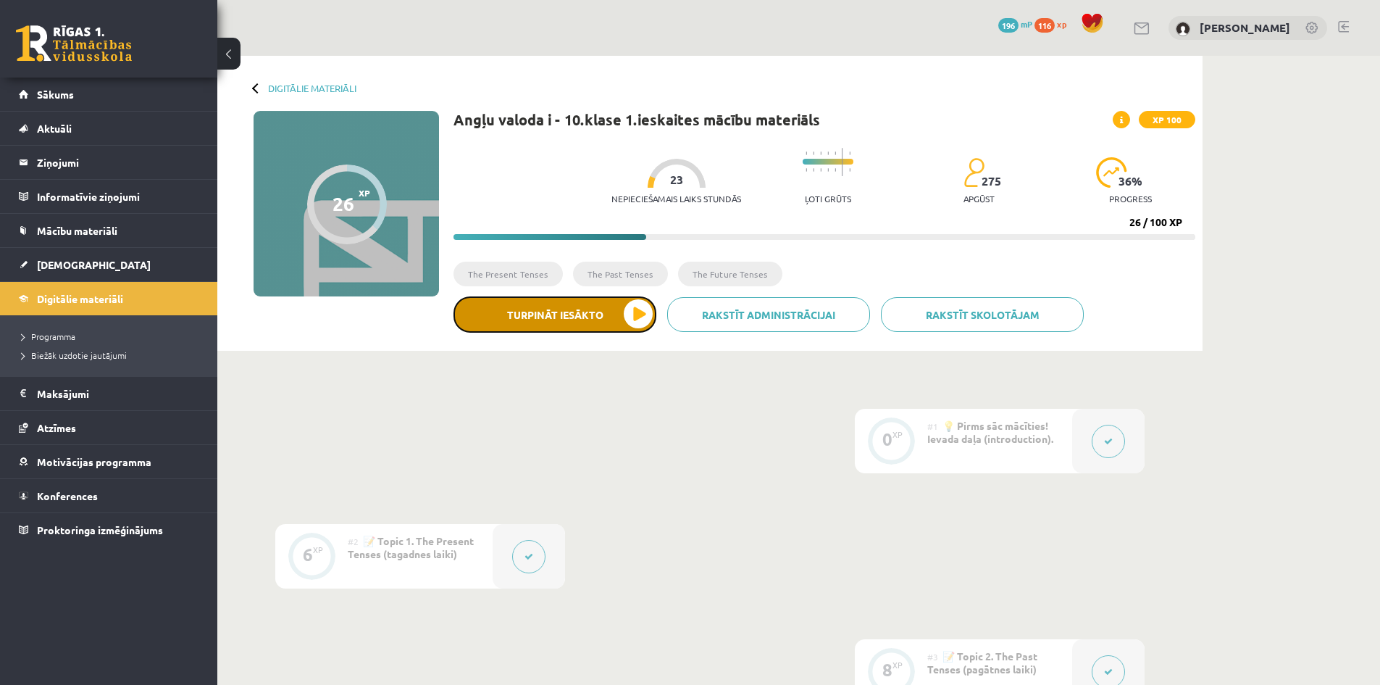
click at [568, 309] on button "Turpināt iesākto" at bounding box center [555, 314] width 203 height 36
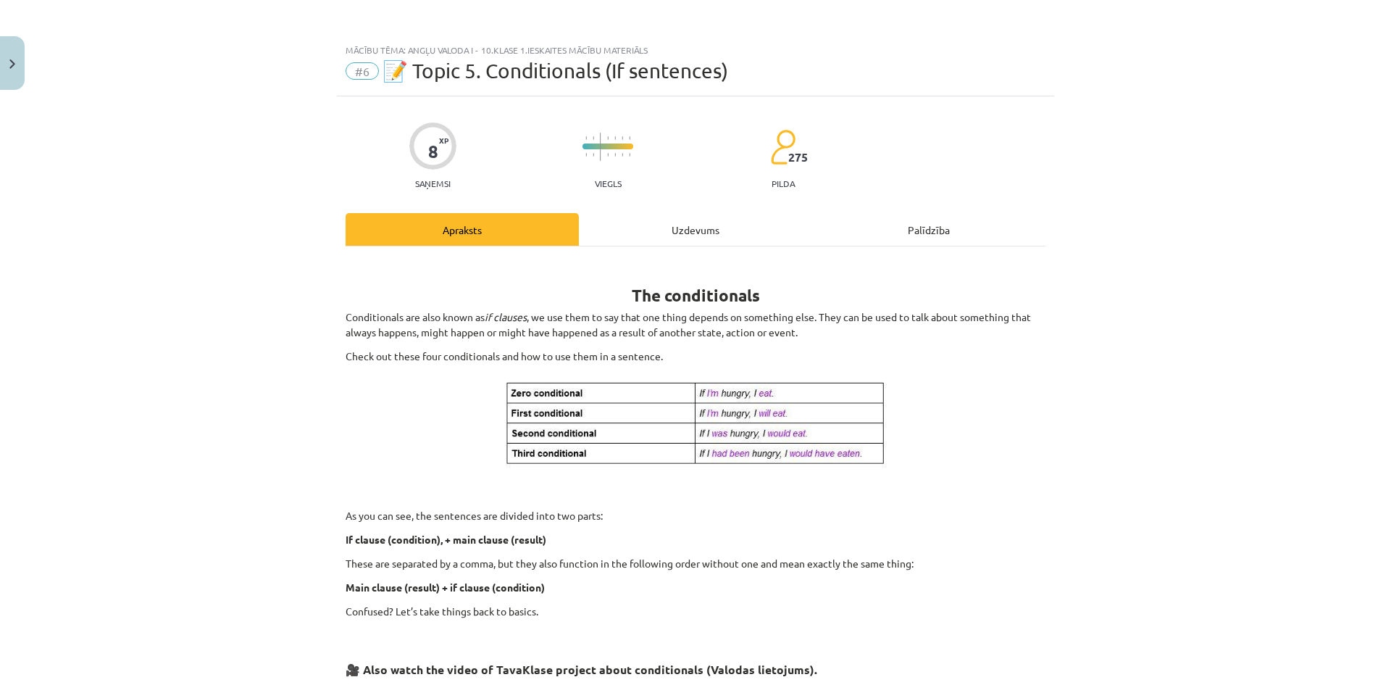
scroll to position [489, 0]
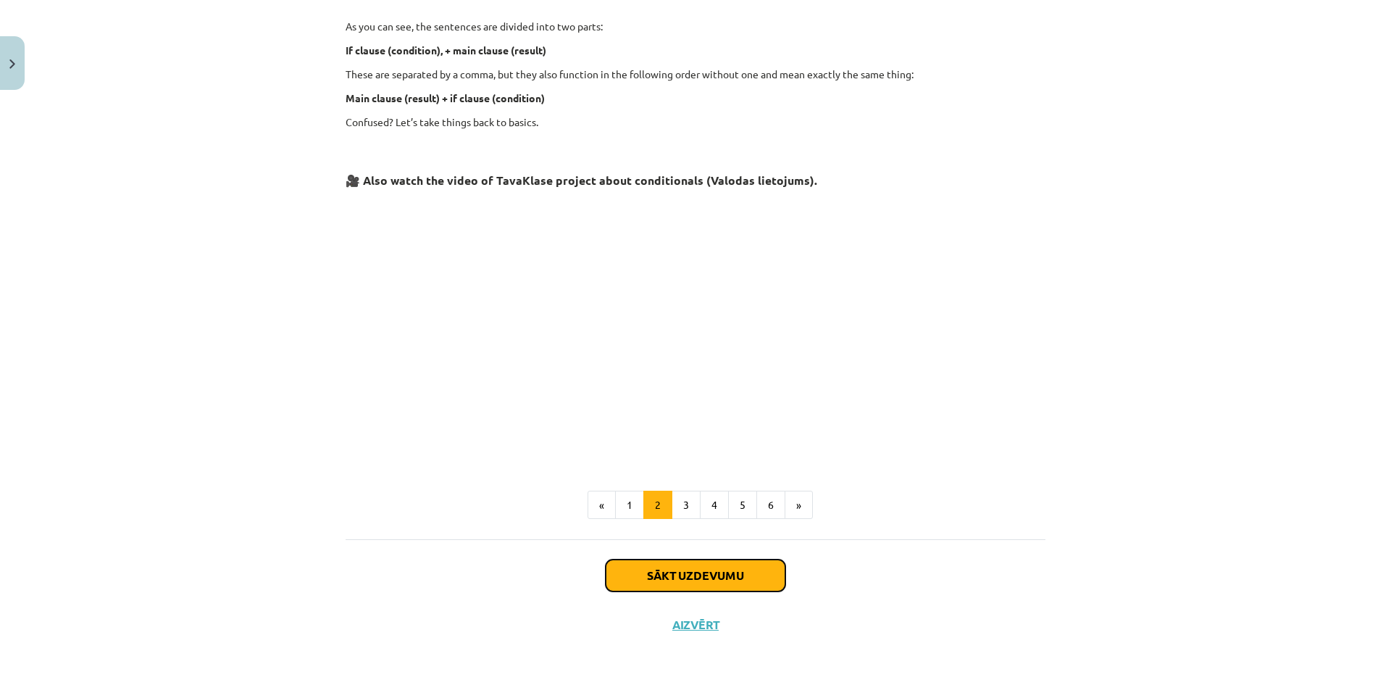
click at [659, 565] on button "Sākt uzdevumu" at bounding box center [696, 575] width 180 height 32
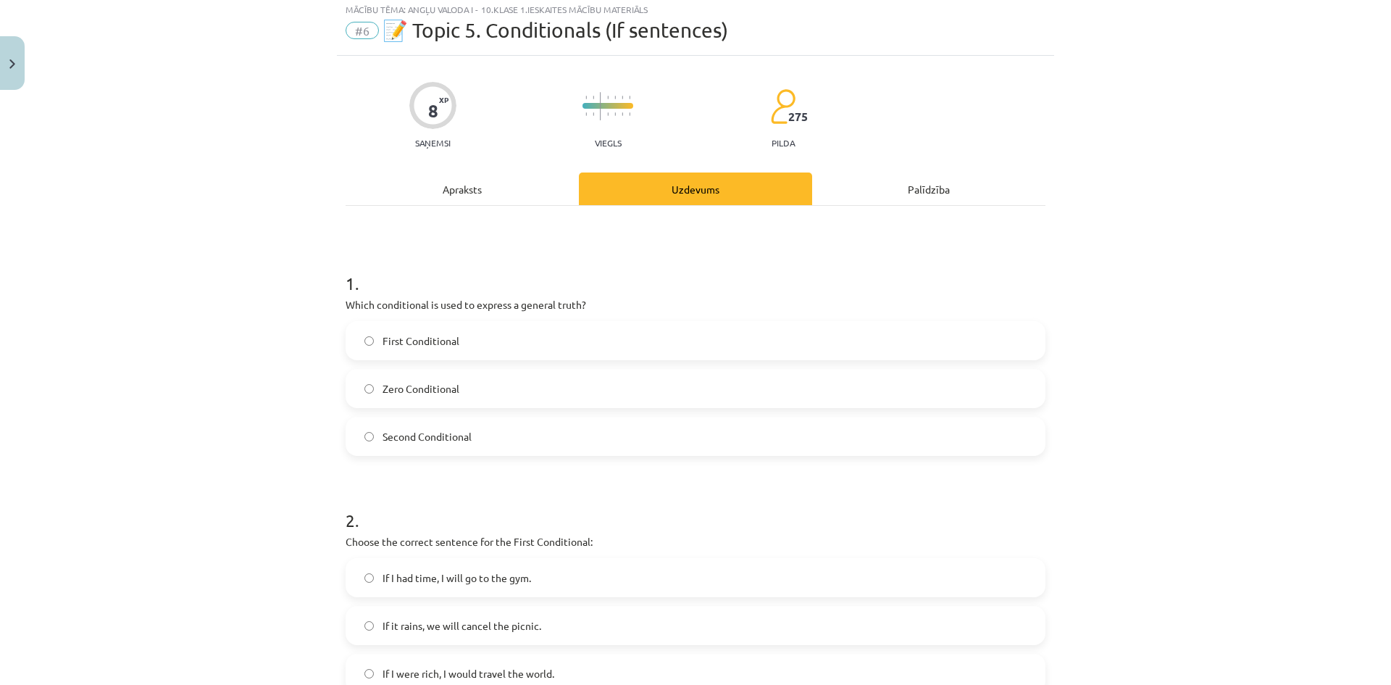
scroll to position [36, 0]
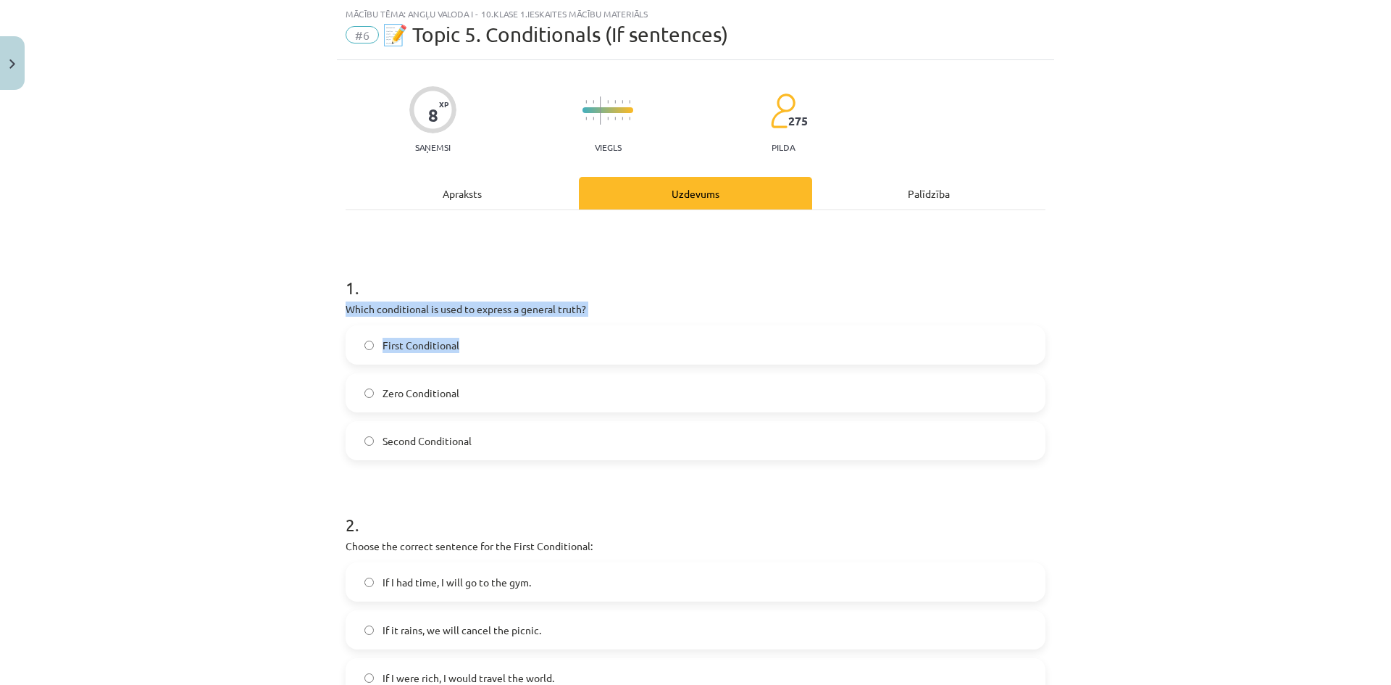
drag, startPoint x: 335, startPoint y: 307, endPoint x: 612, endPoint y: 317, distance: 276.9
click at [612, 317] on div "8 XP Saņemsi Viegls 275 pilda Apraksts Uzdevums Palīdzība 1 . Which conditional…" at bounding box center [695, 681] width 717 height 1242
click at [591, 304] on p "Which conditional is used to express a general truth?" at bounding box center [696, 308] width 700 height 15
click at [580, 305] on p "Which conditional is used to express a general truth?" at bounding box center [696, 308] width 700 height 15
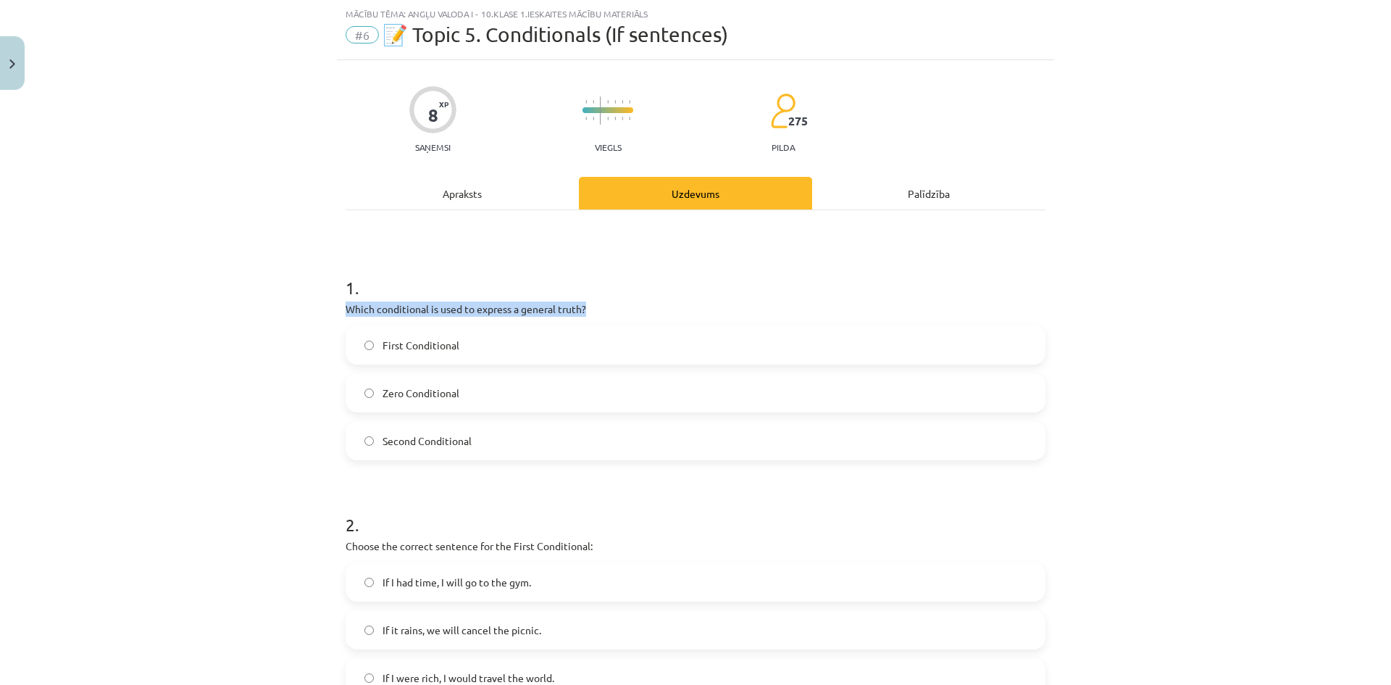
drag, startPoint x: 588, startPoint y: 305, endPoint x: 340, endPoint y: 306, distance: 247.0
click at [346, 306] on p "Which conditional is used to express a general truth?" at bounding box center [696, 308] width 700 height 15
copy p "Which conditional is used to express a general truth?"
drag, startPoint x: 296, startPoint y: 172, endPoint x: 319, endPoint y: 193, distance: 30.3
click at [304, 179] on div "Mācību tēma: Angļu valoda i - 10.klase 1.ieskaites mācību materiāls #6 📝 Topic …" at bounding box center [695, 342] width 1391 height 685
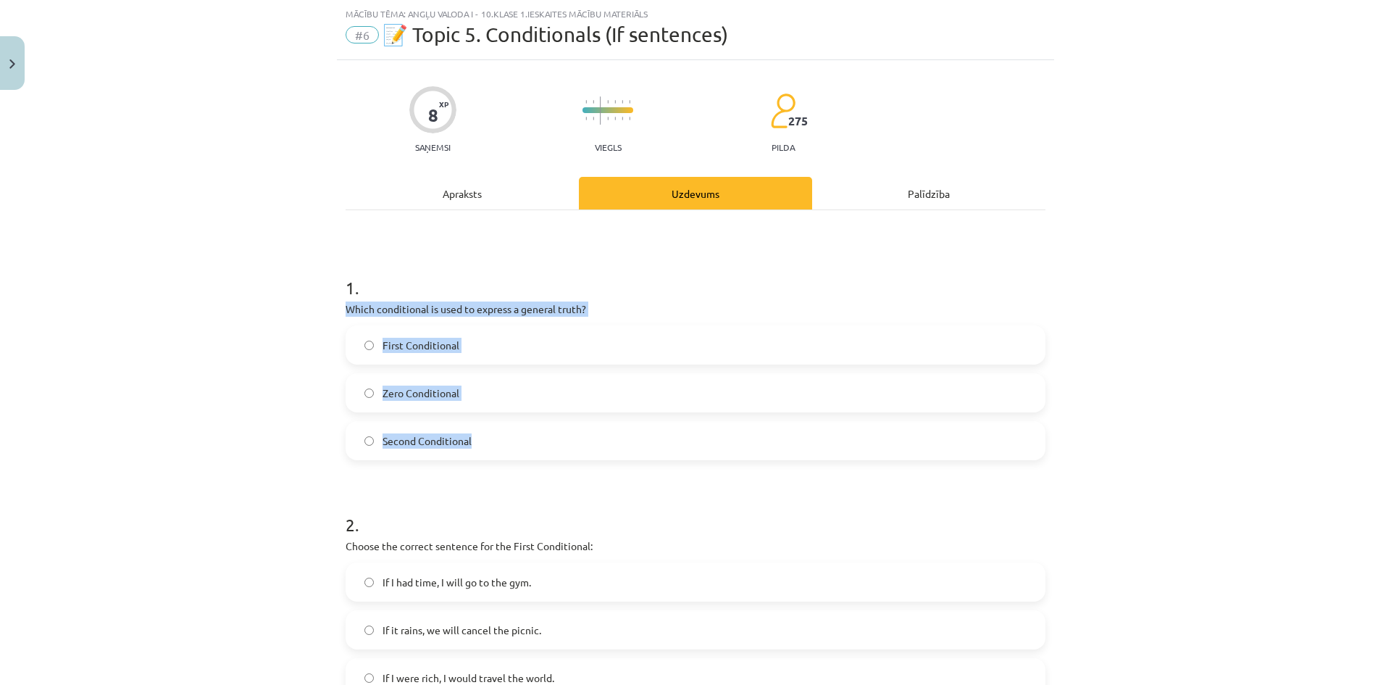
drag, startPoint x: 338, startPoint y: 308, endPoint x: 488, endPoint y: 450, distance: 206.0
click at [488, 450] on div "8 XP Saņemsi Viegls 275 pilda Apraksts Uzdevums Palīdzība 1 . Which conditional…" at bounding box center [695, 681] width 717 height 1242
copy div "Which conditional is used to express a general truth? First Conditional Zero Co…"
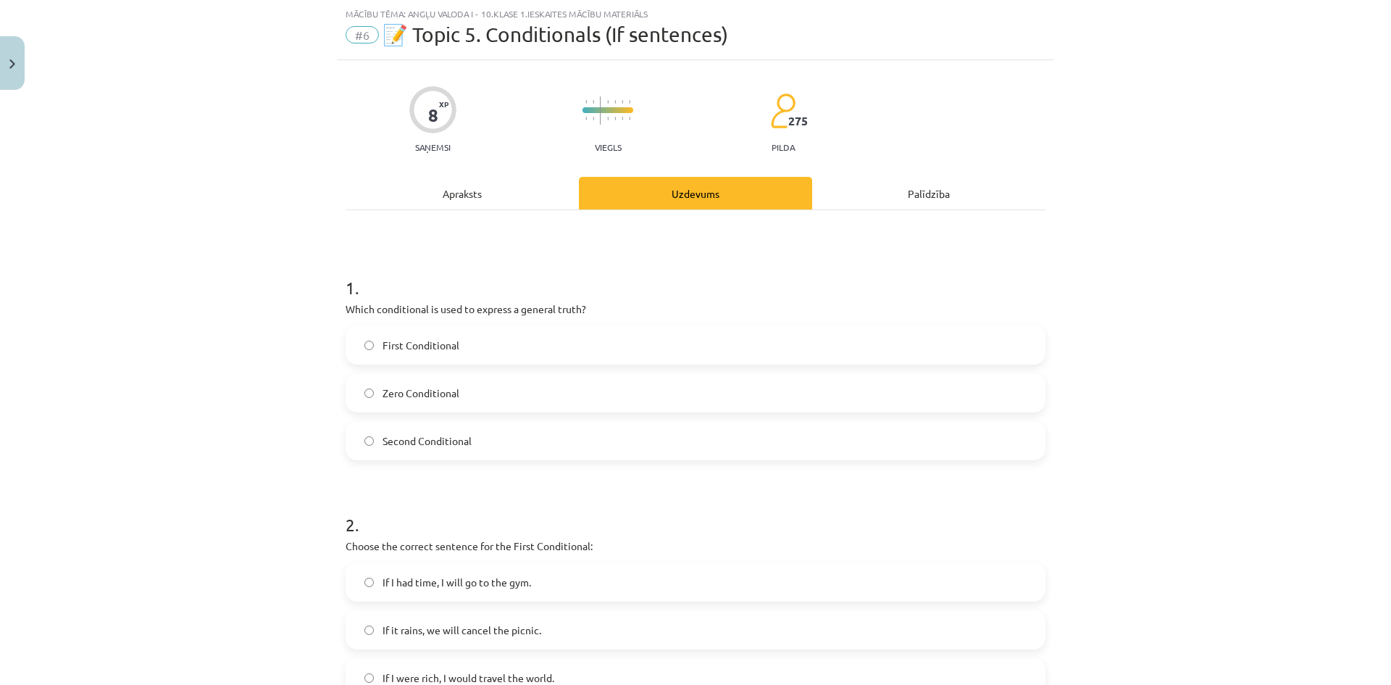
click at [643, 291] on h1 "1 ." at bounding box center [696, 274] width 700 height 45
click at [439, 385] on span "Zero Conditional" at bounding box center [421, 392] width 77 height 15
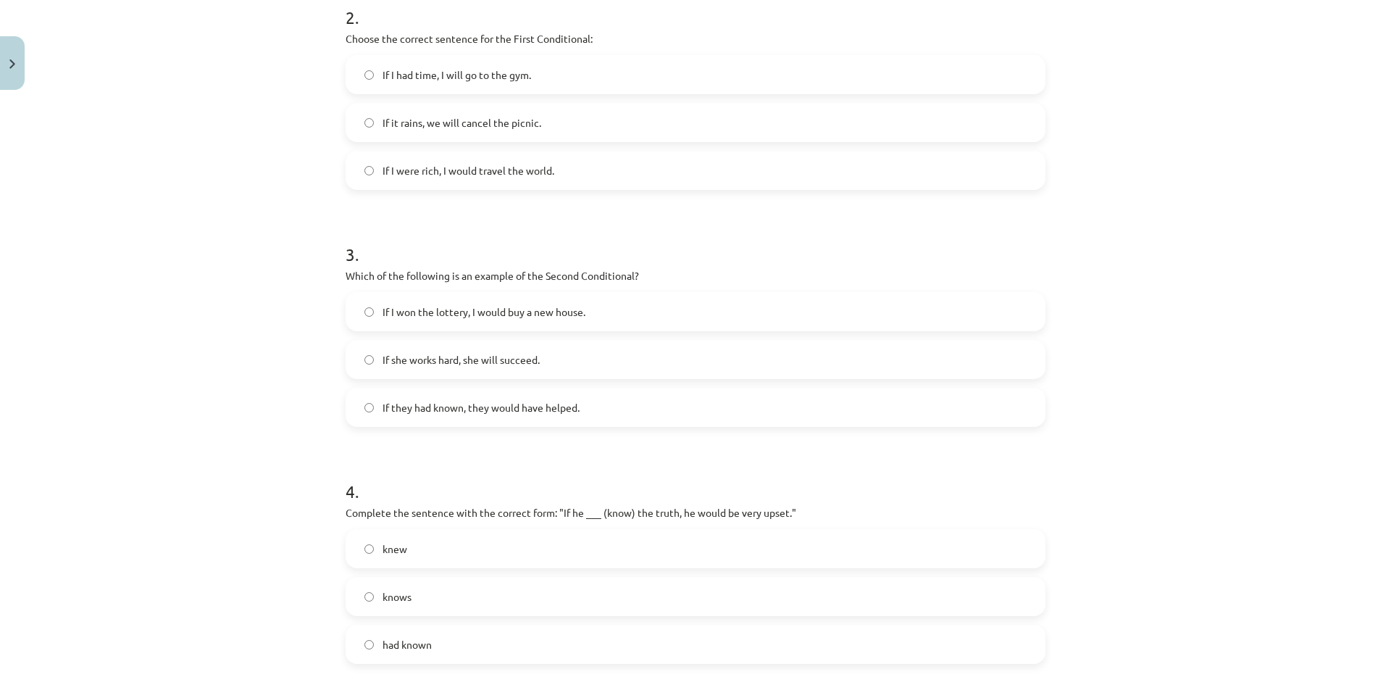
scroll to position [181, 0]
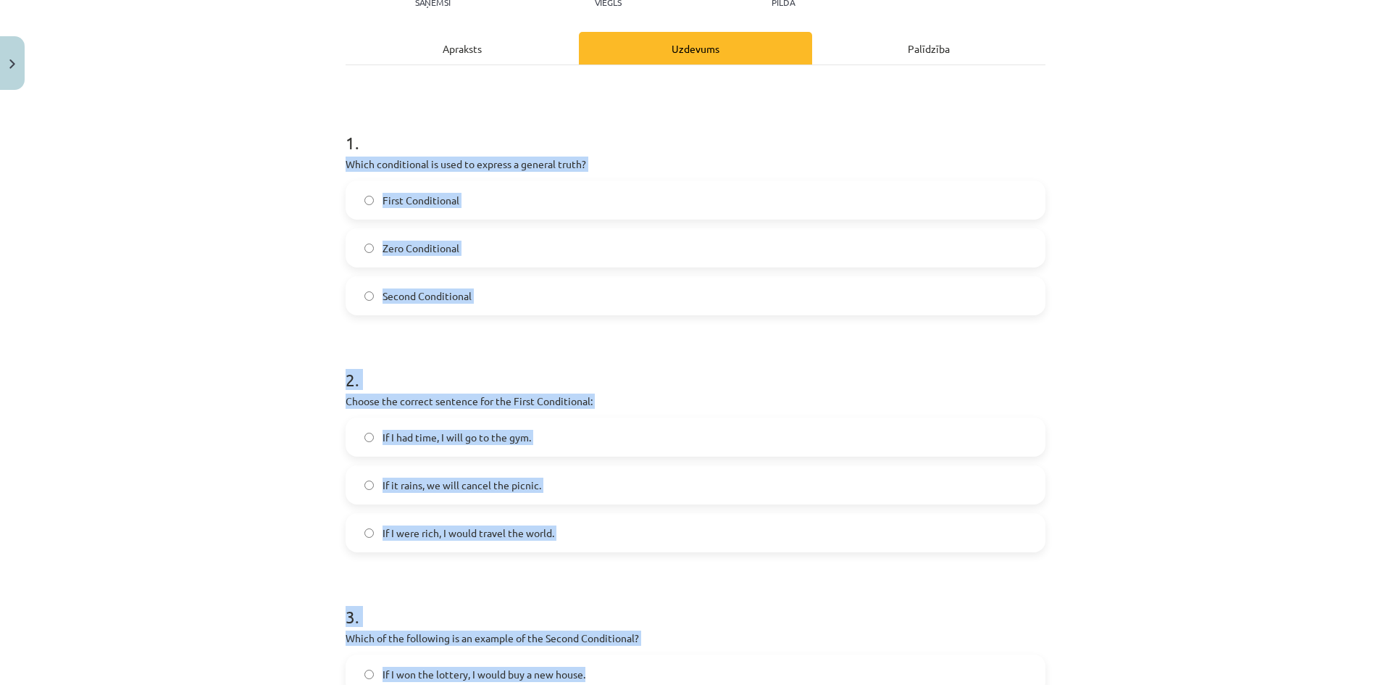
drag, startPoint x: 335, startPoint y: 156, endPoint x: 657, endPoint y: 658, distance: 596.2
click at [657, 658] on div "8 XP Saņemsi Viegls 275 pilda Apraksts Uzdevums Palīdzība 1 . Which conditional…" at bounding box center [695, 536] width 717 height 1242
click at [146, 488] on div "Mācību tēma: Angļu valoda i - 10.klase 1.ieskaites mācību materiāls #6 📝 Topic …" at bounding box center [695, 342] width 1391 height 685
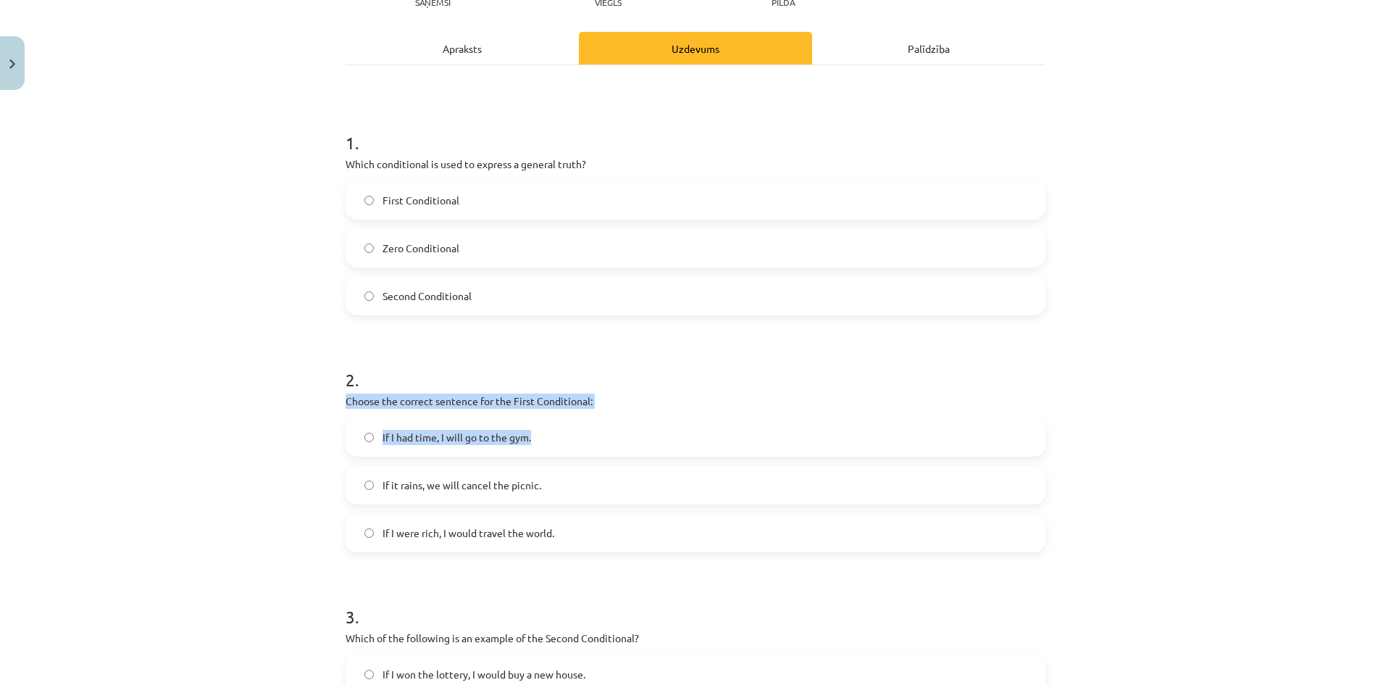
drag, startPoint x: 340, startPoint y: 392, endPoint x: 628, endPoint y: 410, distance: 288.2
click at [628, 410] on div "2 . Choose the correct sentence for the First Conditional: If I had time, I wil…" at bounding box center [696, 448] width 700 height 208
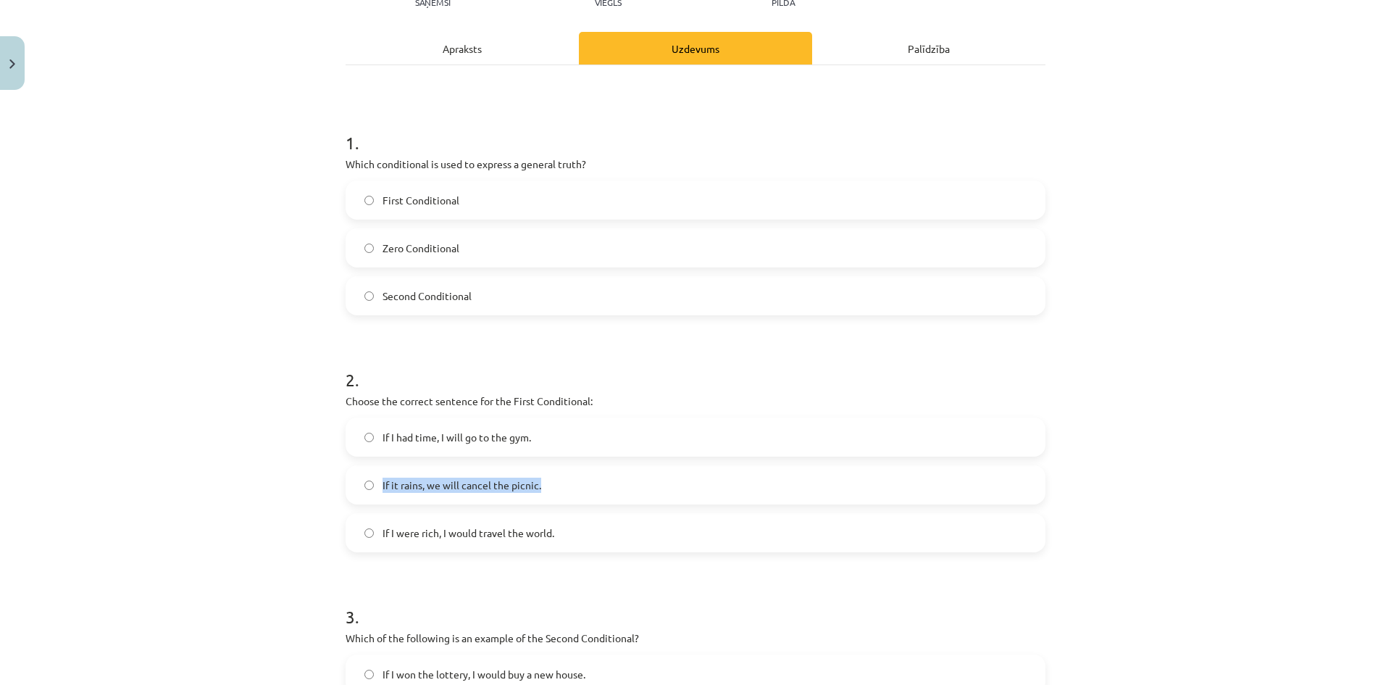
drag, startPoint x: 375, startPoint y: 482, endPoint x: 558, endPoint y: 485, distance: 182.6
click at [558, 485] on label "If it rains, we will cancel the picnic." at bounding box center [695, 485] width 697 height 36
click at [410, 404] on p "Choose the correct sentence for the First Conditional:" at bounding box center [696, 400] width 700 height 15
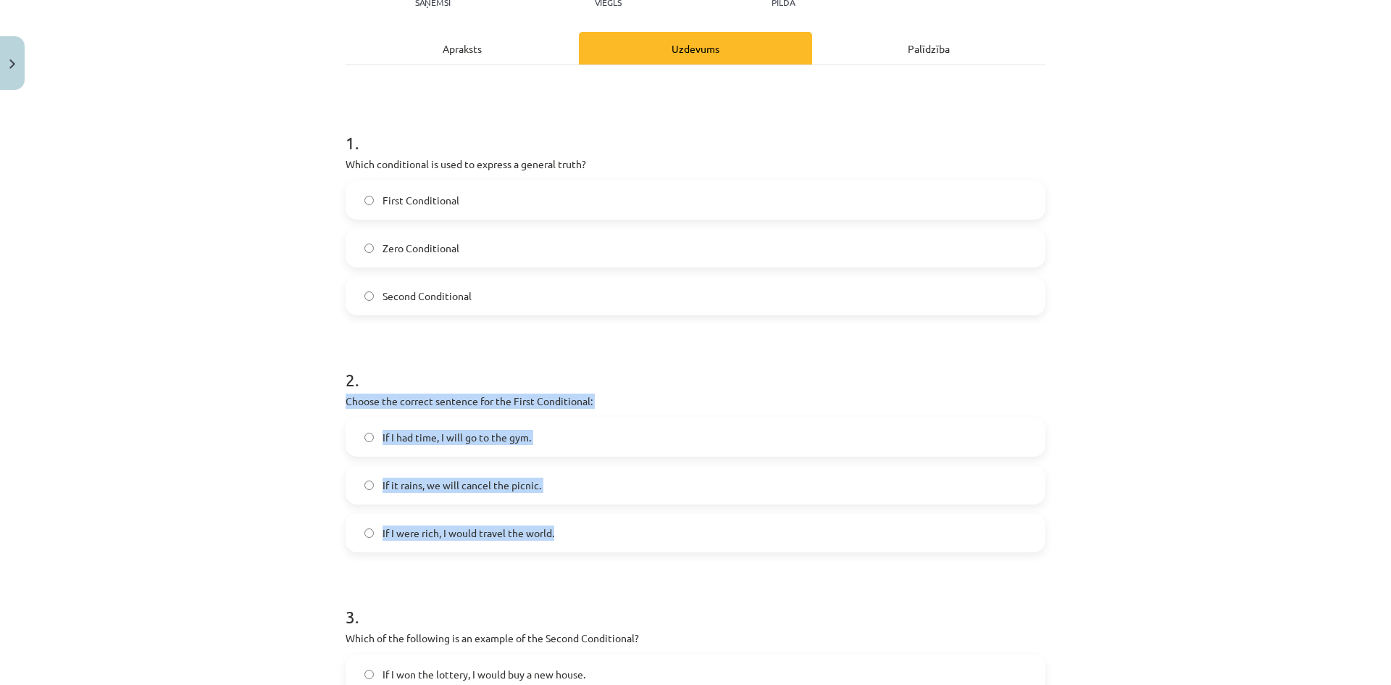
drag, startPoint x: 339, startPoint y: 396, endPoint x: 591, endPoint y: 540, distance: 290.8
click at [591, 540] on div "8 XP Saņemsi Viegls 275 pilda Apraksts Uzdevums Palīdzība 1 . Which conditional…" at bounding box center [695, 536] width 717 height 1242
click at [486, 401] on p "Choose the correct sentence for the First Conditional:" at bounding box center [696, 400] width 700 height 15
drag, startPoint x: 335, startPoint y: 401, endPoint x: 601, endPoint y: 522, distance: 293.1
click at [601, 522] on div "8 XP Saņemsi Viegls 275 pilda Apraksts Uzdevums Palīdzība 1 . Which conditional…" at bounding box center [695, 536] width 717 height 1242
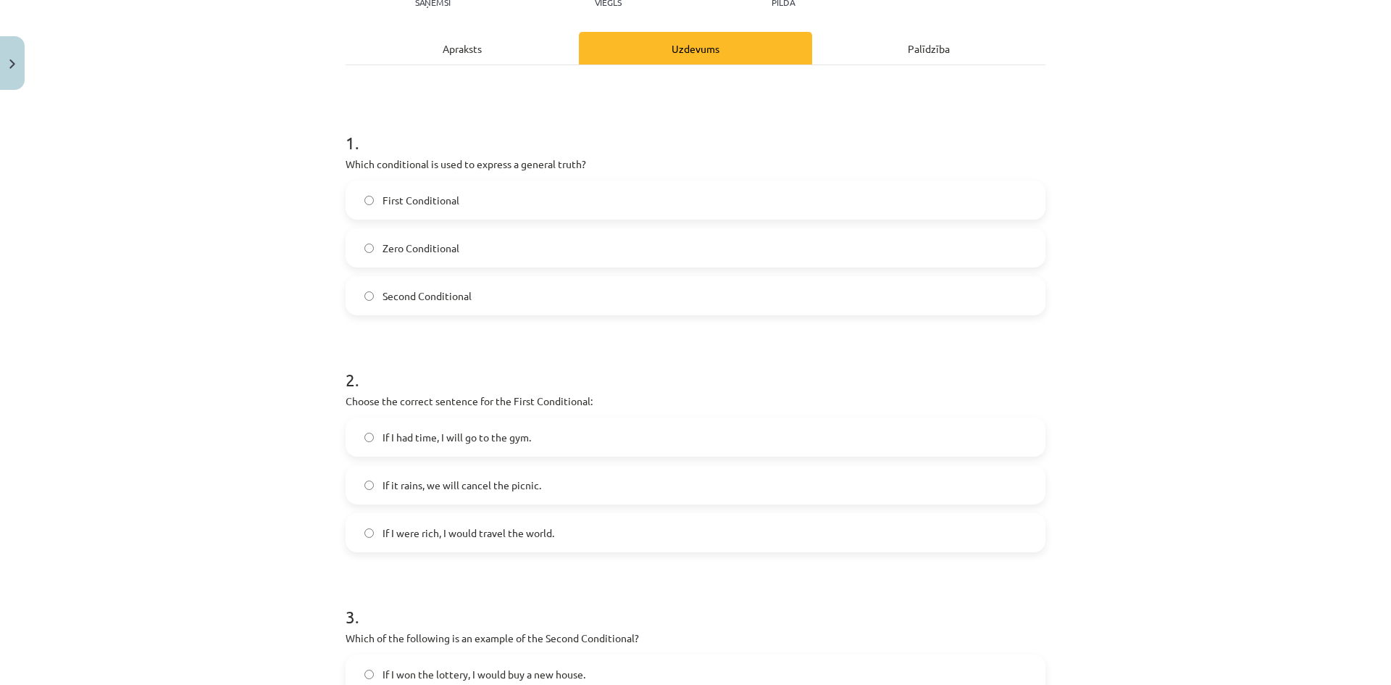
drag, startPoint x: 496, startPoint y: 387, endPoint x: 368, endPoint y: 404, distance: 128.6
click at [368, 404] on p "Choose the correct sentence for the First Conditional:" at bounding box center [696, 400] width 700 height 15
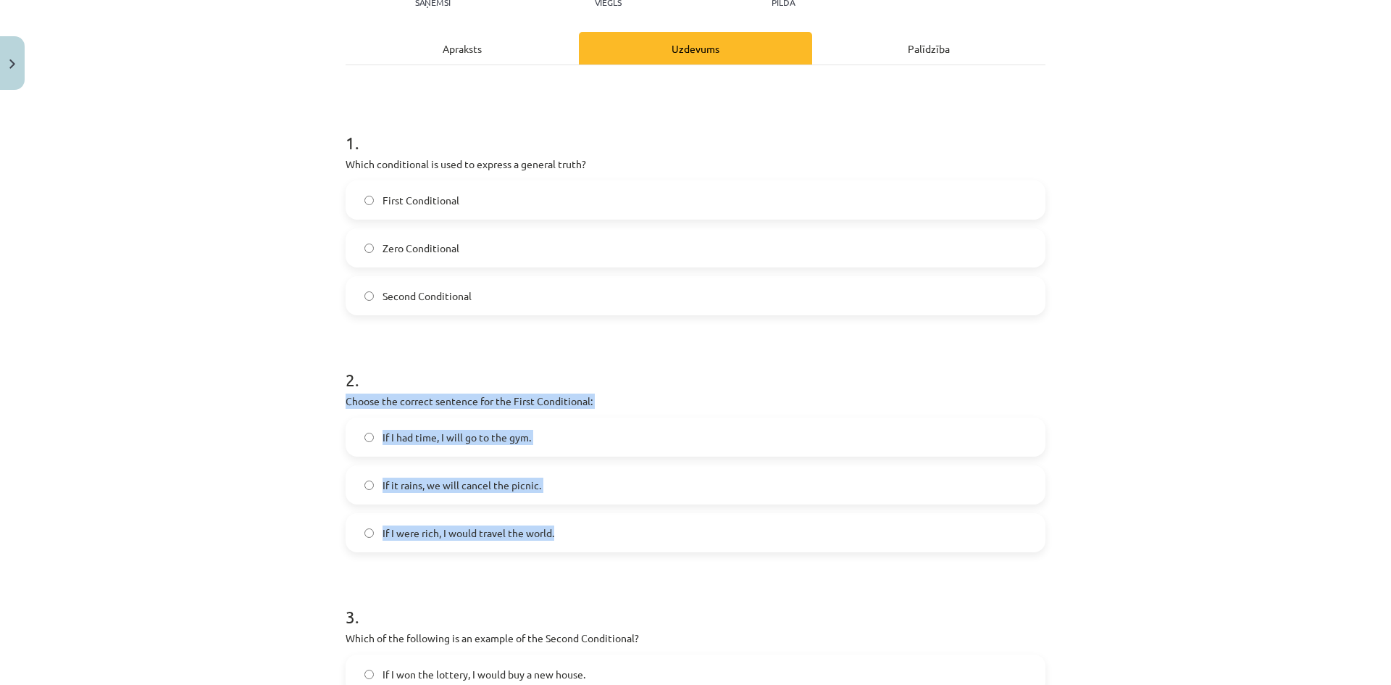
drag, startPoint x: 338, startPoint y: 395, endPoint x: 576, endPoint y: 536, distance: 276.4
click at [576, 536] on div "8 XP Saņemsi Viegls 275 pilda Apraksts Uzdevums Palīdzība 1 . Which conditional…" at bounding box center [695, 536] width 717 height 1242
copy div "Choose the correct sentence for the First Conditional: If I had time, I will go…"
click at [356, 520] on label "If I were rich, I would travel the world." at bounding box center [695, 532] width 697 height 36
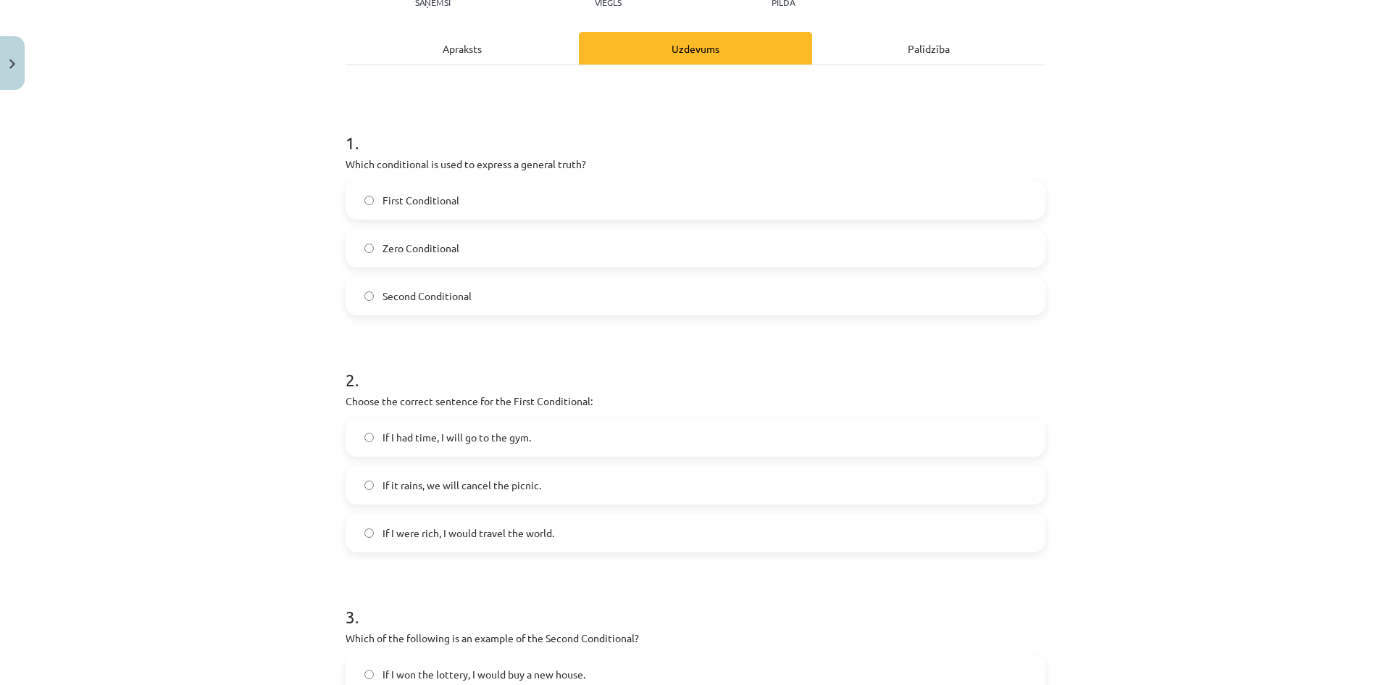
click at [398, 486] on span "If it rains, we will cancel the picnic." at bounding box center [462, 484] width 159 height 15
click at [528, 440] on label "If I had time, I will go to the gym." at bounding box center [695, 437] width 697 height 36
click at [498, 482] on span "If it rains, we will cancel the picnic." at bounding box center [462, 484] width 159 height 15
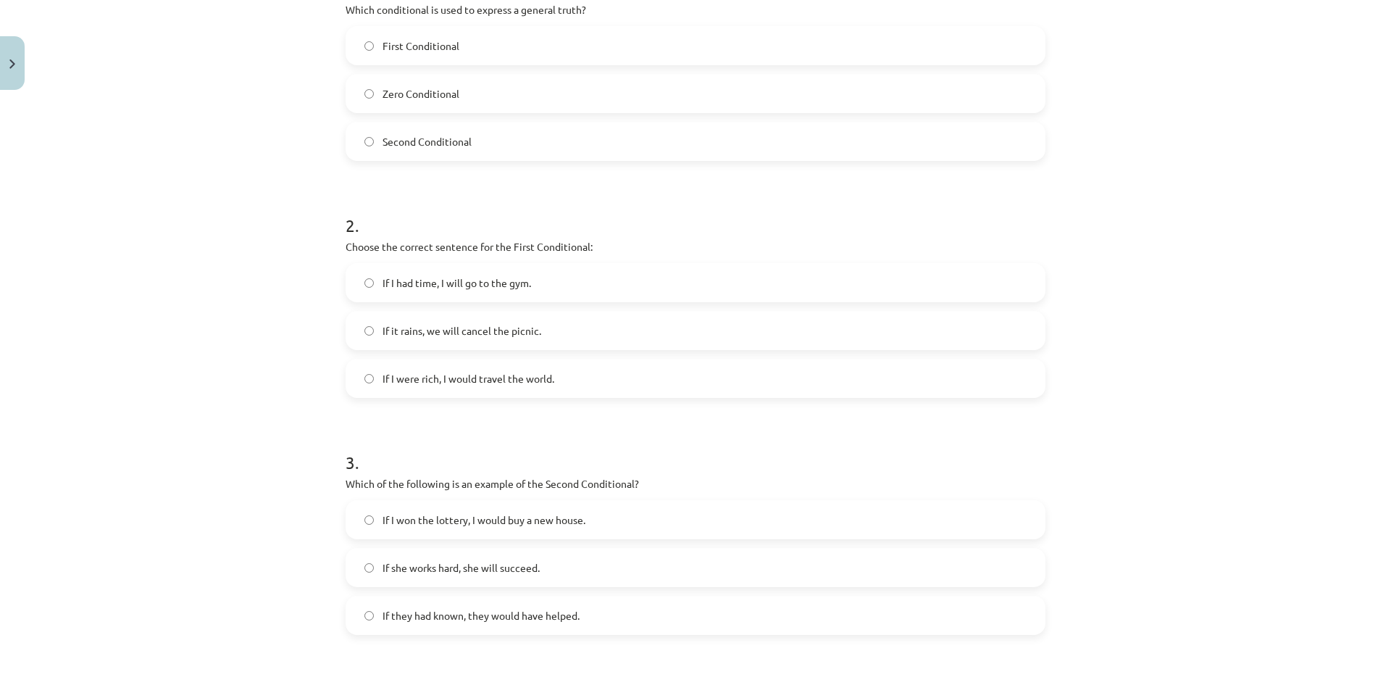
scroll to position [398, 0]
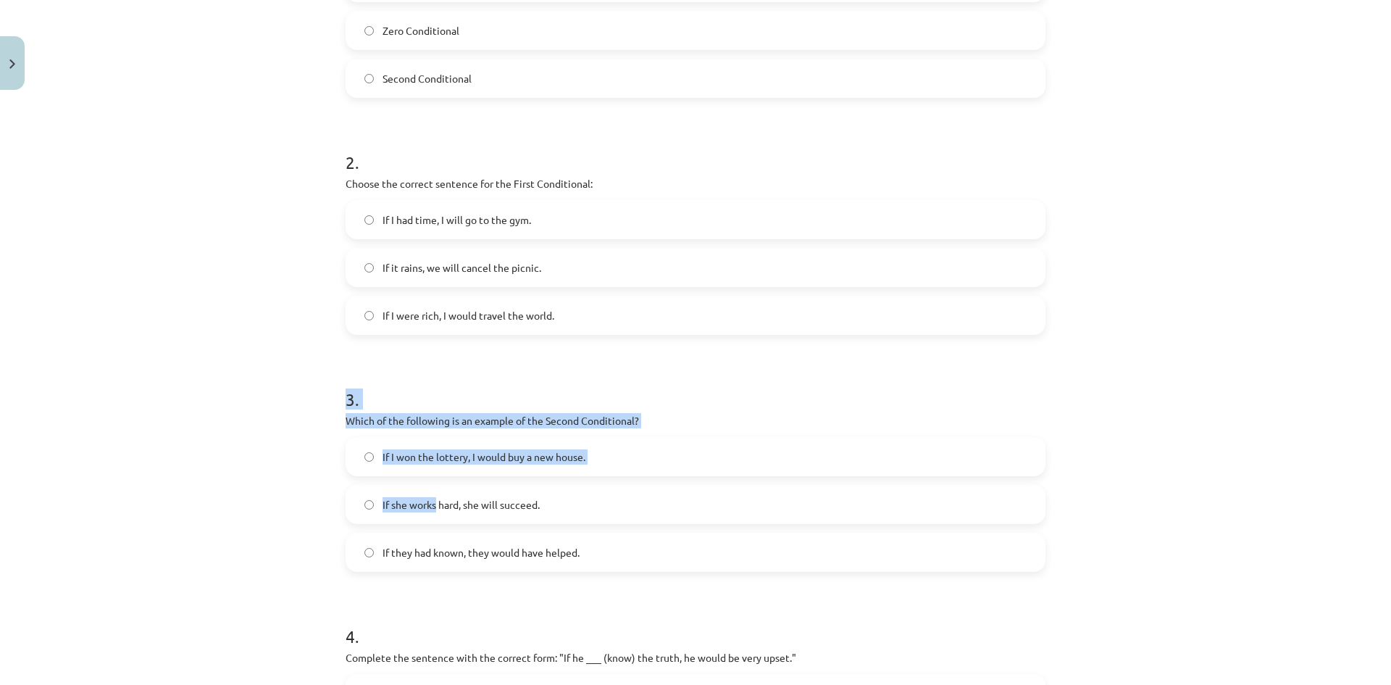
drag, startPoint x: 335, startPoint y: 394, endPoint x: 406, endPoint y: 477, distance: 109.5
click at [419, 494] on div "8 XP Saņemsi Viegls 275 pilda Apraksts Uzdevums Palīdzība 1 . Which conditional…" at bounding box center [695, 319] width 717 height 1242
click at [304, 361] on div "Mācību tēma: Angļu valoda i - 10.klase 1.ieskaites mācību materiāls #6 📝 Topic …" at bounding box center [695, 342] width 1391 height 685
drag, startPoint x: 349, startPoint y: 393, endPoint x: 364, endPoint y: 572, distance: 180.2
click at [364, 572] on form "1 . Which conditional is used to express a general truth? First Conditional Zer…" at bounding box center [696, 349] width 700 height 919
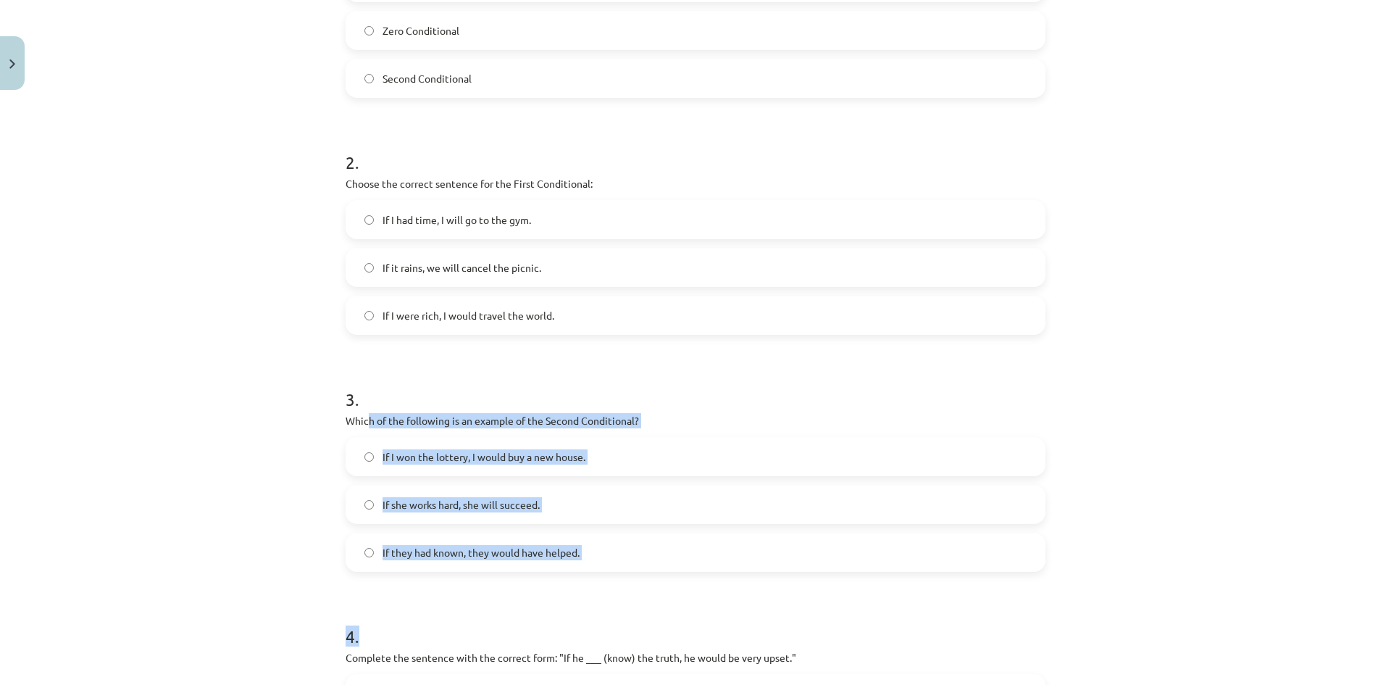
click at [322, 454] on div "Mācību tēma: Angļu valoda i - 10.klase 1.ieskaites mācību materiāls #6 📝 Topic …" at bounding box center [695, 342] width 1391 height 685
drag, startPoint x: 338, startPoint y: 419, endPoint x: 522, endPoint y: 432, distance: 185.2
click at [532, 444] on div "8 XP Saņemsi Viegls 275 pilda Apraksts Uzdevums Palīdzība 1 . Which conditional…" at bounding box center [695, 319] width 717 height 1242
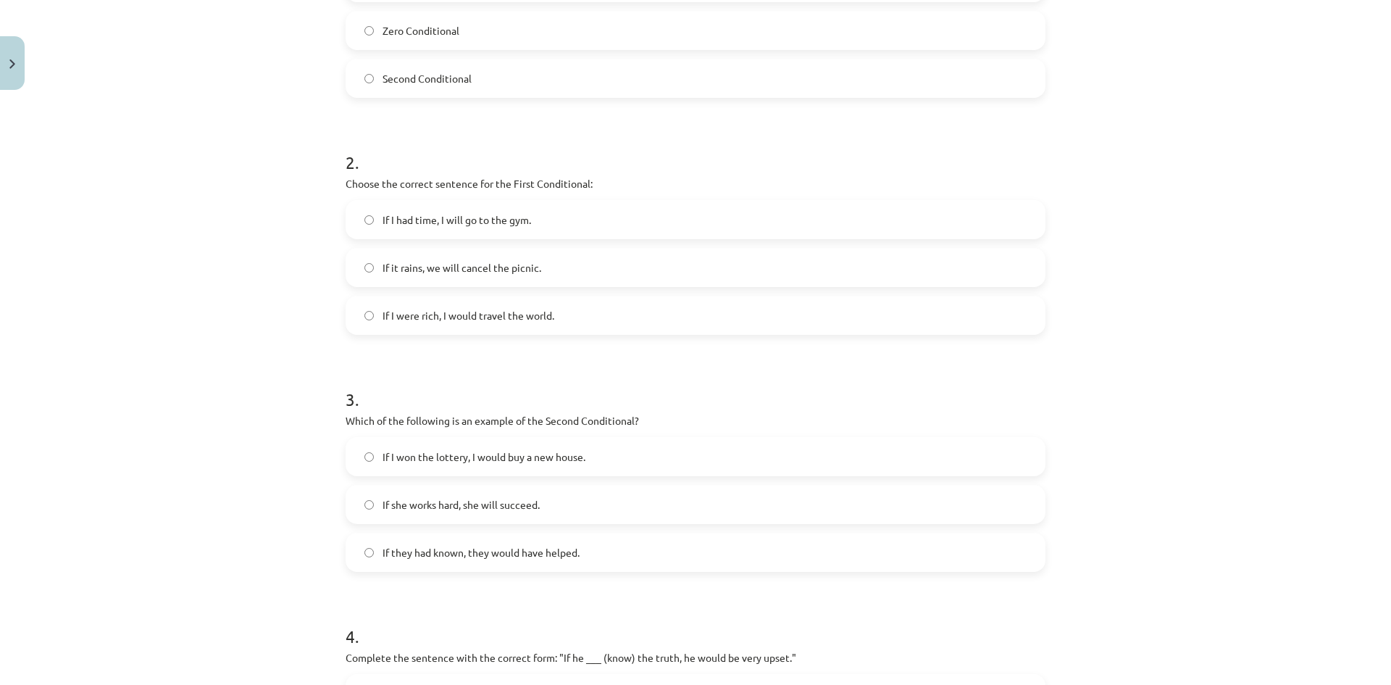
click at [497, 401] on h1 "3 ." at bounding box center [696, 386] width 700 height 45
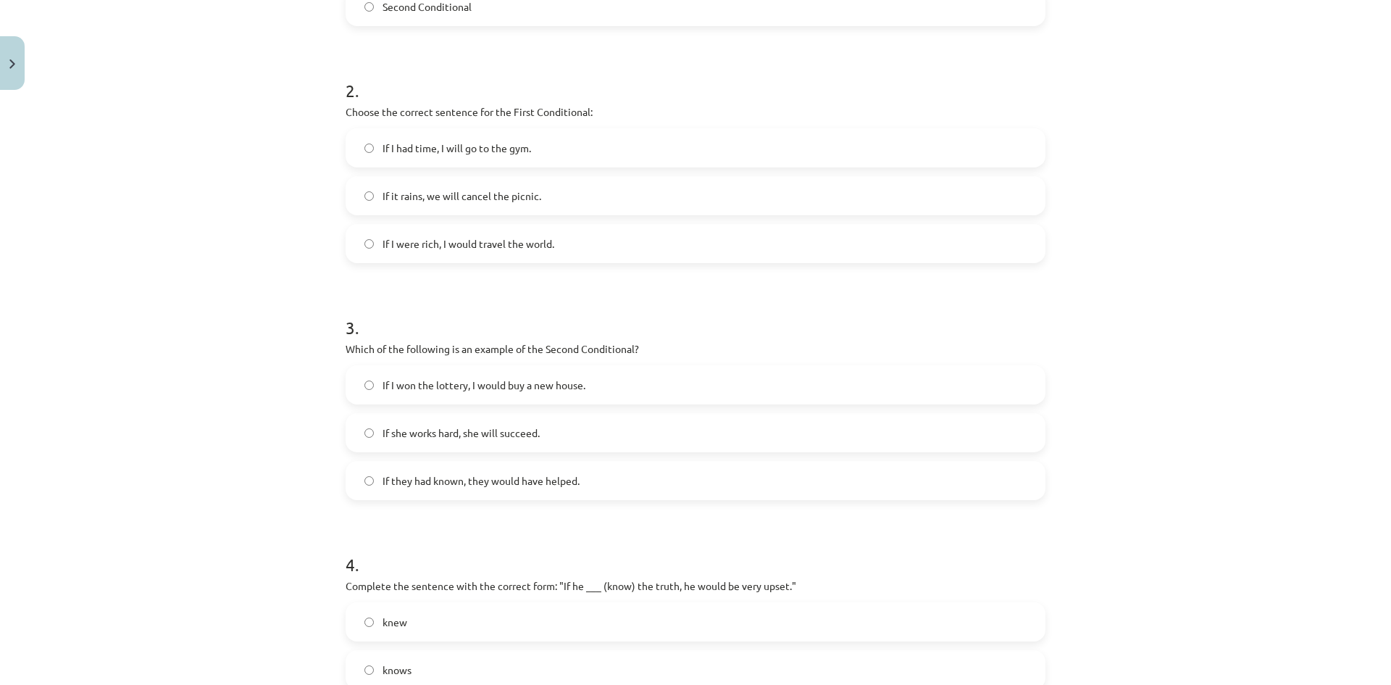
scroll to position [471, 0]
click at [343, 351] on div "8 XP Saņemsi Viegls 275 pilda Apraksts Uzdevums Palīdzība 1 . Which conditional…" at bounding box center [695, 246] width 717 height 1242
click at [472, 384] on span "If I won the lottery, I would buy a new house." at bounding box center [484, 384] width 203 height 15
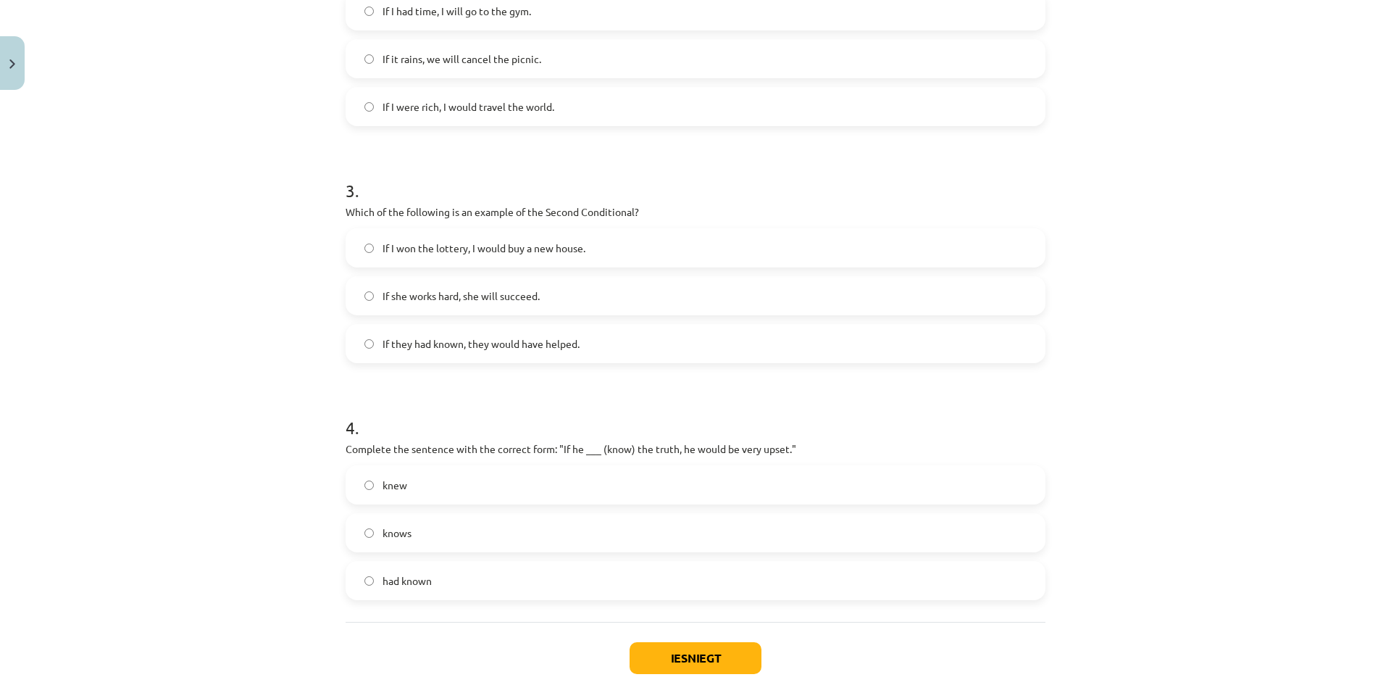
scroll to position [616, 0]
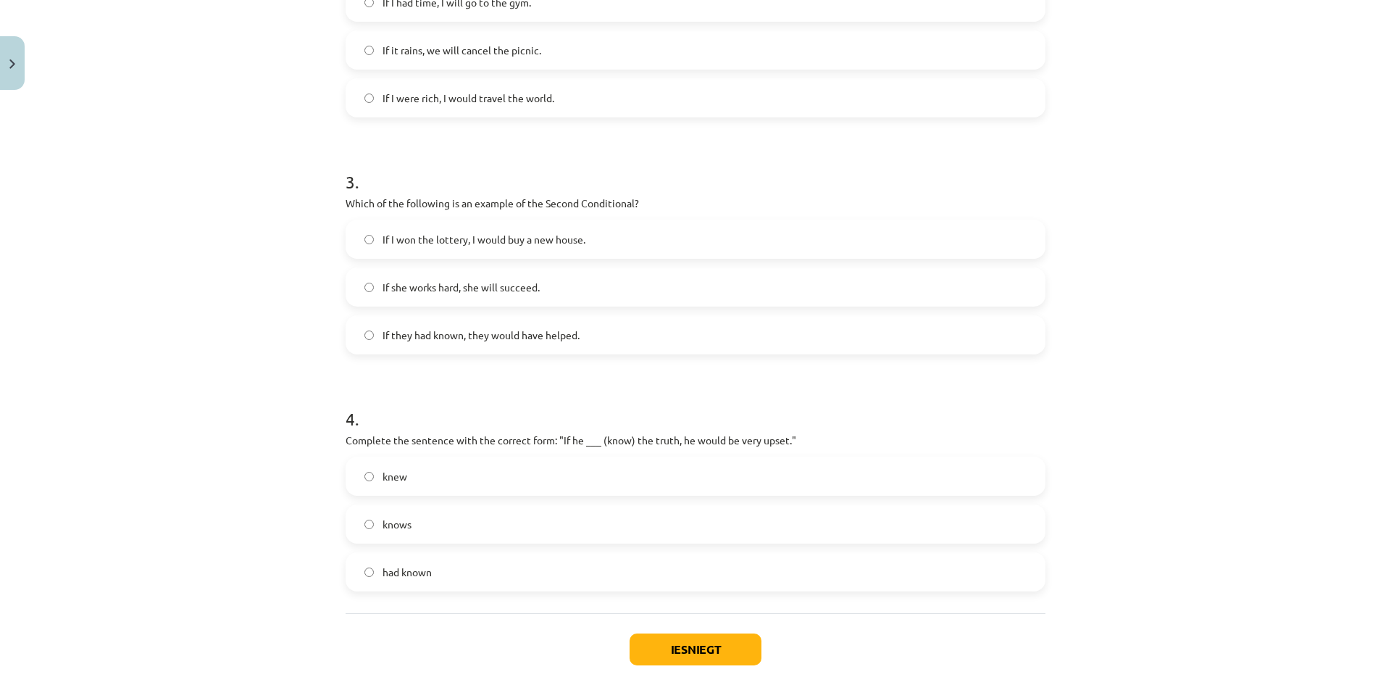
click at [395, 576] on span "had known" at bounding box center [407, 571] width 49 height 15
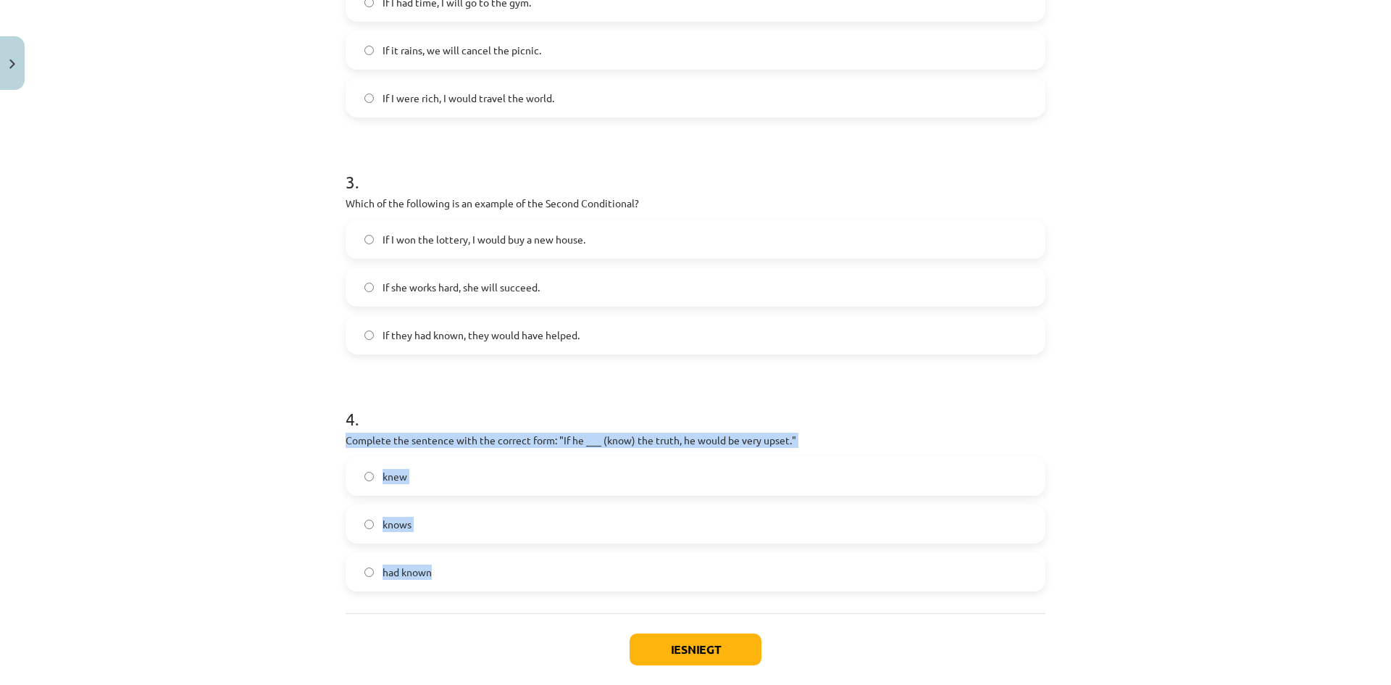
drag, startPoint x: 333, startPoint y: 435, endPoint x: 514, endPoint y: 572, distance: 227.0
click at [514, 572] on div "8 XP Saņemsi Viegls 275 pilda Apraksts Uzdevums Palīdzība 1 . Which conditional…" at bounding box center [695, 102] width 717 height 1242
copy div "Complete the sentence with the correct form: "If he ___ (know) the truth, he wo…"
click at [397, 479] on span "knew" at bounding box center [395, 476] width 25 height 15
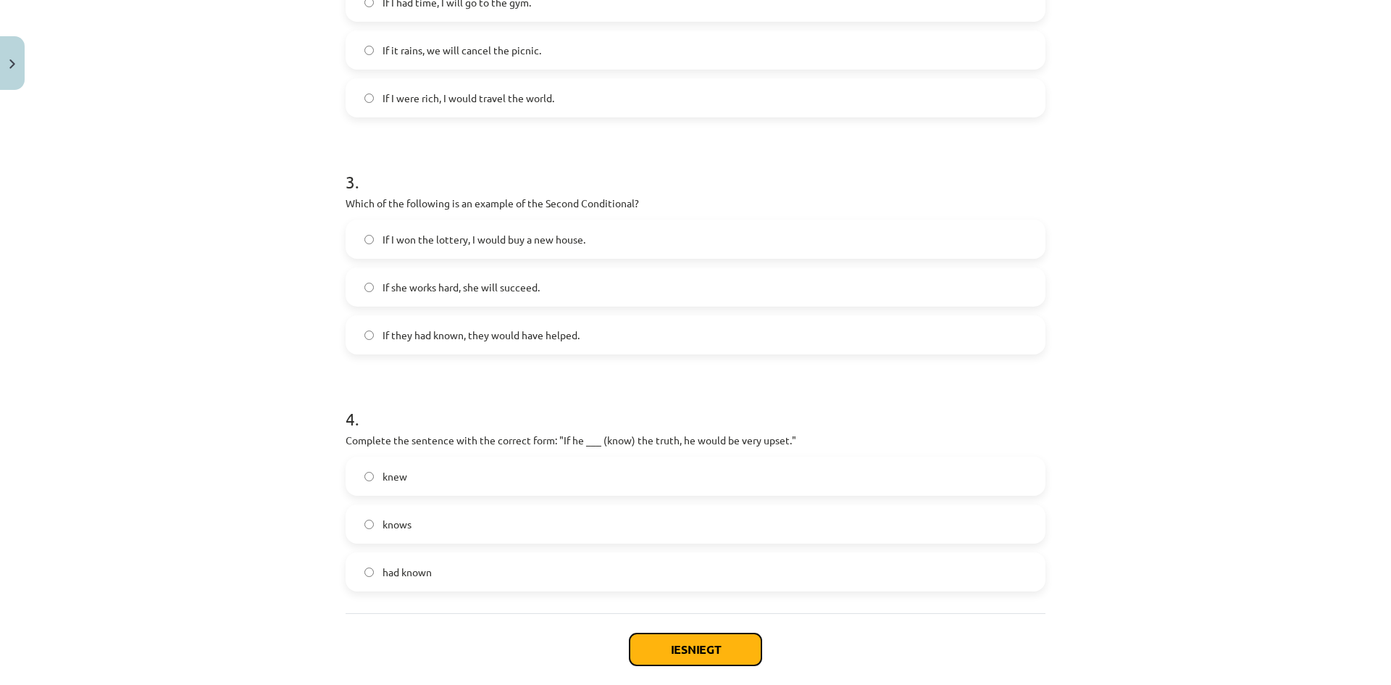
click at [691, 644] on button "Iesniegt" at bounding box center [696, 649] width 132 height 32
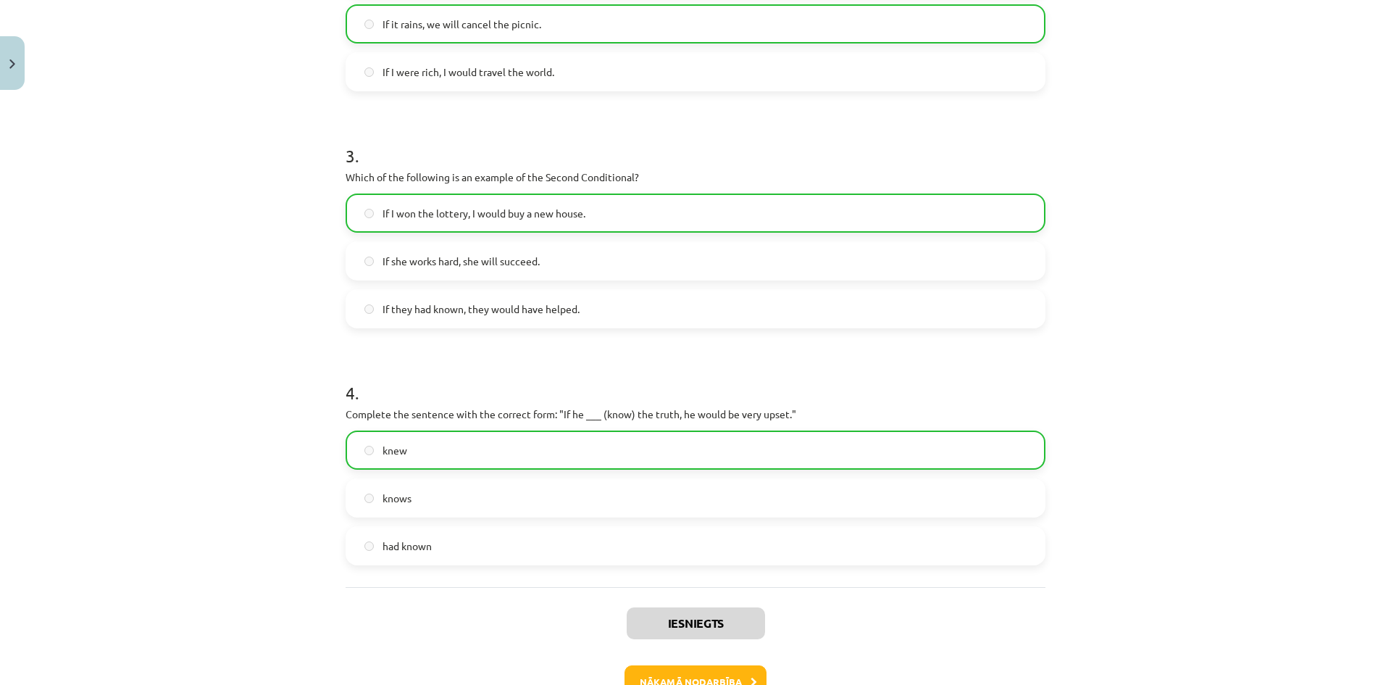
scroll to position [737, 0]
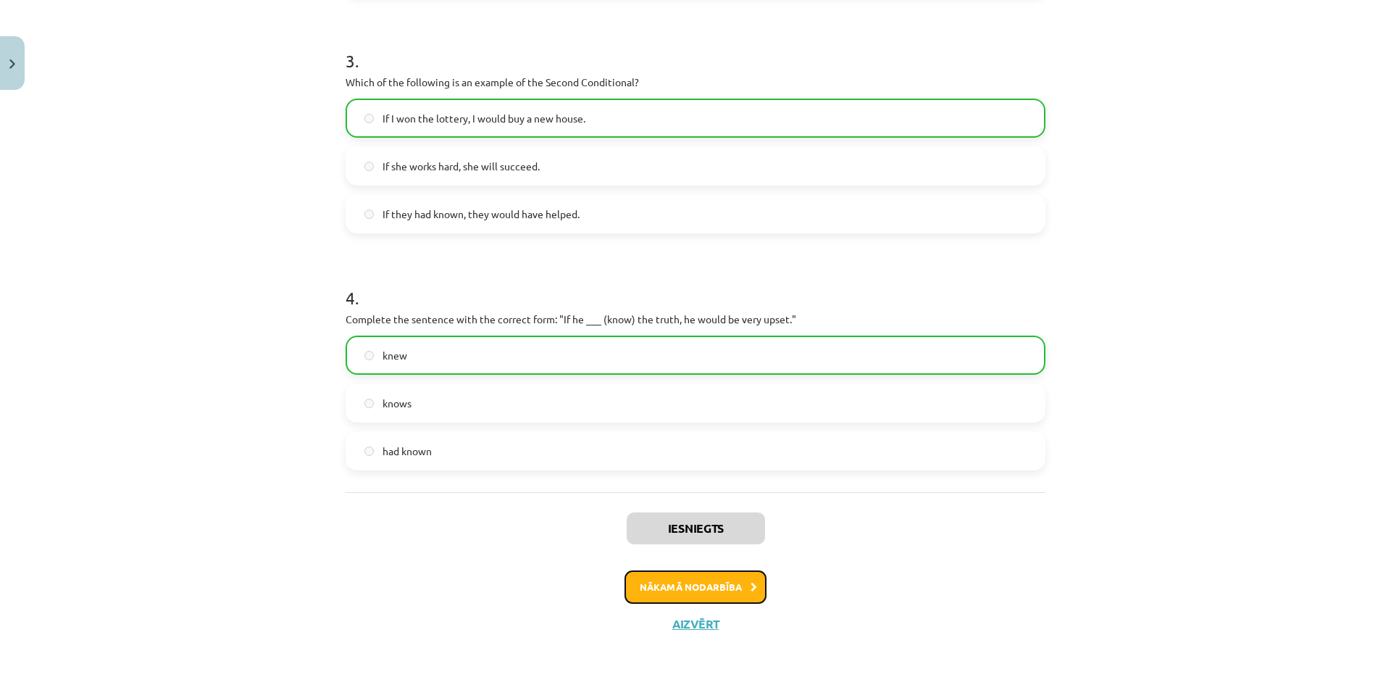
click at [659, 580] on button "Nākamā nodarbība" at bounding box center [695, 586] width 142 height 33
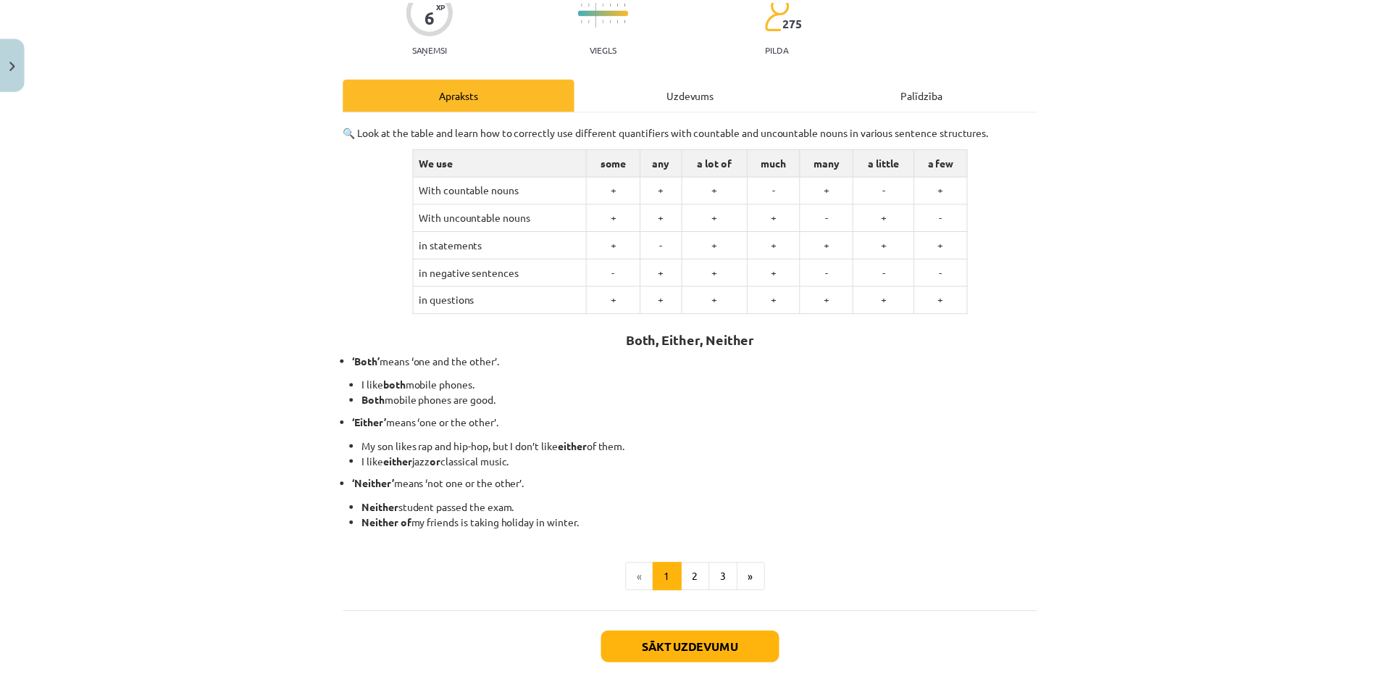
scroll to position [209, 0]
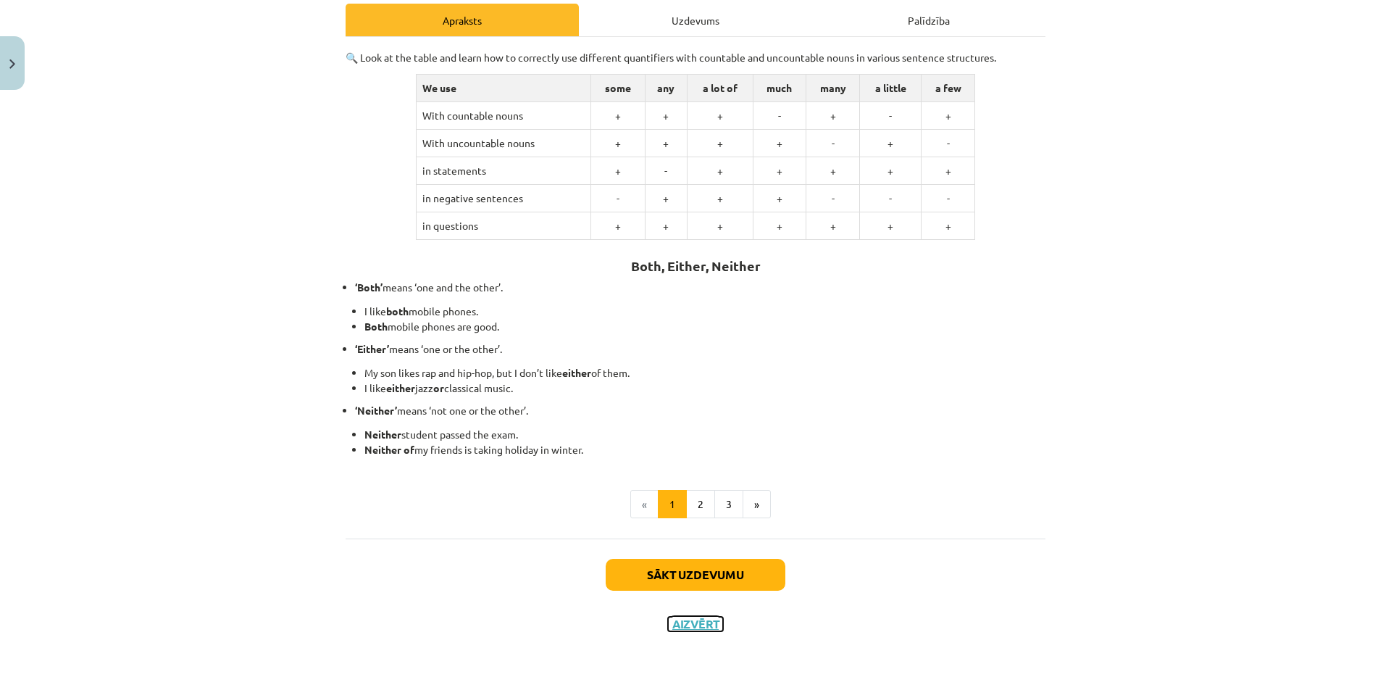
click at [682, 626] on button "Aizvērt" at bounding box center [695, 624] width 55 height 14
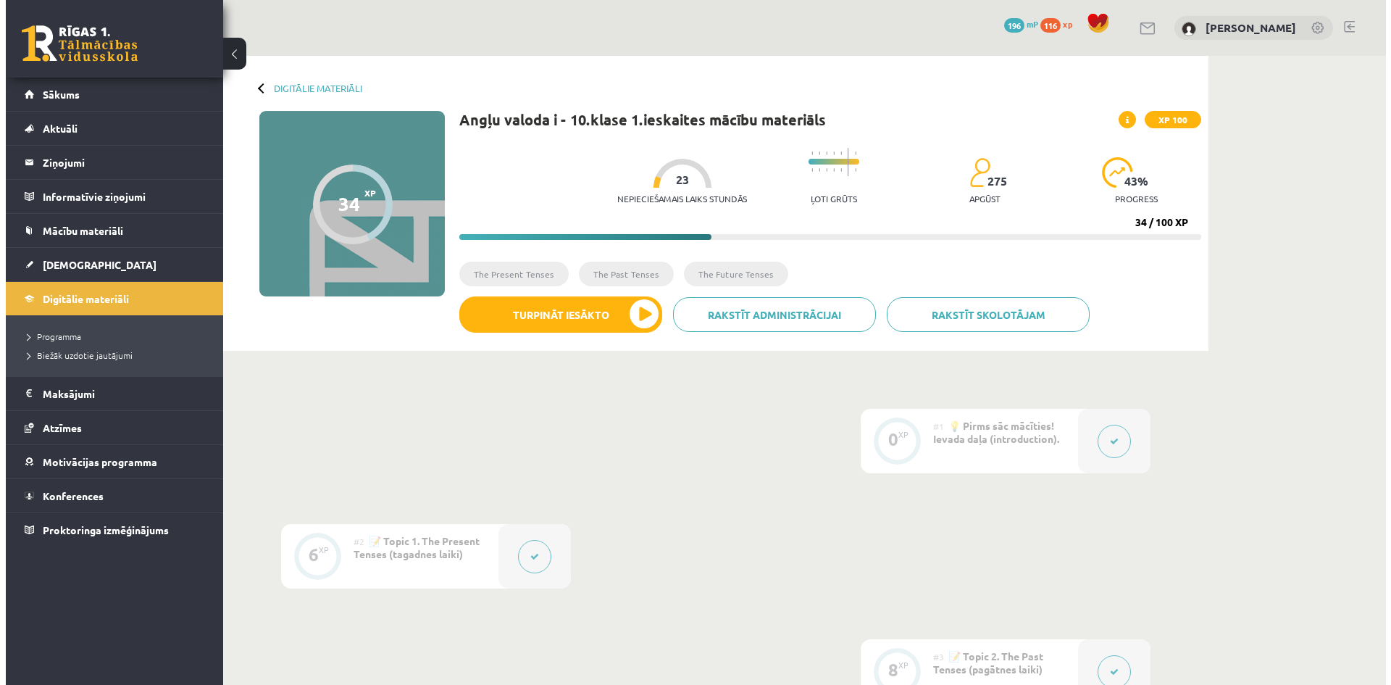
scroll to position [362, 0]
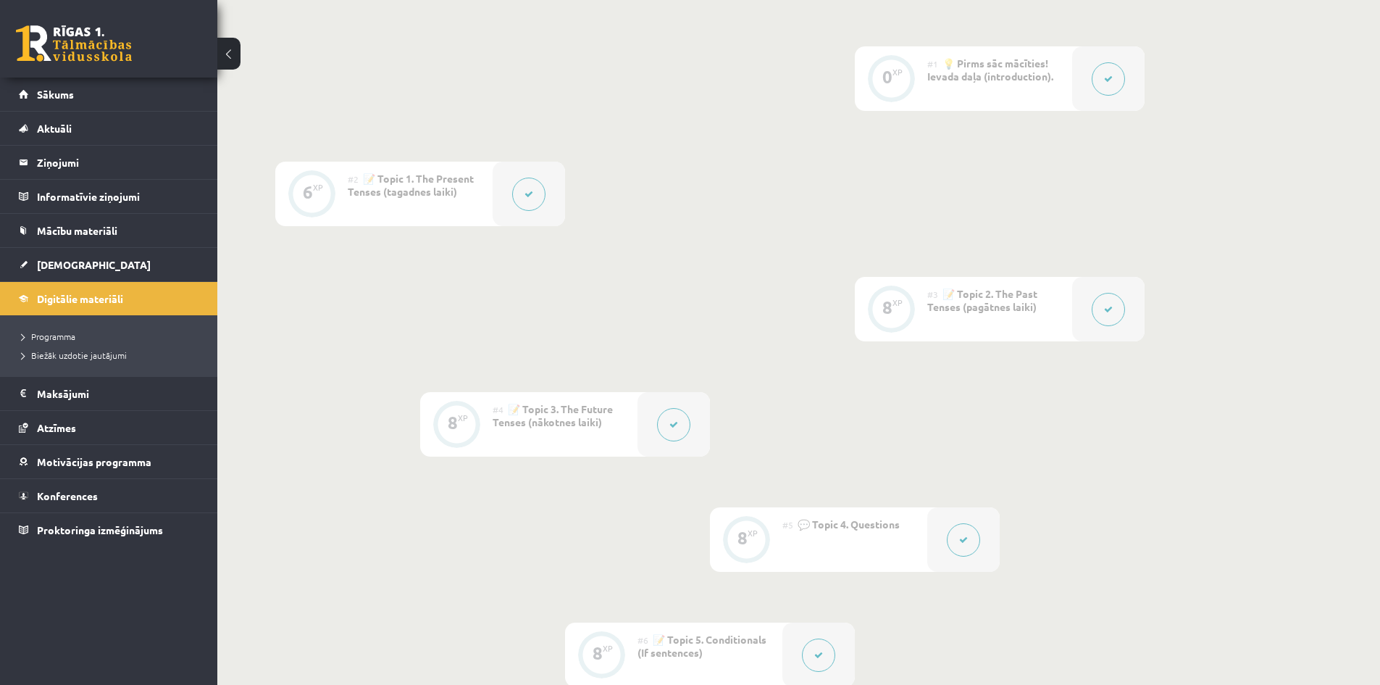
click at [684, 423] on button at bounding box center [673, 424] width 33 height 33
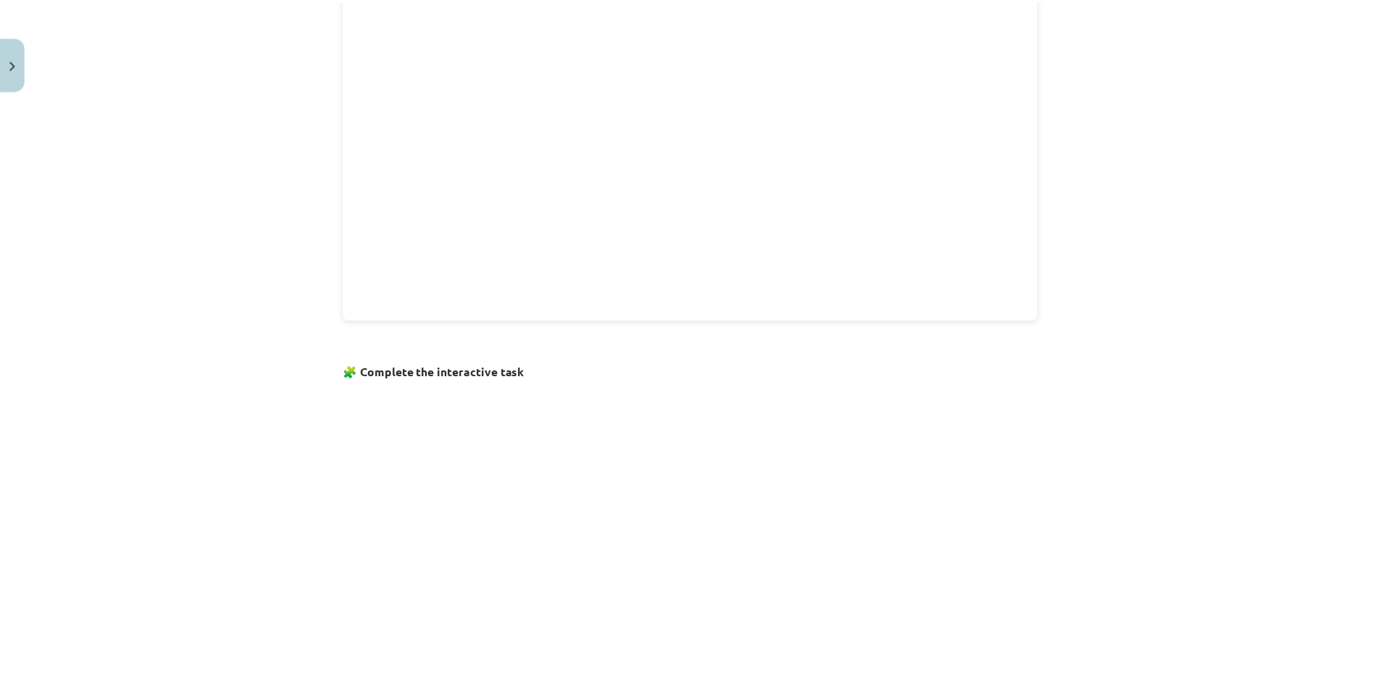
scroll to position [830, 0]
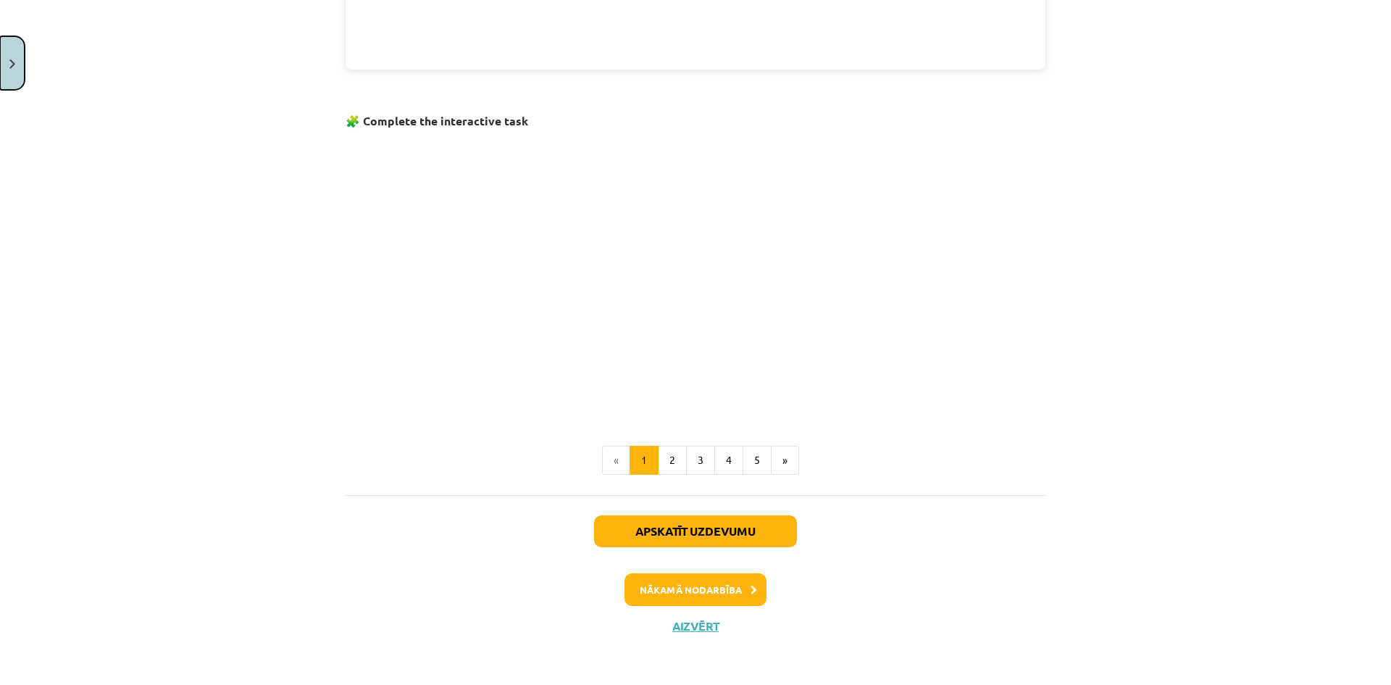
click at [23, 57] on button "Close" at bounding box center [12, 63] width 25 height 54
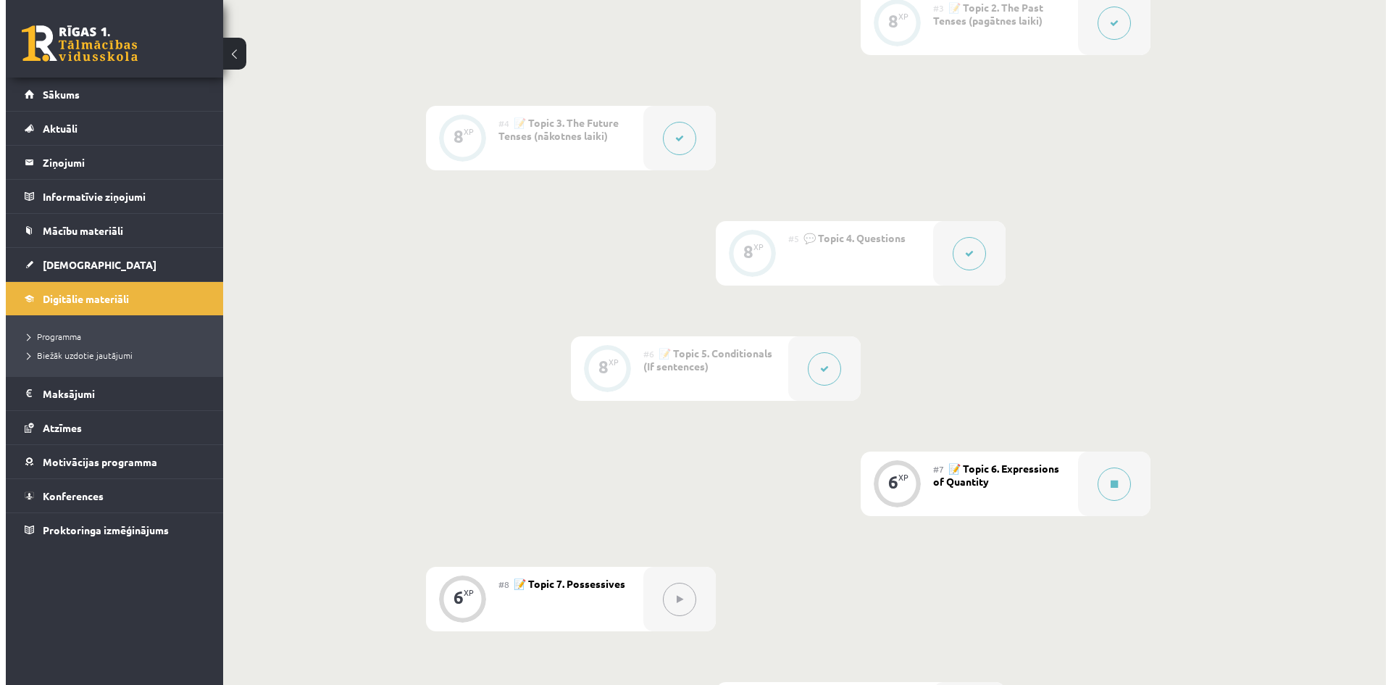
scroll to position [652, 0]
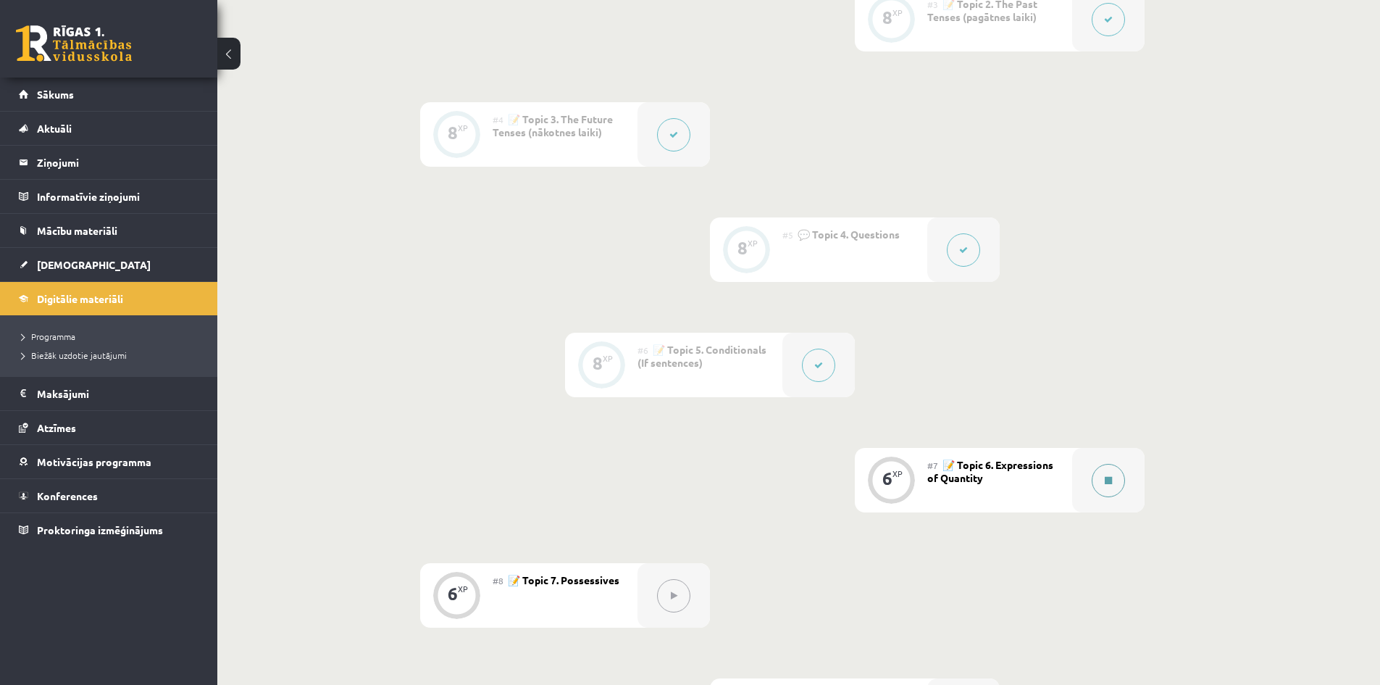
click at [1103, 485] on button at bounding box center [1108, 480] width 33 height 33
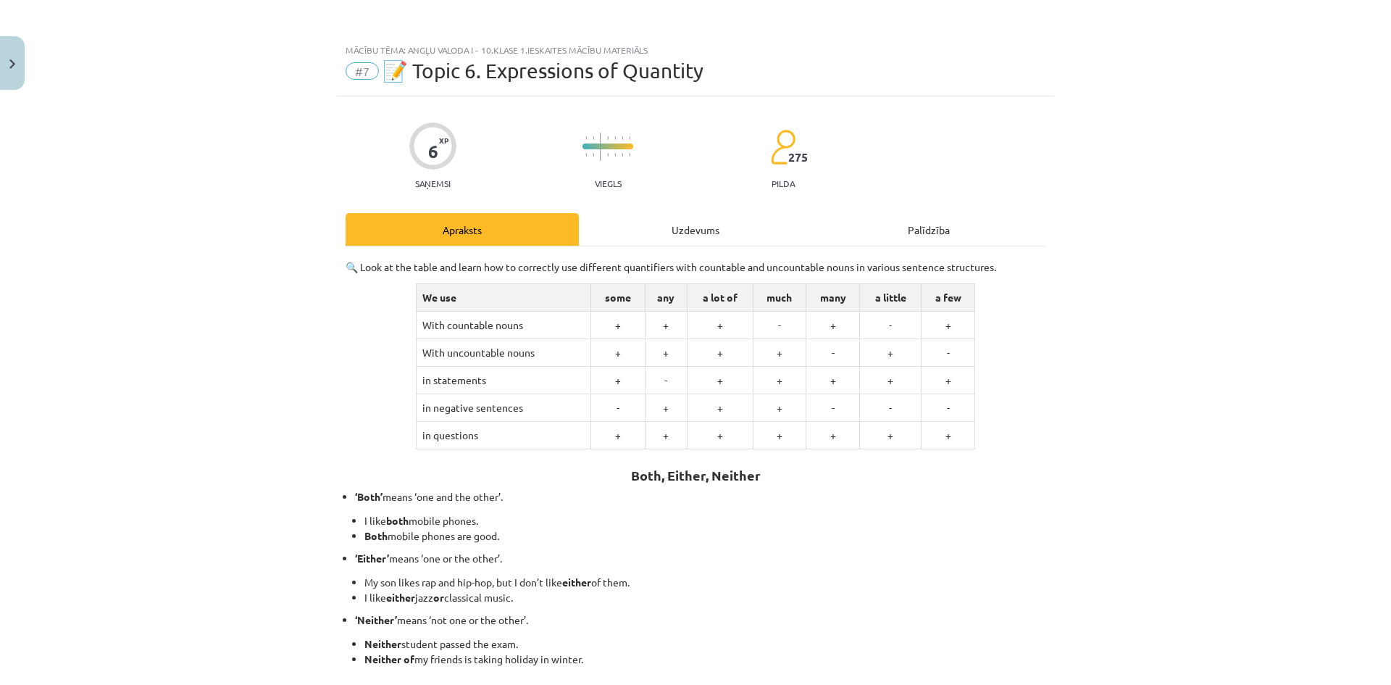
scroll to position [209, 0]
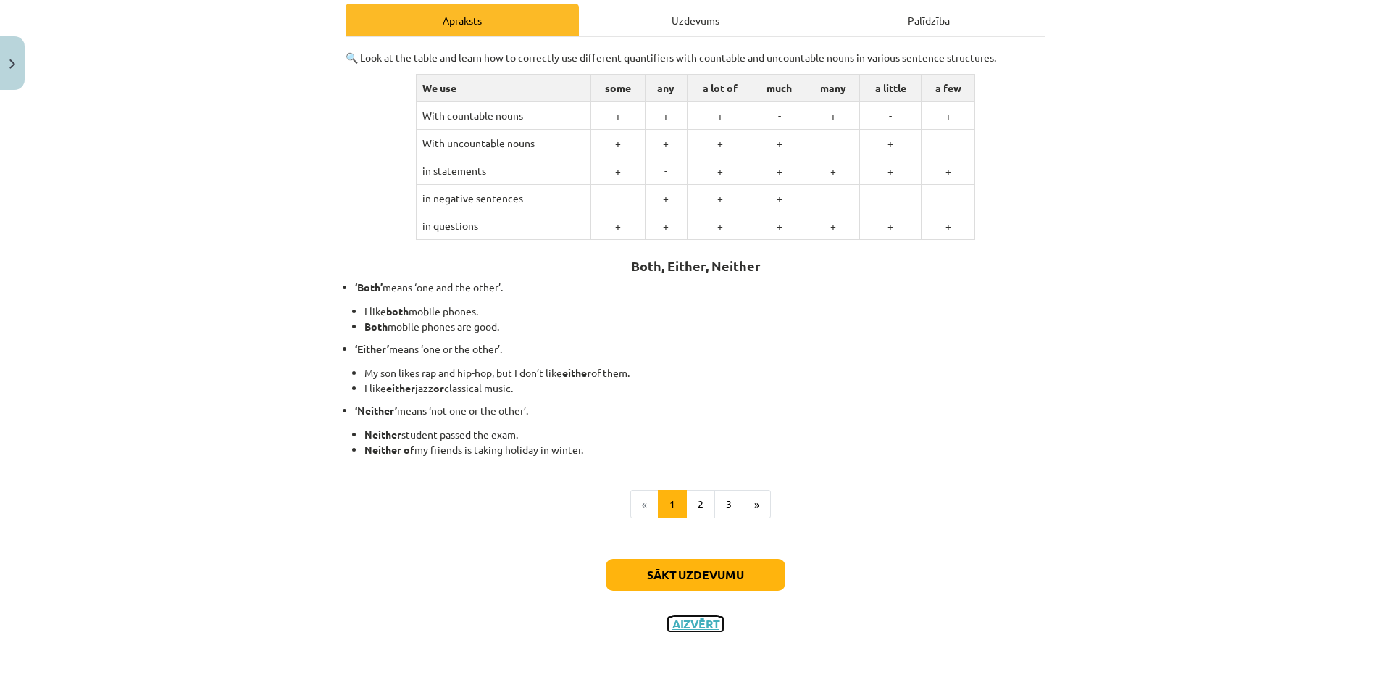
click at [698, 621] on button "Aizvērt" at bounding box center [695, 624] width 55 height 14
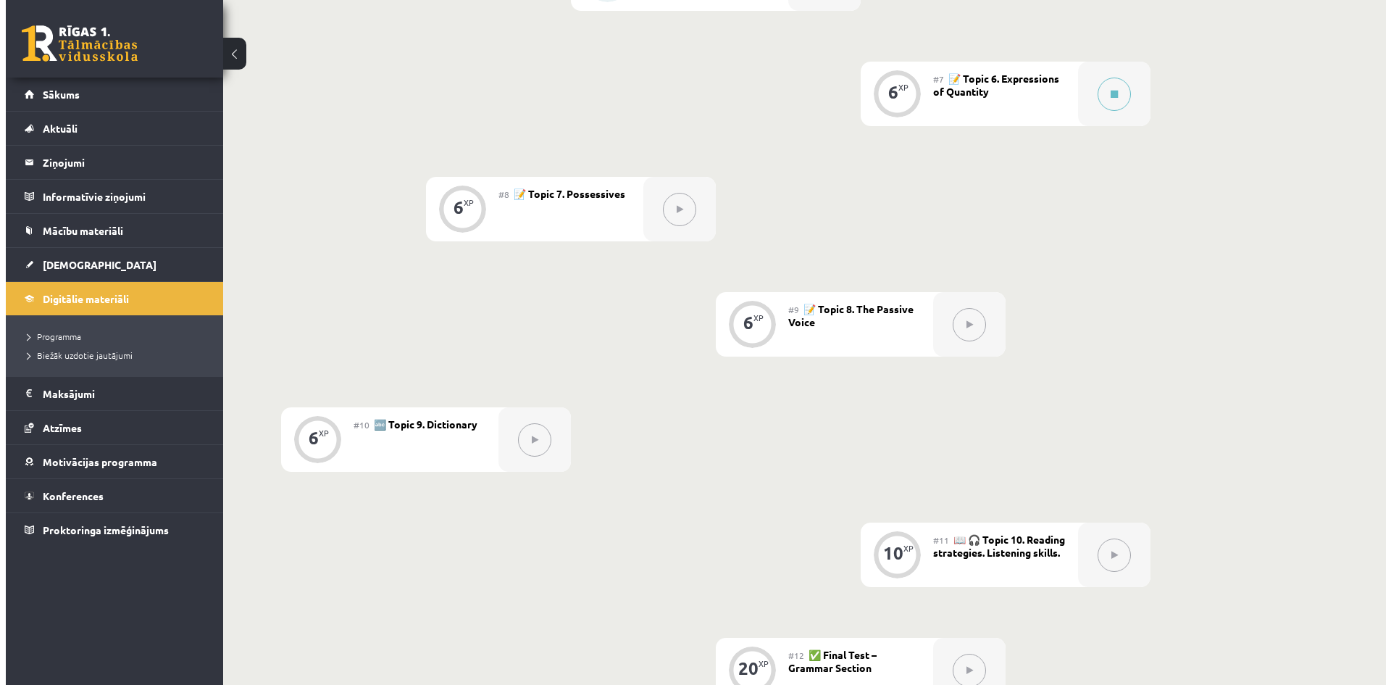
scroll to position [1032, 0]
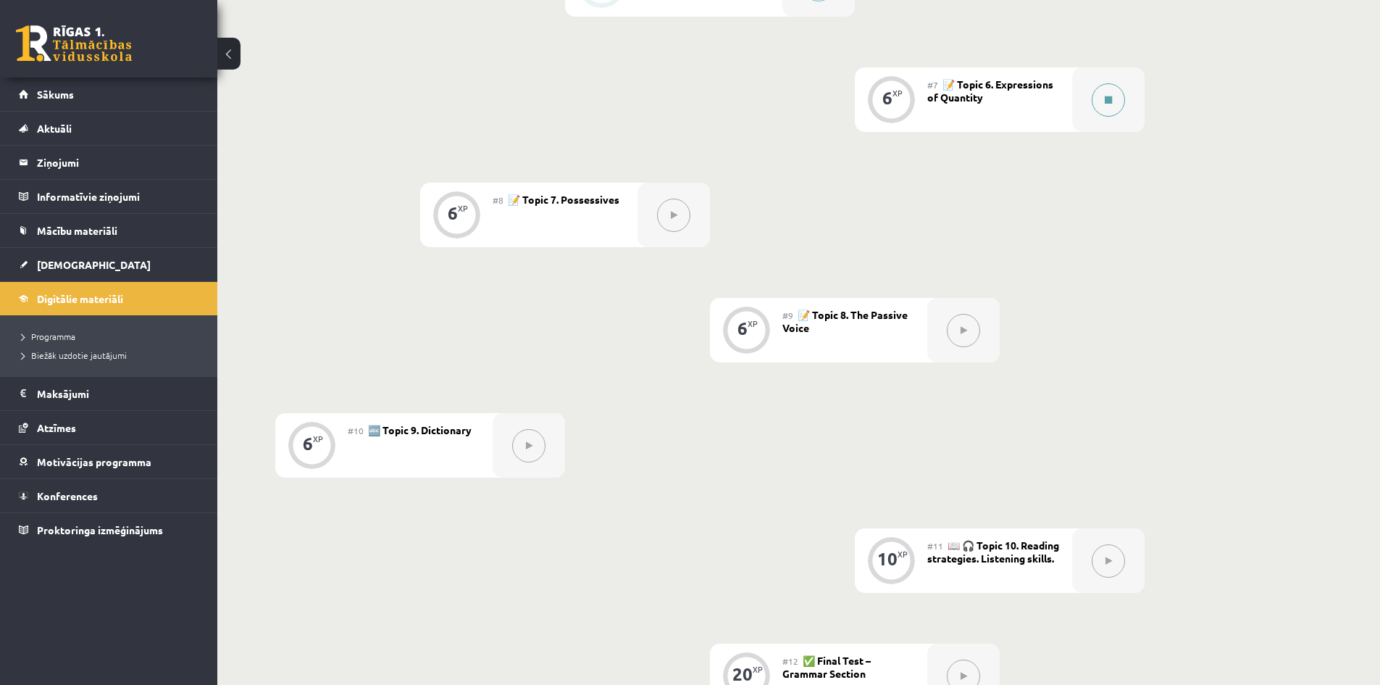
click at [1108, 105] on button at bounding box center [1108, 99] width 33 height 33
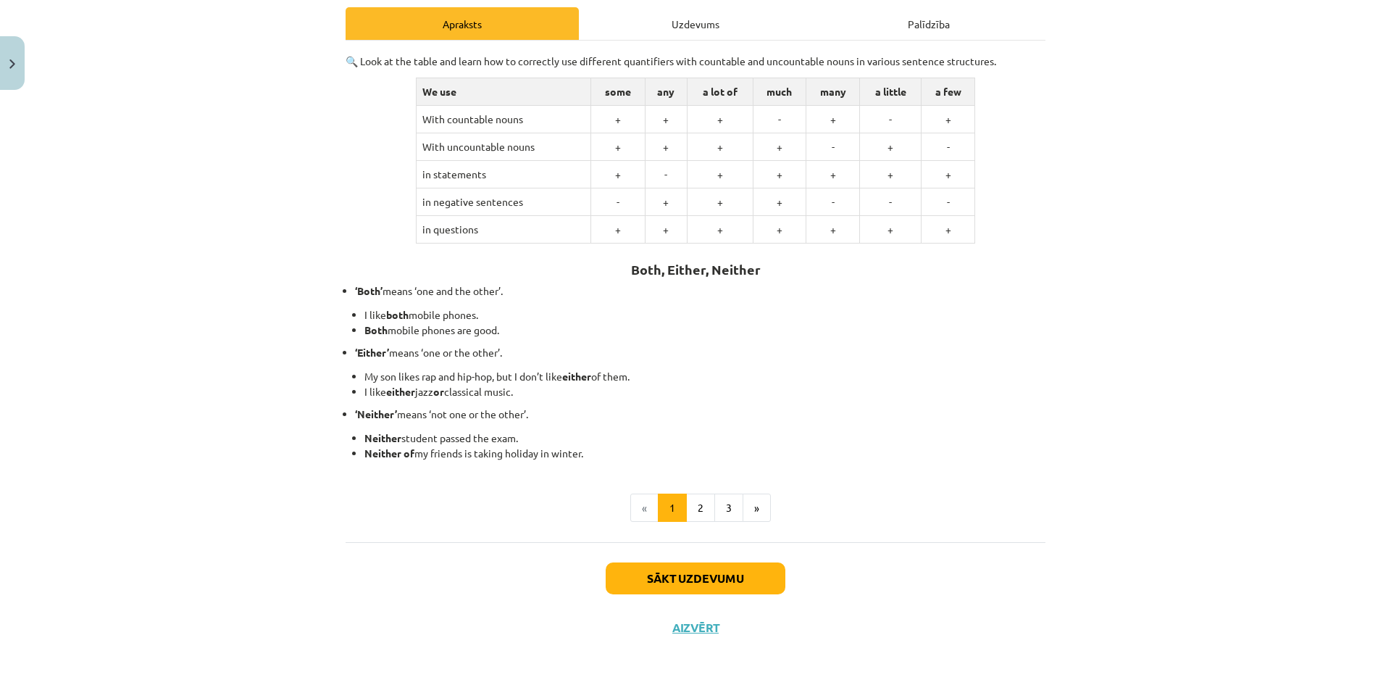
scroll to position [209, 0]
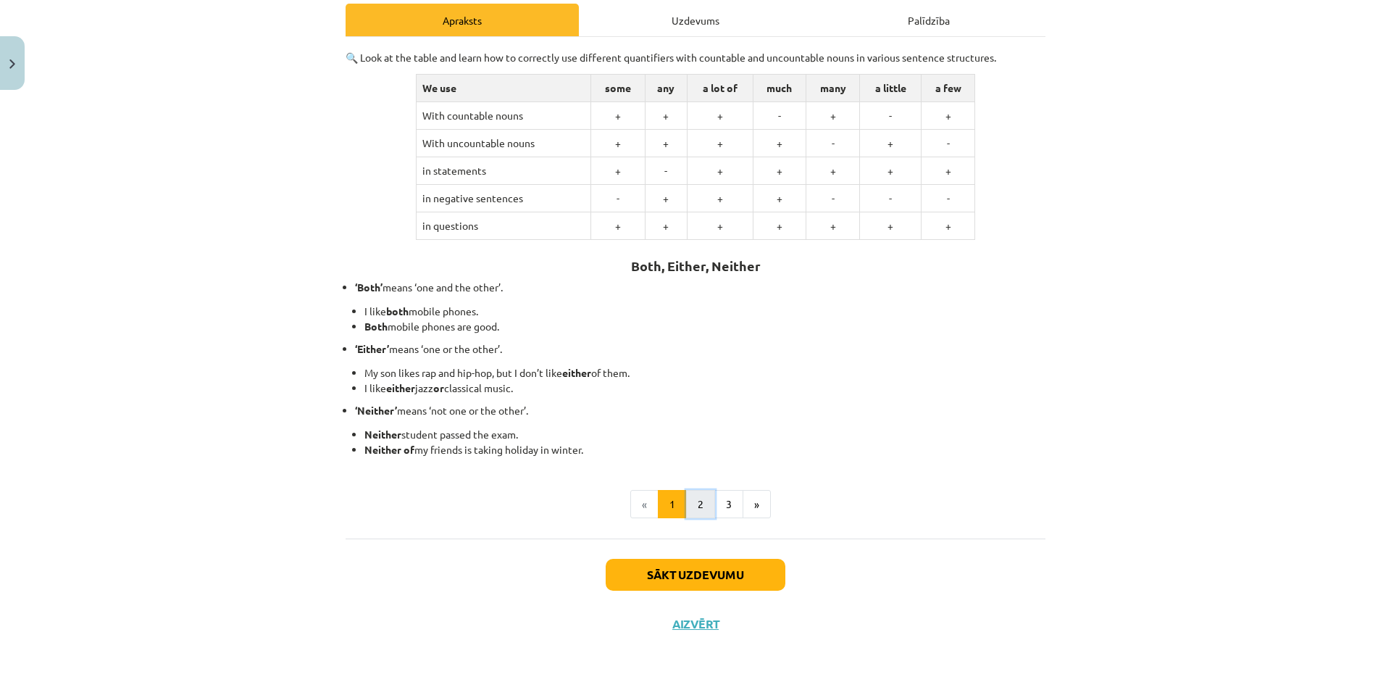
click at [693, 506] on button "2" at bounding box center [700, 504] width 29 height 29
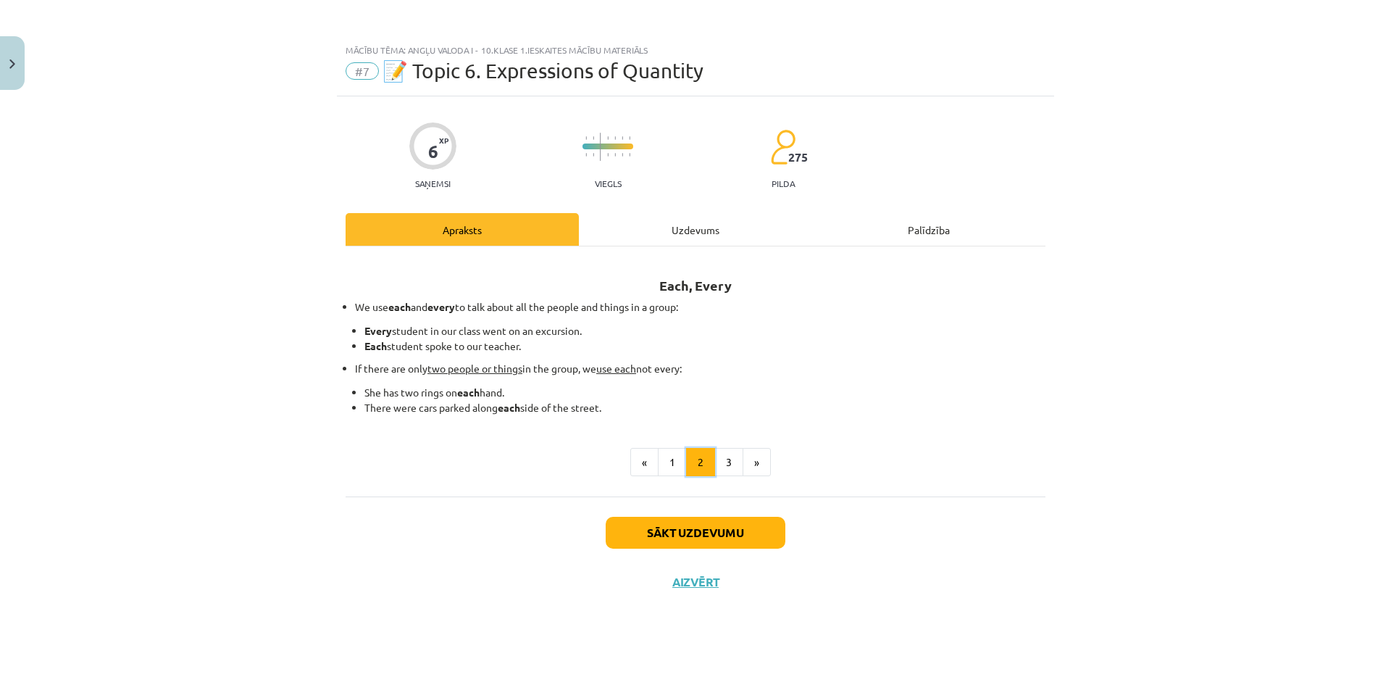
scroll to position [0, 0]
click at [730, 462] on button "3" at bounding box center [728, 462] width 29 height 29
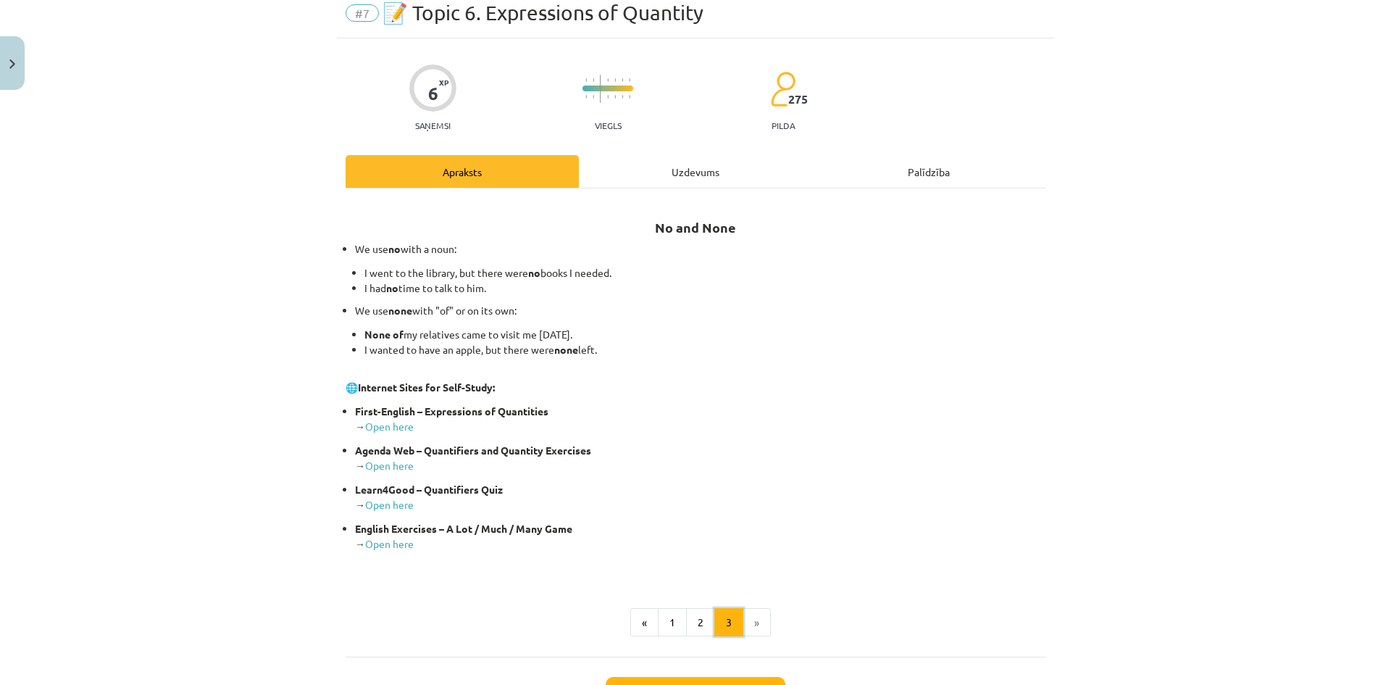
scroll to position [145, 0]
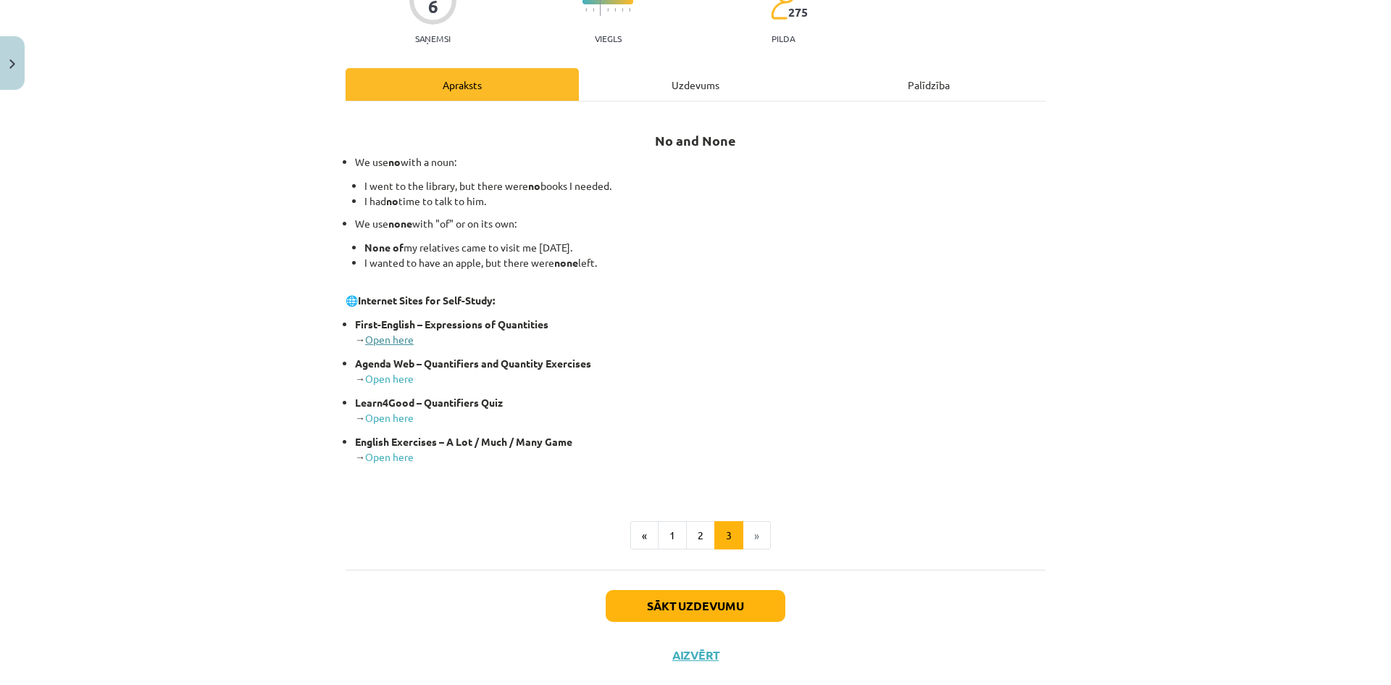
click at [382, 340] on link "Open here" at bounding box center [389, 339] width 49 height 13
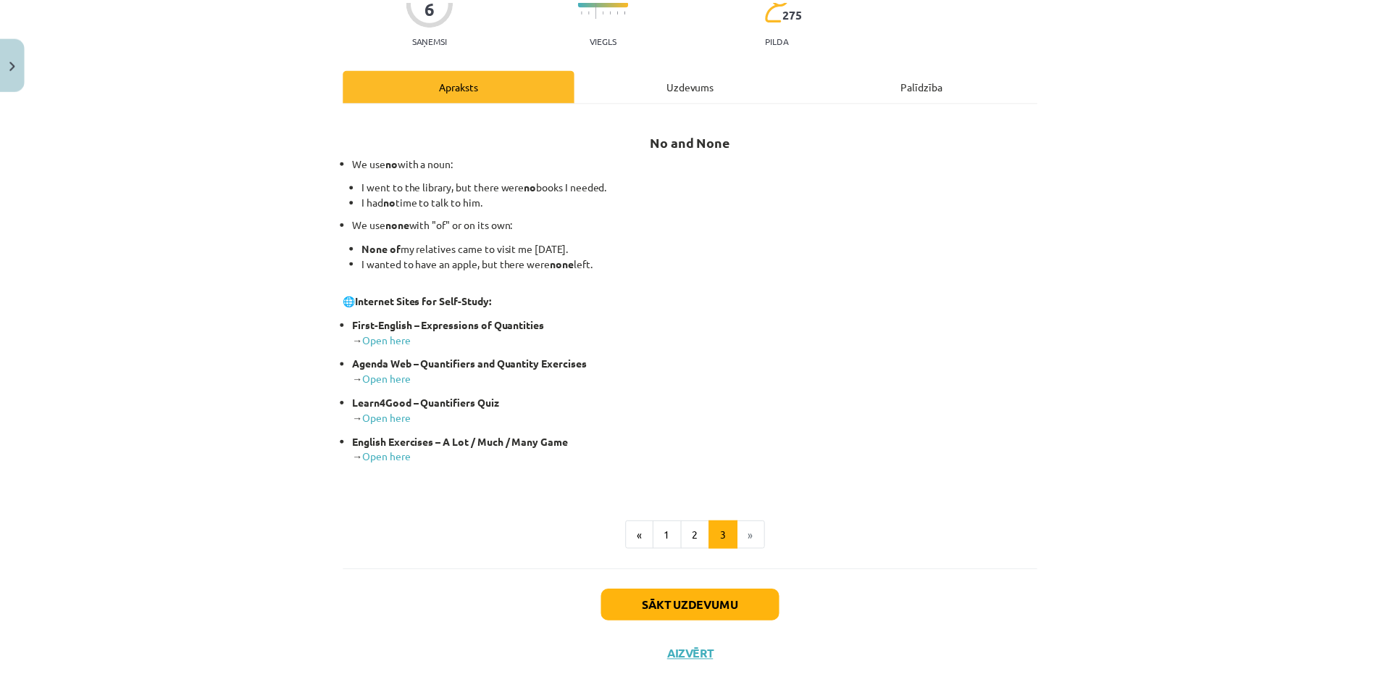
scroll to position [0, 0]
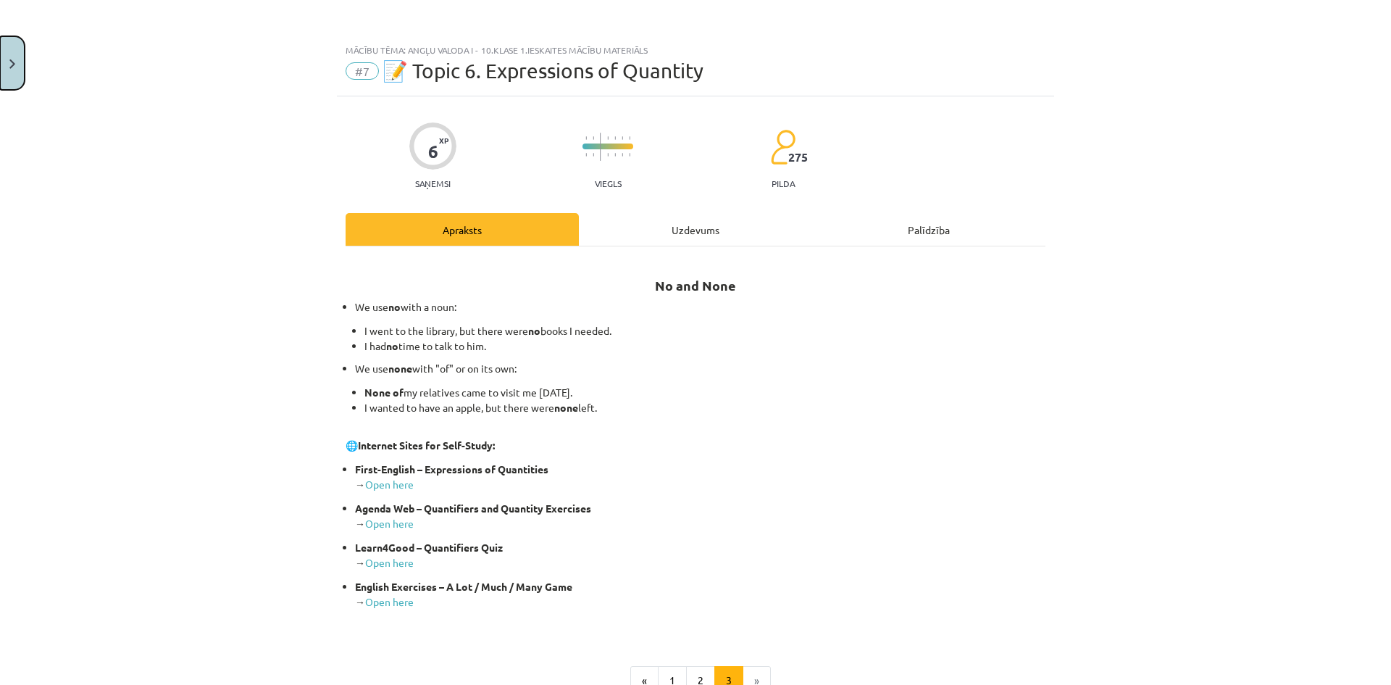
click at [11, 67] on img "Close" at bounding box center [12, 63] width 6 height 9
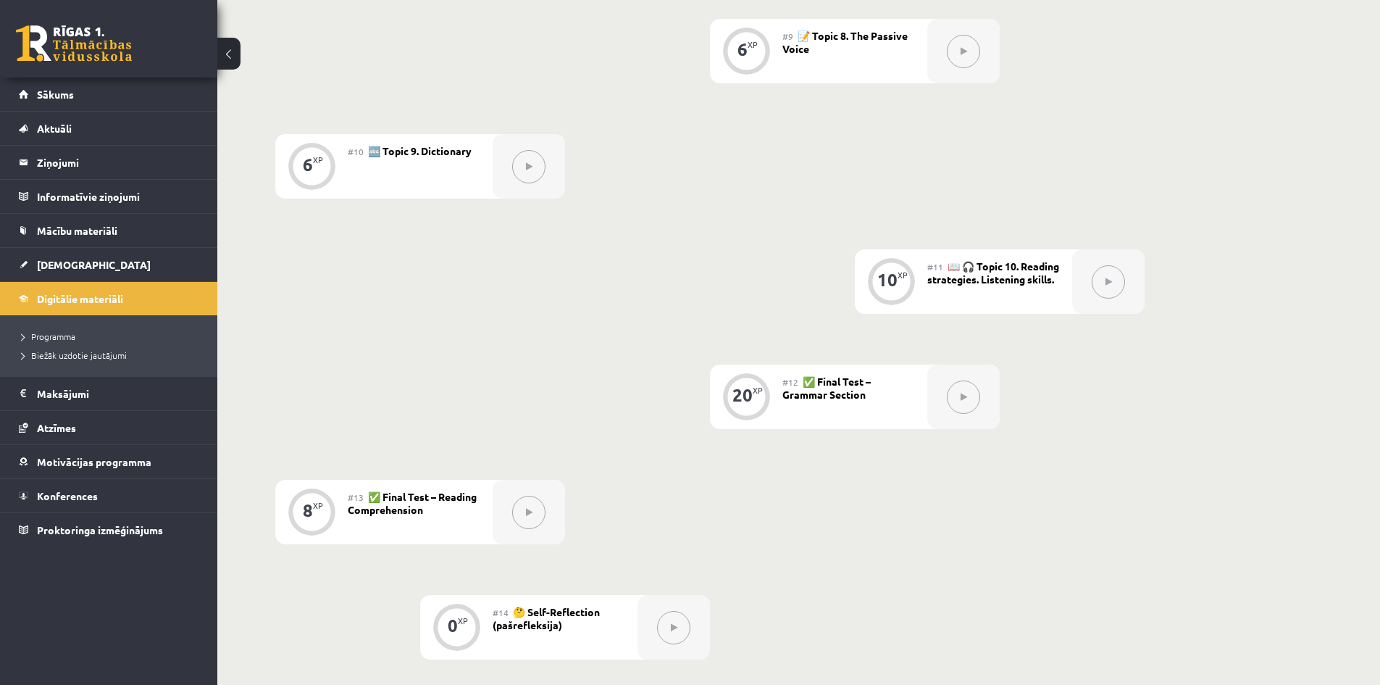
scroll to position [1322, 0]
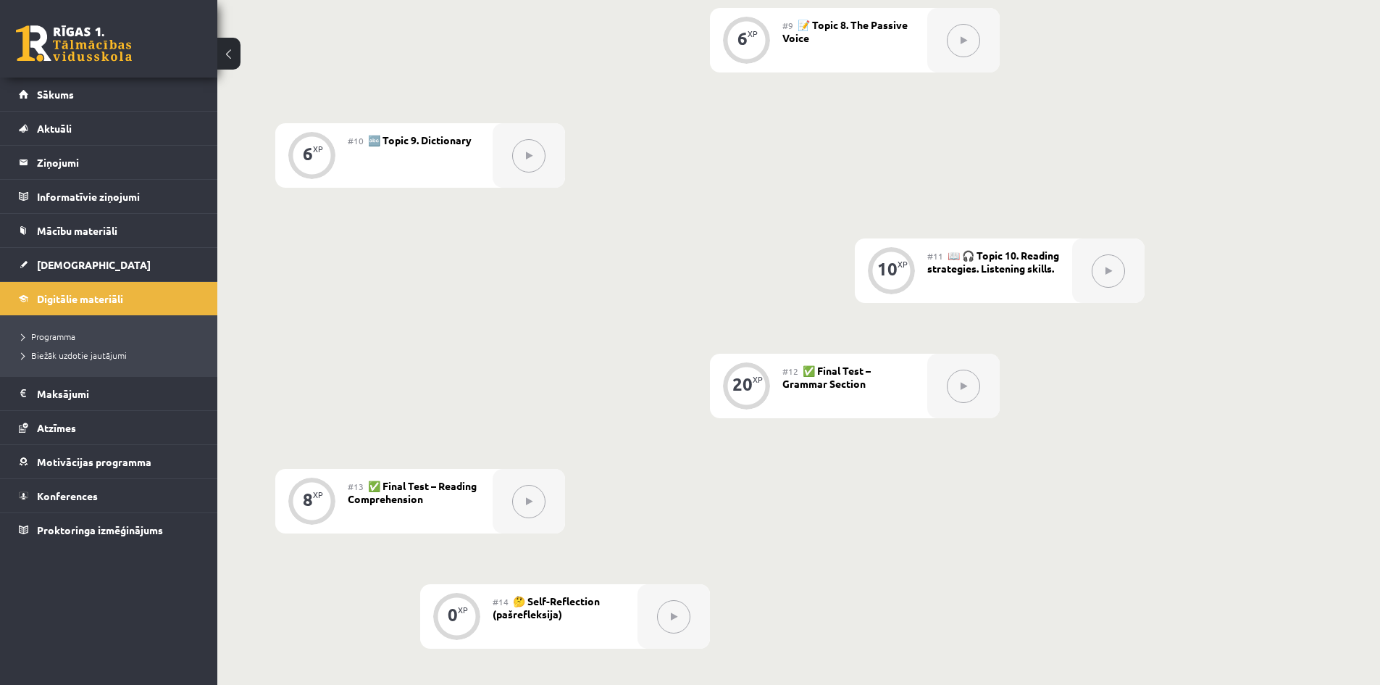
click at [57, 98] on span "Sākums" at bounding box center [55, 94] width 37 height 13
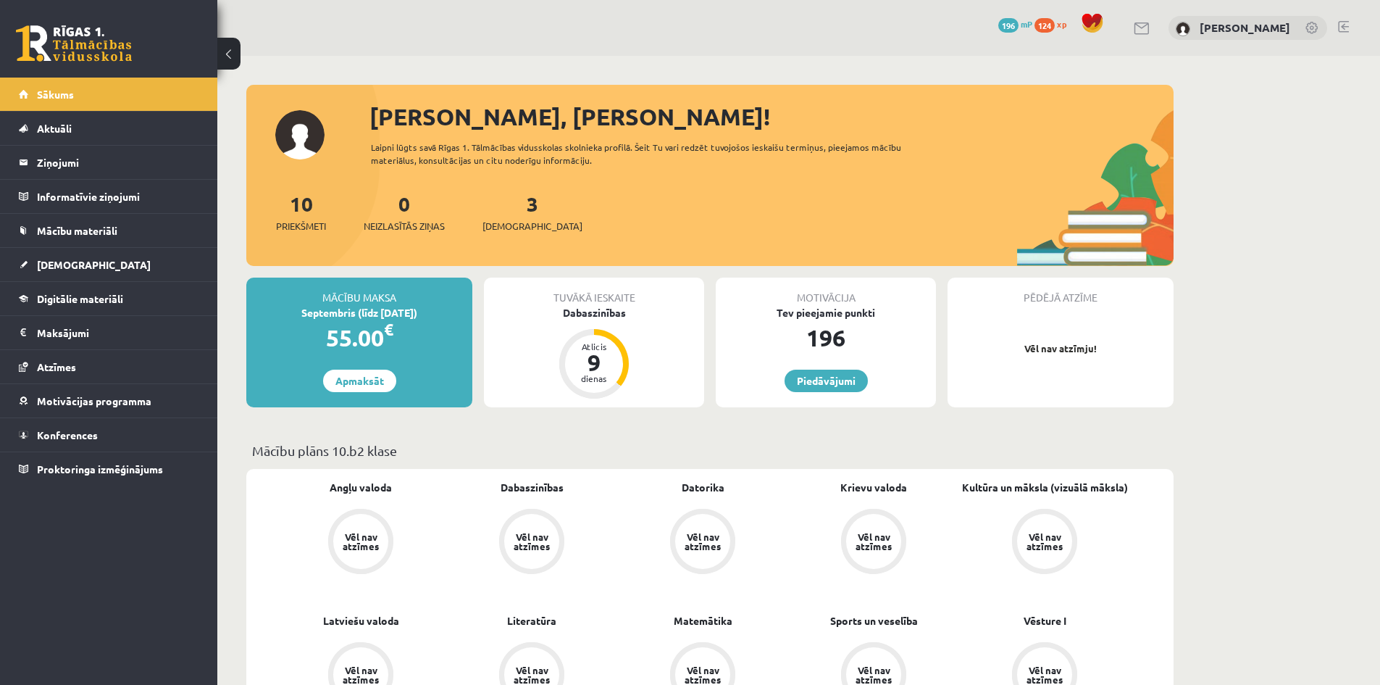
drag, startPoint x: 1068, startPoint y: 189, endPoint x: 267, endPoint y: 145, distance: 801.7
click at [267, 145] on div "[PERSON_NAME], [PERSON_NAME]! Laipni lūgts savā Rīgas 1. Tālmācības vidusskolas…" at bounding box center [709, 182] width 927 height 167
click at [277, 128] on div "[PERSON_NAME], [PERSON_NAME]! Laipni lūgts savā Rīgas 1. Tālmācības vidusskolas…" at bounding box center [709, 182] width 927 height 167
drag, startPoint x: 385, startPoint y: 115, endPoint x: 651, endPoint y: 216, distance: 285.0
click at [651, 216] on div "Sveiks, Ingus! Laipni lūgts savā Rīgas 1. Tālmācības vidusskolas skolnieka prof…" at bounding box center [709, 182] width 927 height 167
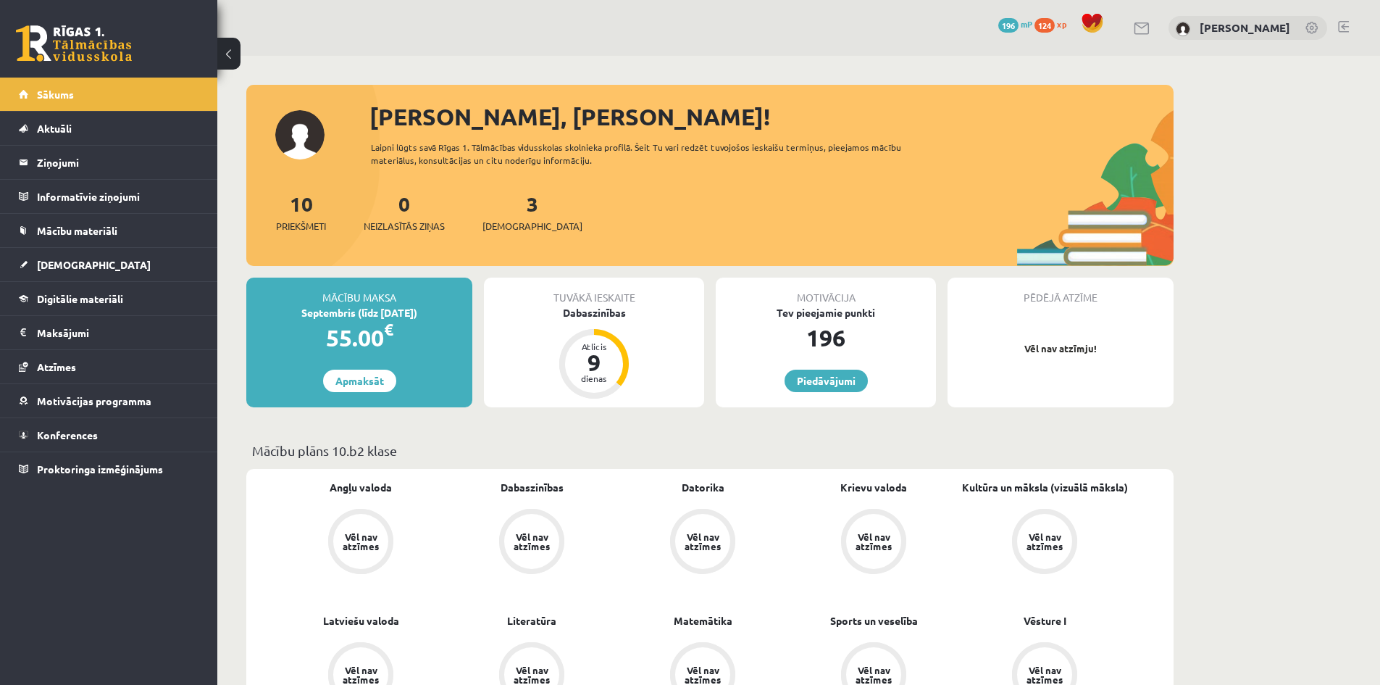
click at [651, 216] on div "10 Priekšmeti 0 Neizlasītās ziņas 3 Ieskaites" at bounding box center [709, 227] width 927 height 78
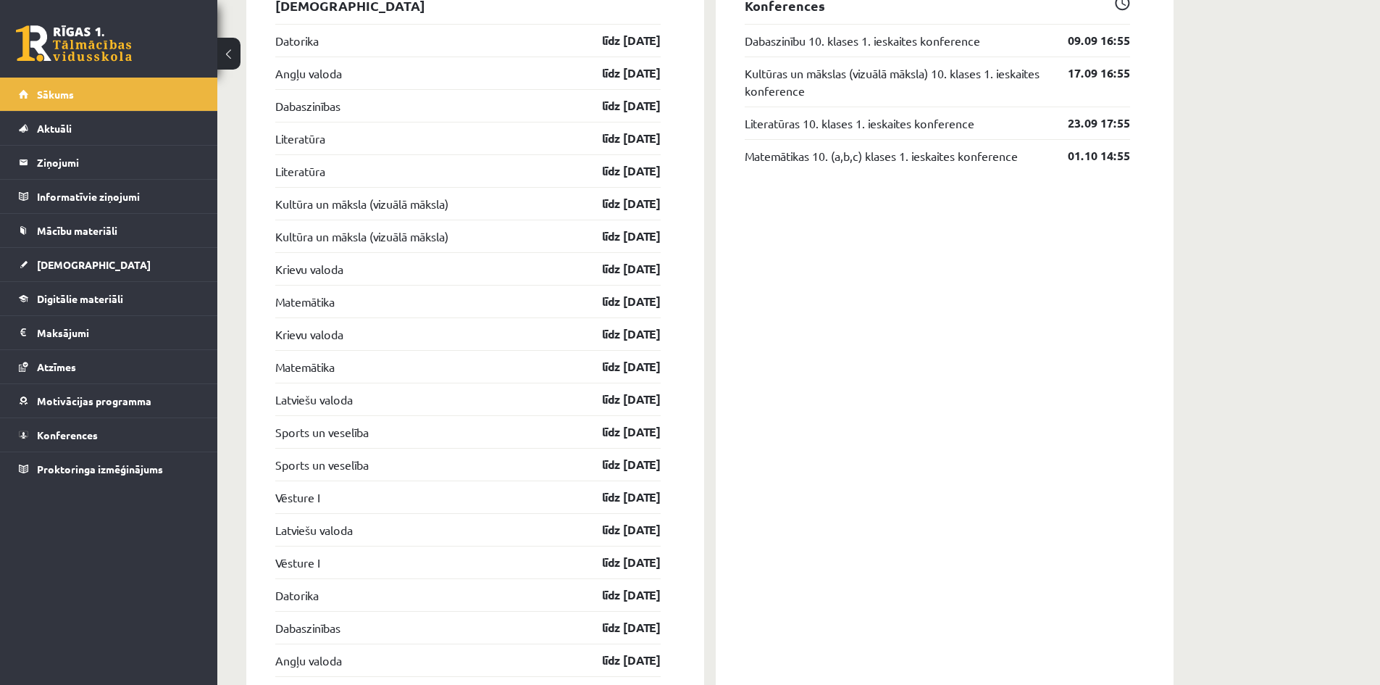
scroll to position [1207, 0]
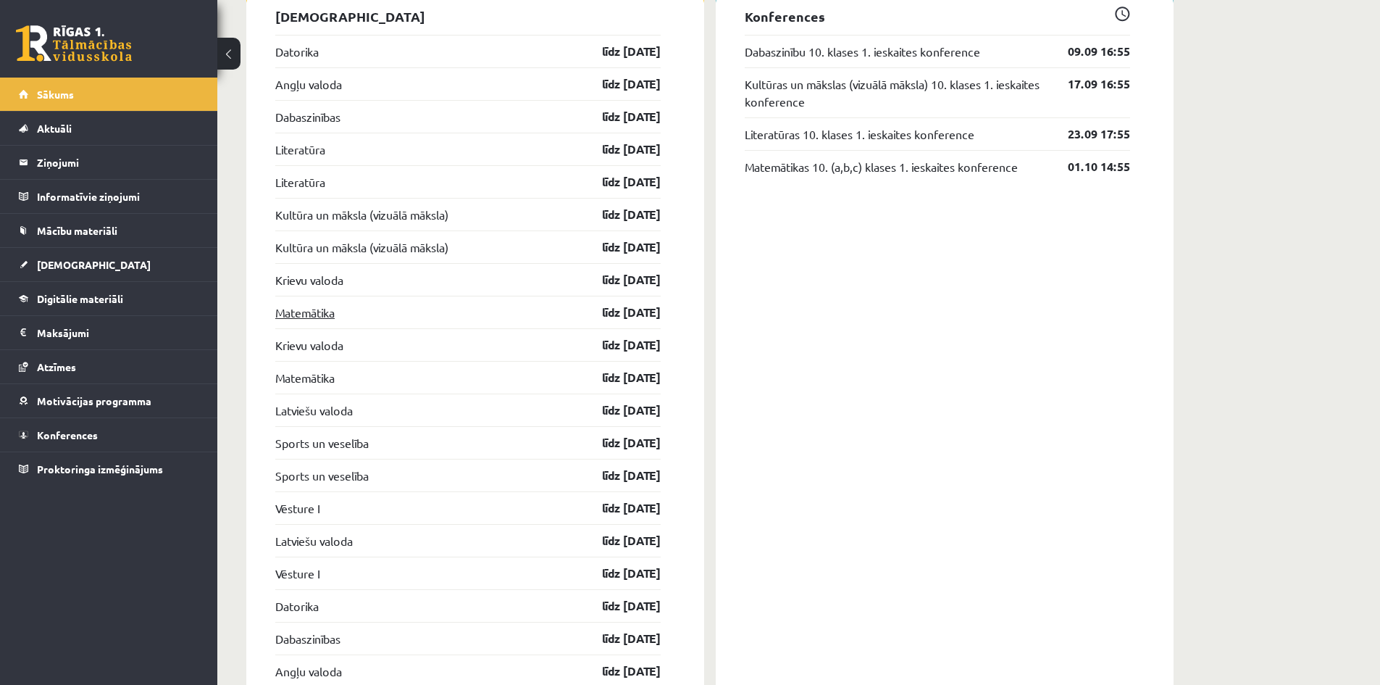
click at [320, 310] on link "Matemātika" at bounding box center [304, 312] width 59 height 17
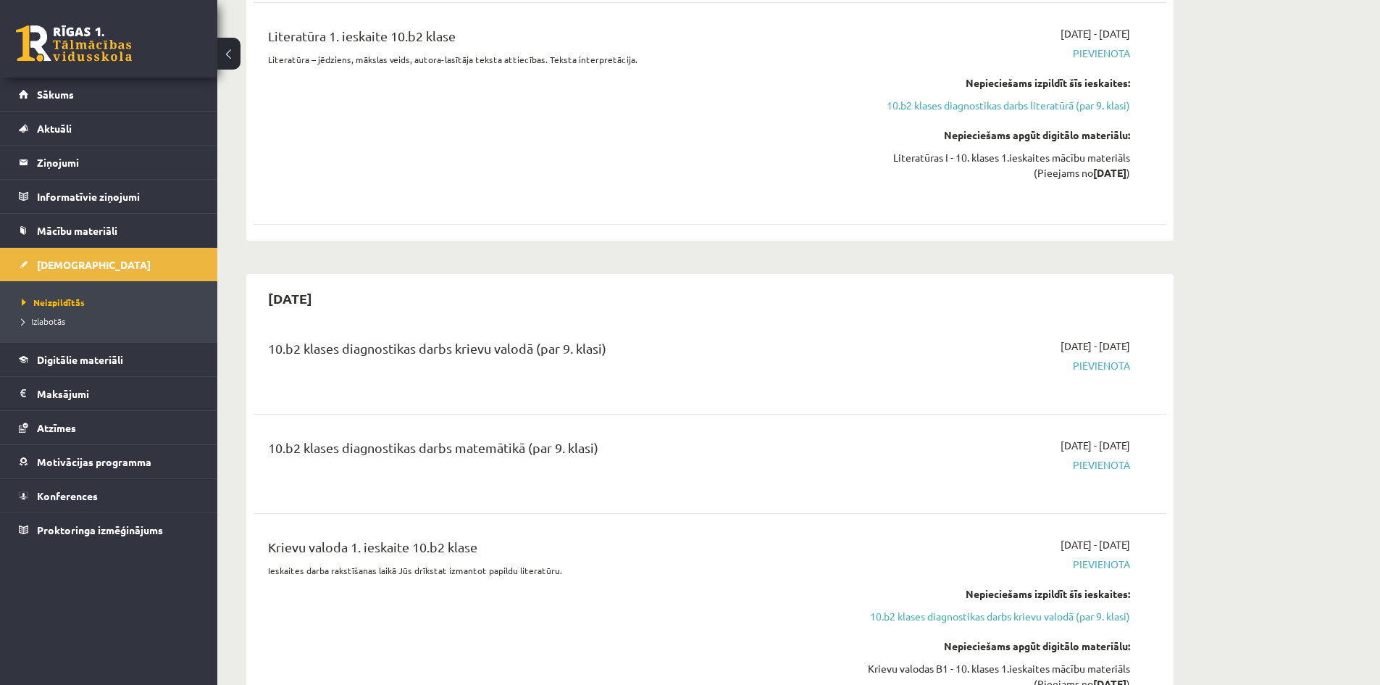
scroll to position [1594, 0]
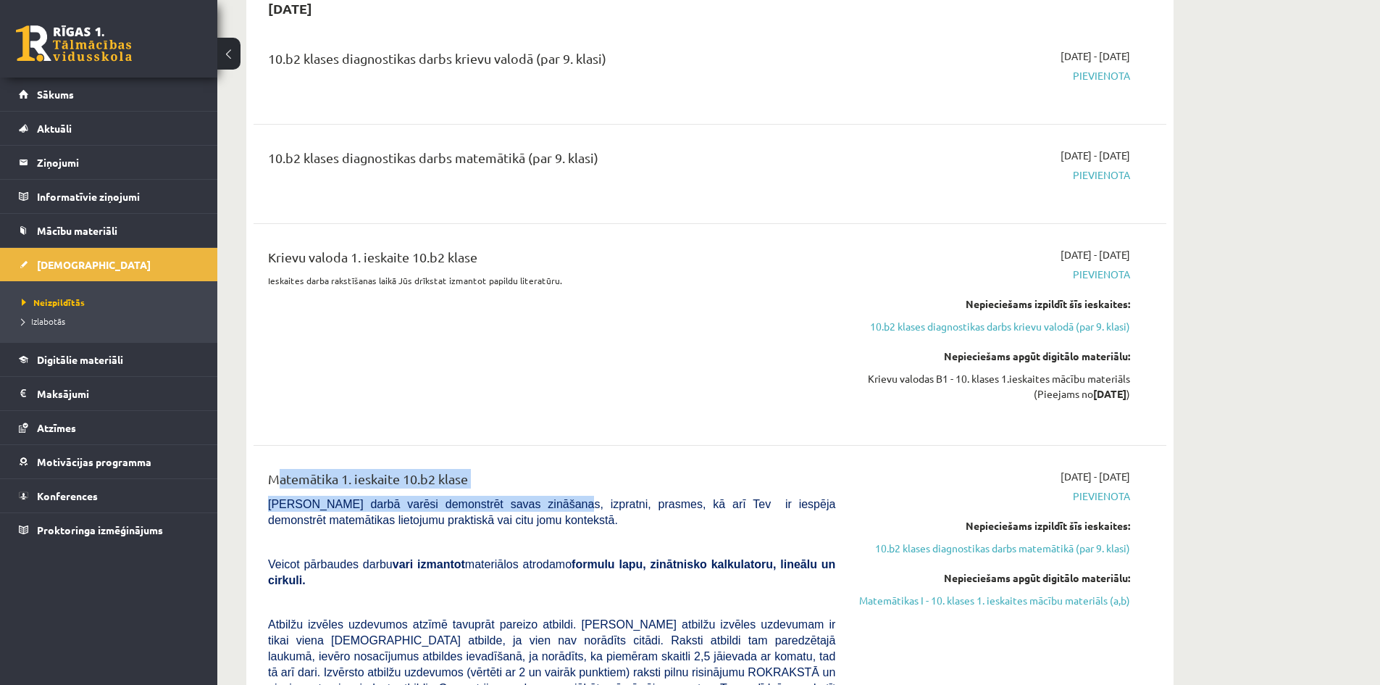
drag, startPoint x: 273, startPoint y: 477, endPoint x: 527, endPoint y: 503, distance: 255.0
click at [527, 504] on span "[PERSON_NAME] darbā varēsi demonstrēt savas zināšanas, izpratni, prasmes, kā ar…" at bounding box center [551, 512] width 567 height 28
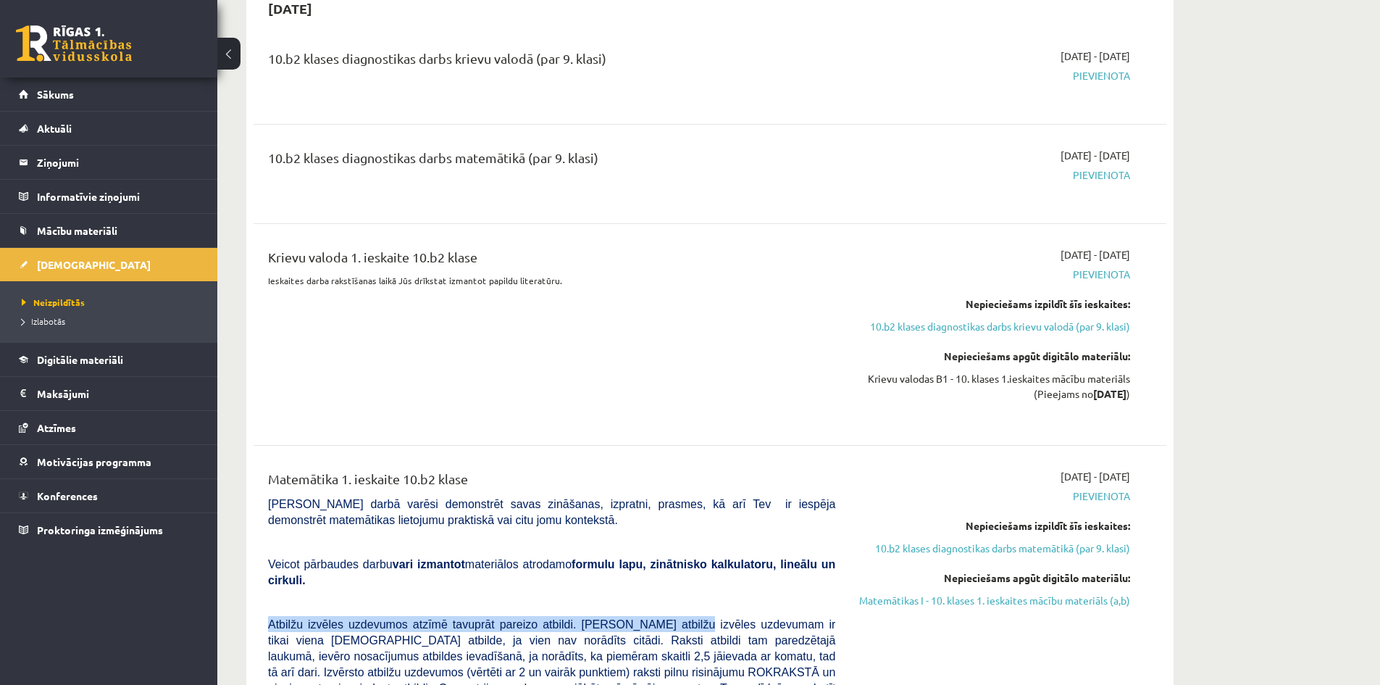
drag, startPoint x: 661, startPoint y: 596, endPoint x: 319, endPoint y: 522, distance: 349.8
click at [321, 520] on span "[PERSON_NAME] darbā varēsi demonstrēt savas zināšanas, izpratni, prasmes, kā ar…" at bounding box center [551, 512] width 567 height 28
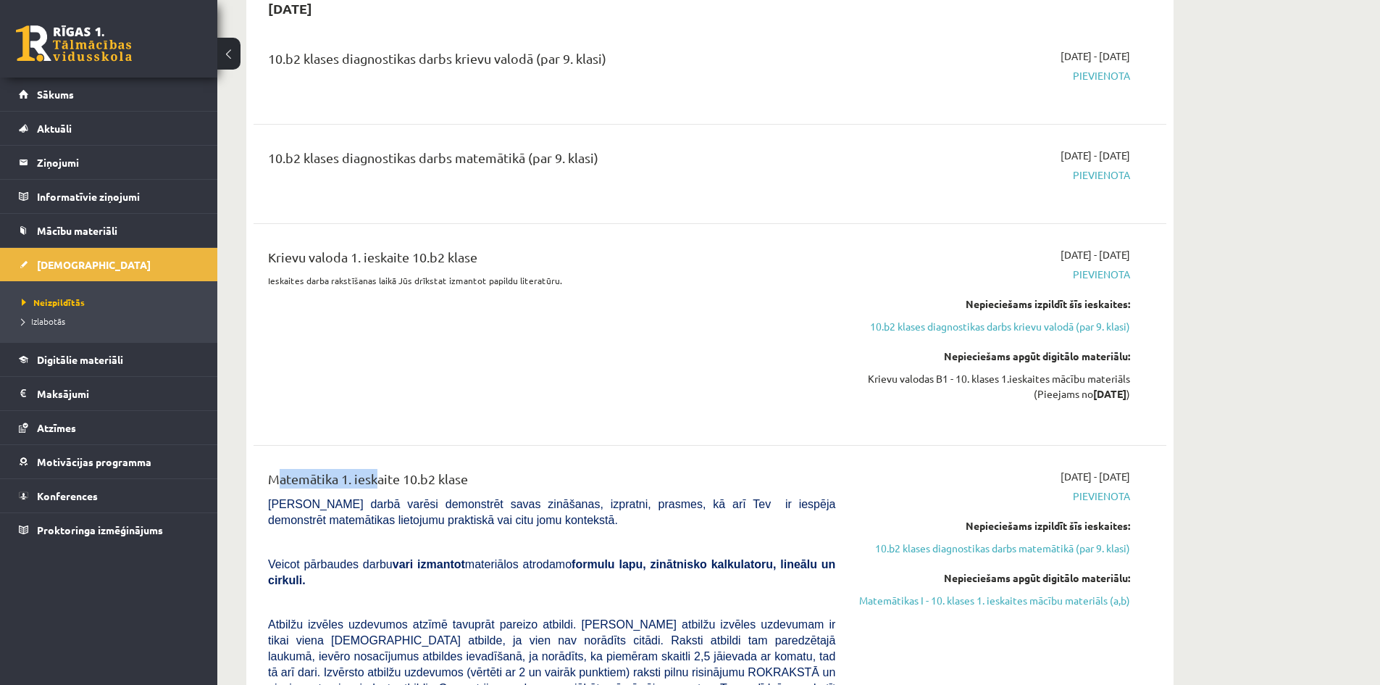
drag, startPoint x: 372, startPoint y: 478, endPoint x: 255, endPoint y: 470, distance: 116.9
click at [422, 481] on div "Matemātika 1. ieskaite 10.b2 klase" at bounding box center [551, 482] width 567 height 27
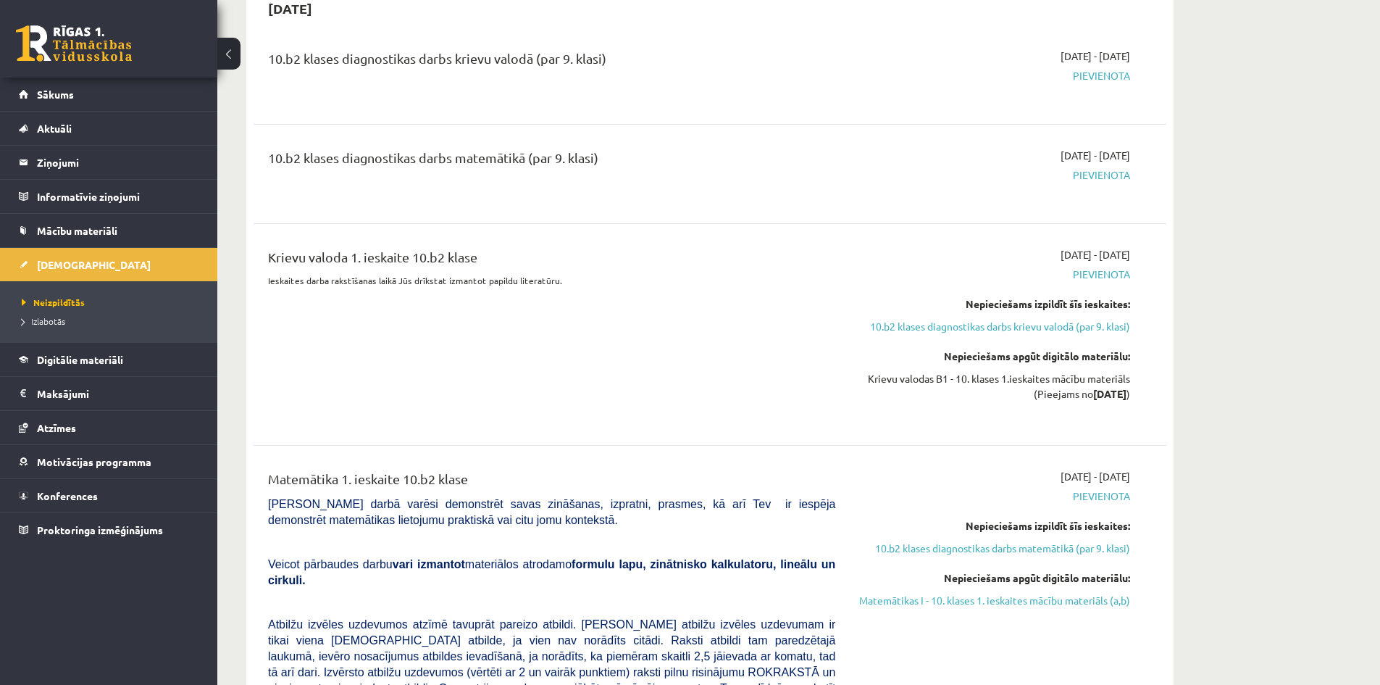
click at [604, 417] on div "Krievu valoda 1. ieskaite 10.b2 klase Ieskaites darba rakstīšanas laikā Jūs drī…" at bounding box center [551, 334] width 589 height 175
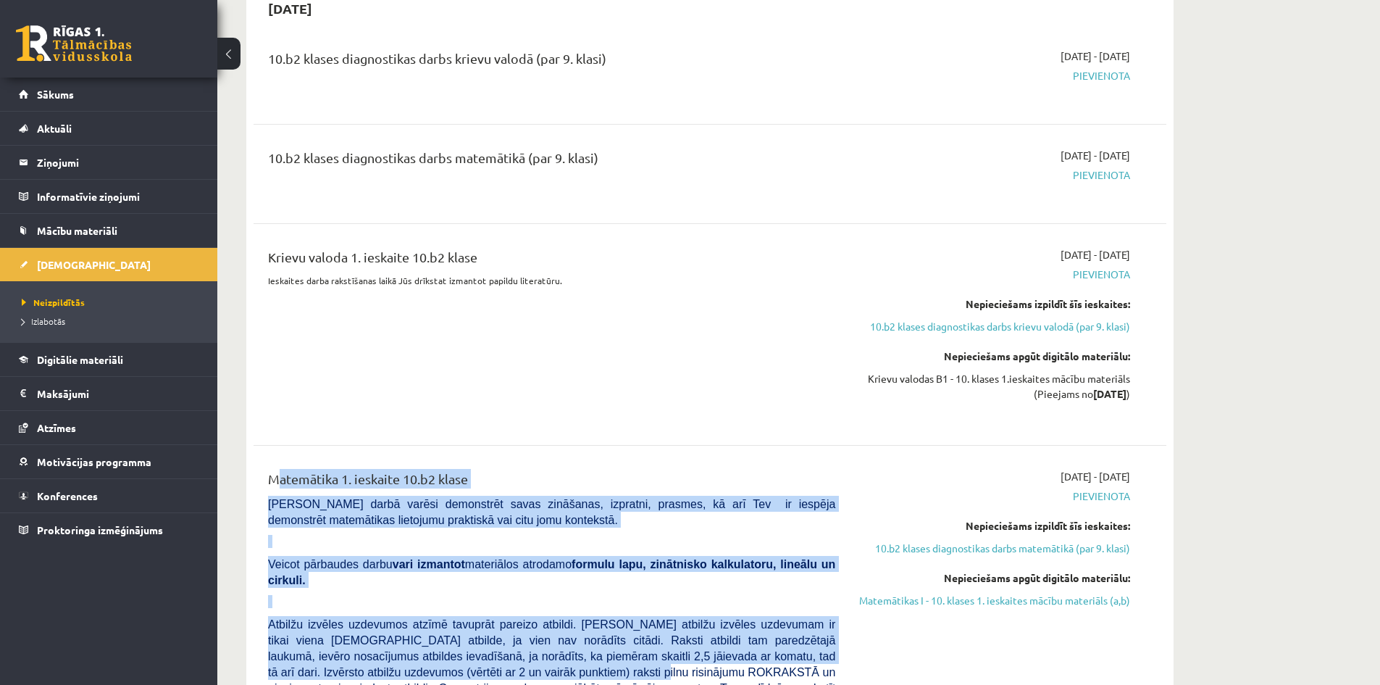
drag, startPoint x: 454, startPoint y: 651, endPoint x: 255, endPoint y: 464, distance: 273.1
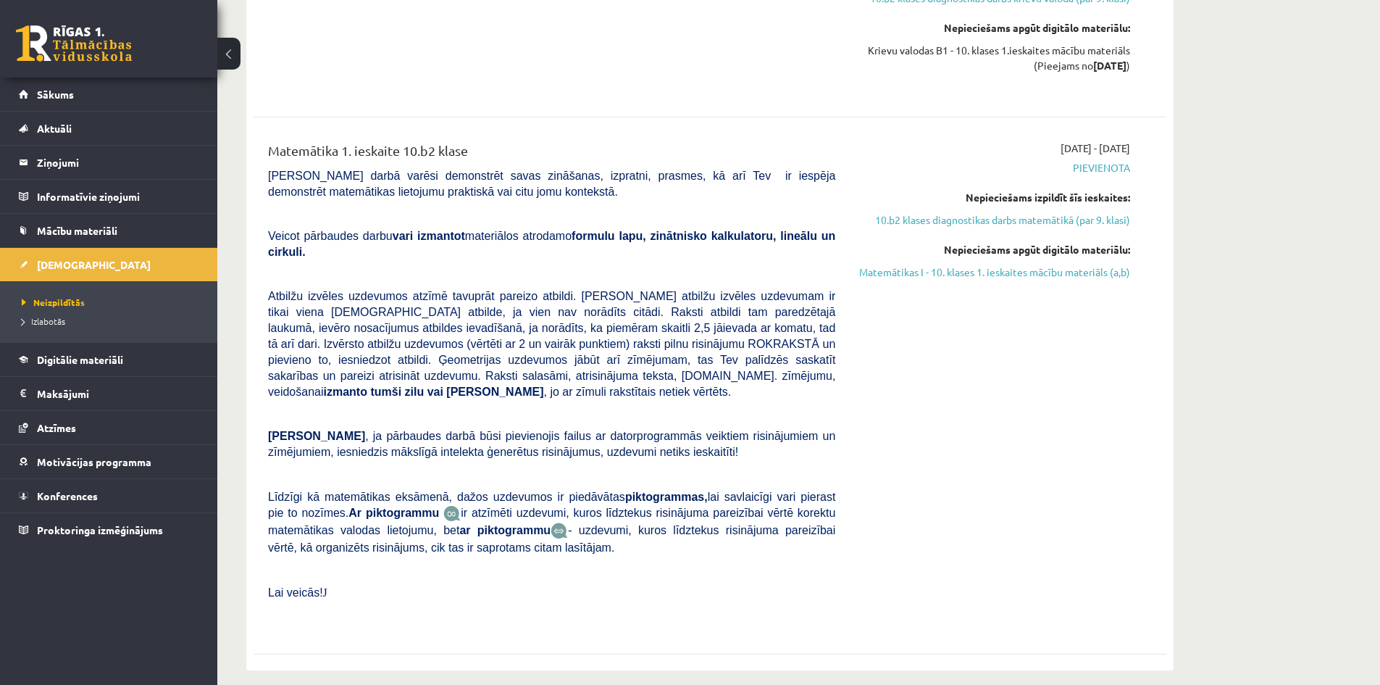
scroll to position [2101, 0]
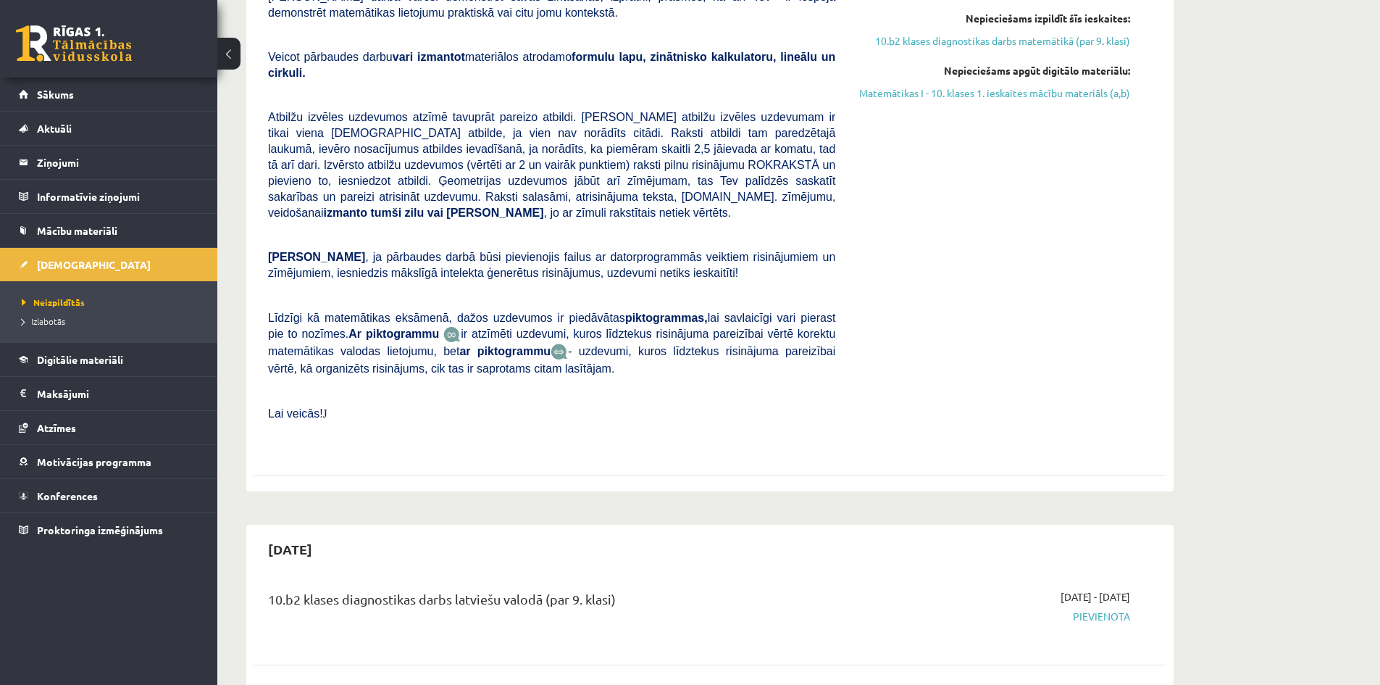
click at [208, 656] on div "0 Dāvanas 196 mP 124 xp [PERSON_NAME] Sākums Aktuāli Kā mācīties eSKOLĀ Kontakt…" at bounding box center [108, 342] width 217 height 685
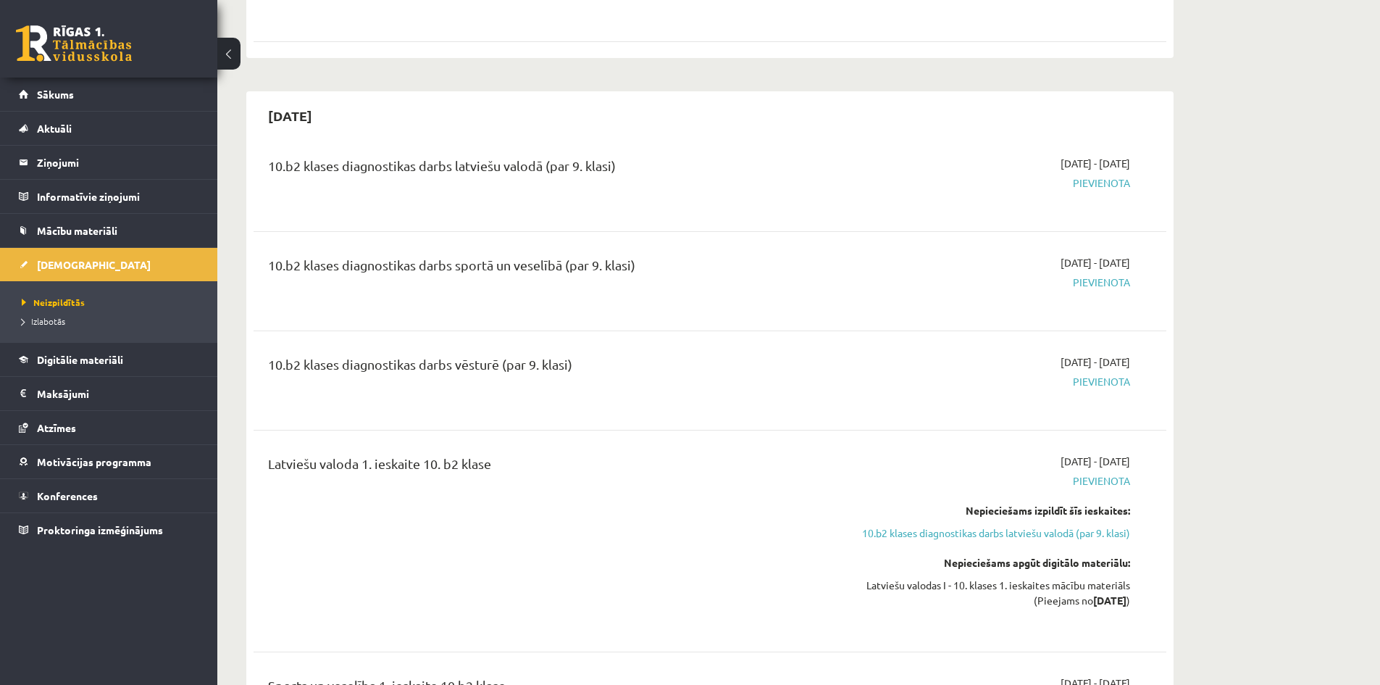
scroll to position [2318, 0]
